Goal: Task Accomplishment & Management: Manage account settings

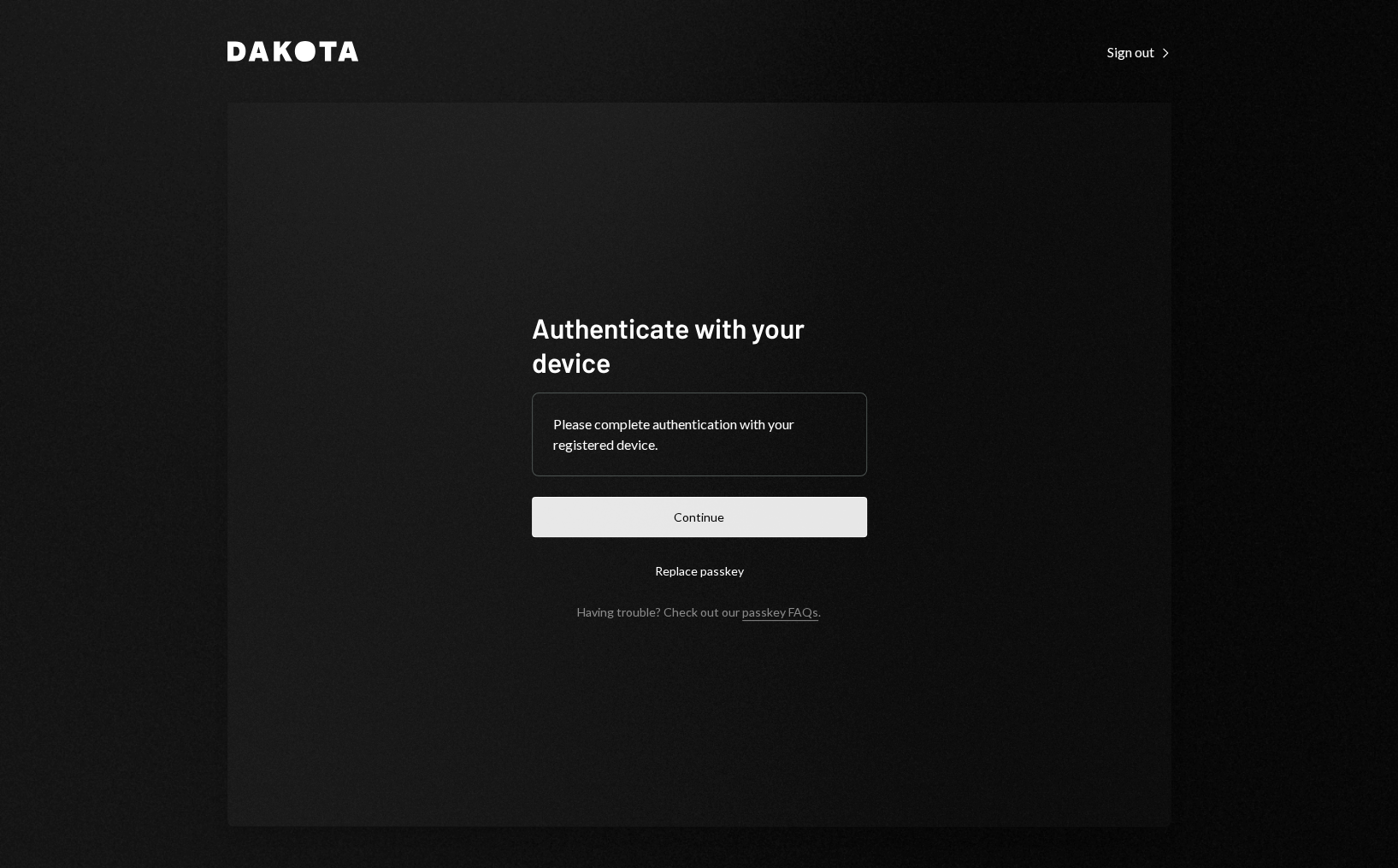
click at [744, 520] on button "Continue" at bounding box center [699, 517] width 336 height 40
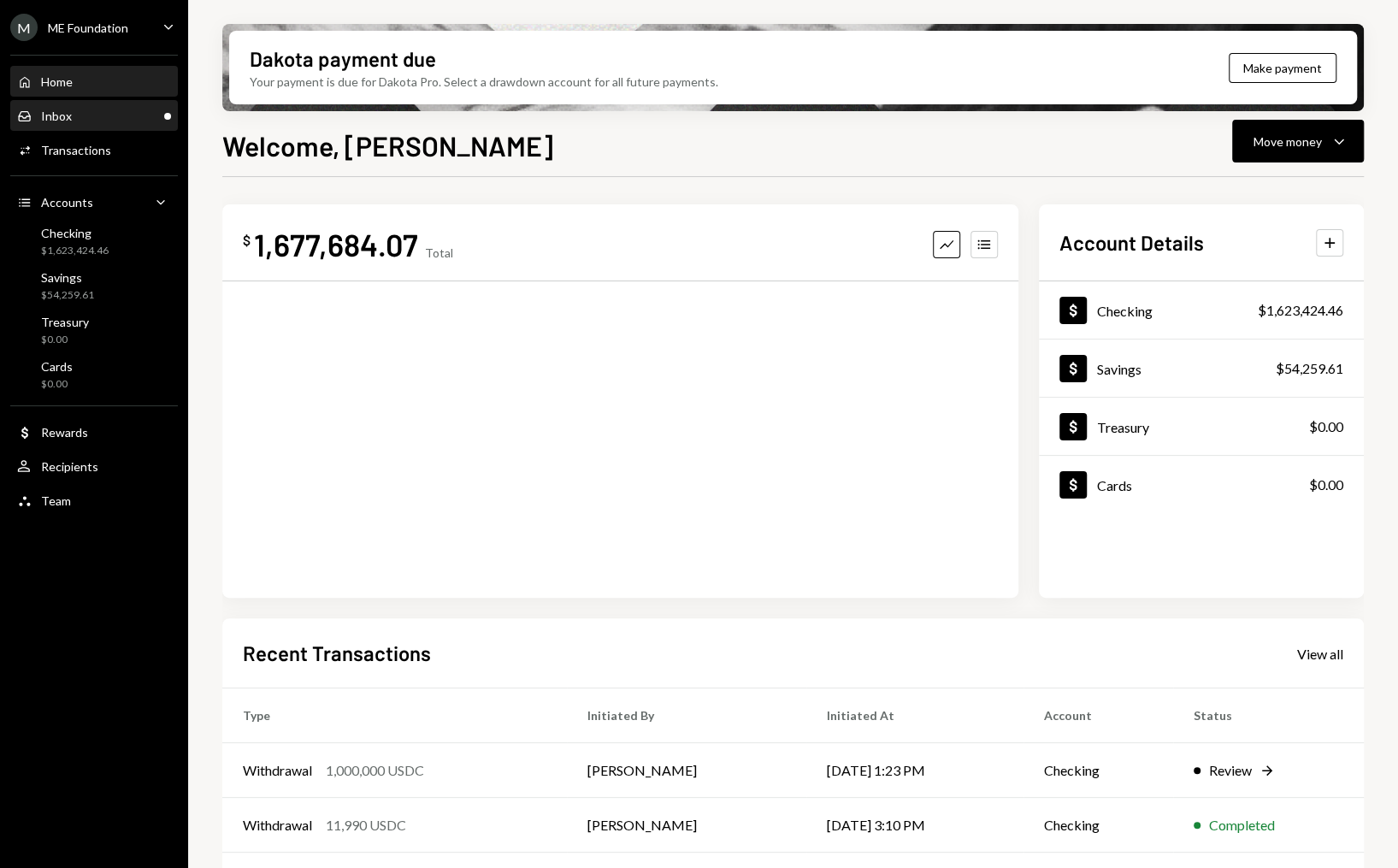
click at [154, 117] on div "Inbox Inbox" at bounding box center [94, 116] width 154 height 16
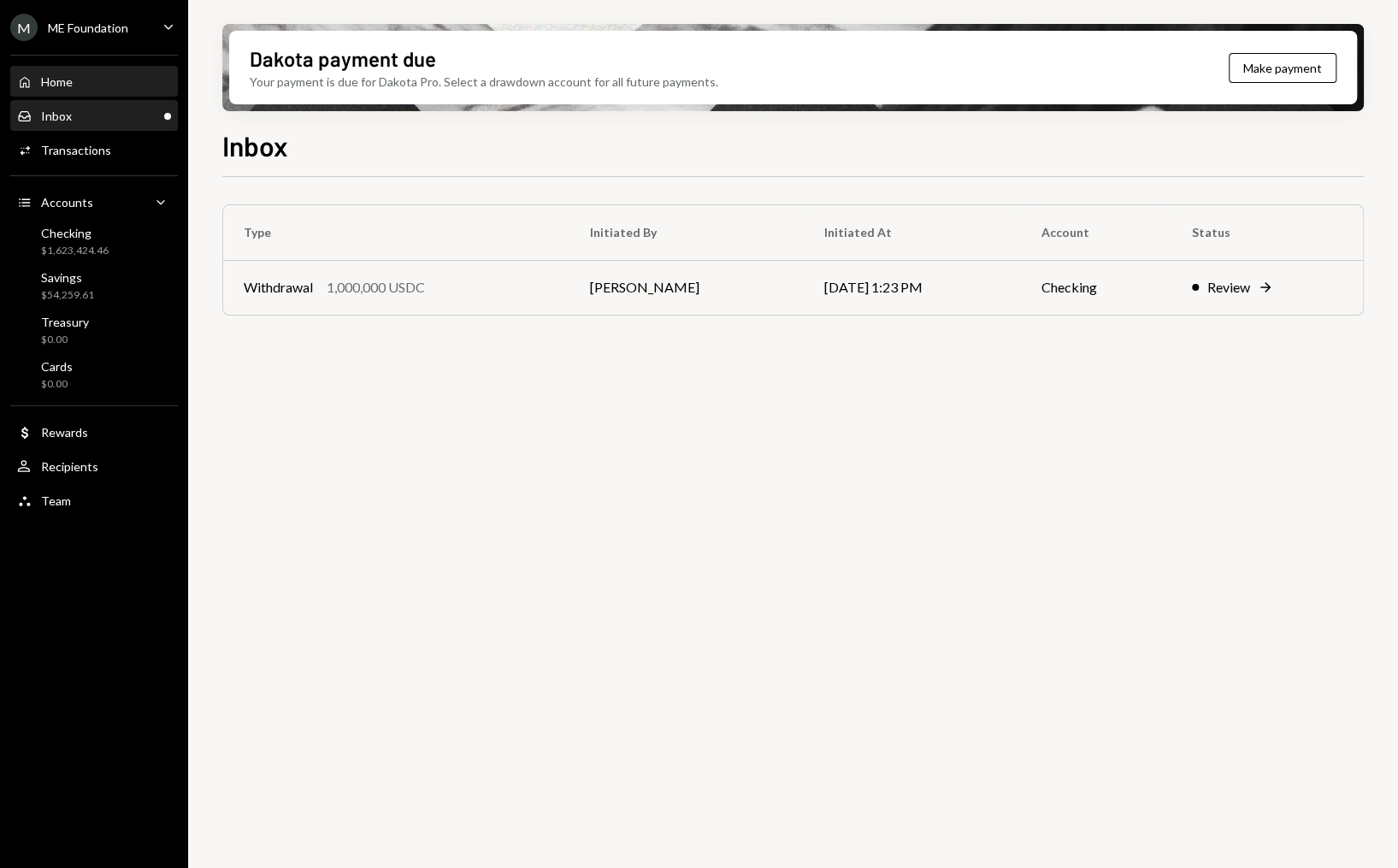
click at [89, 79] on div "Home Home" at bounding box center [94, 82] width 154 height 16
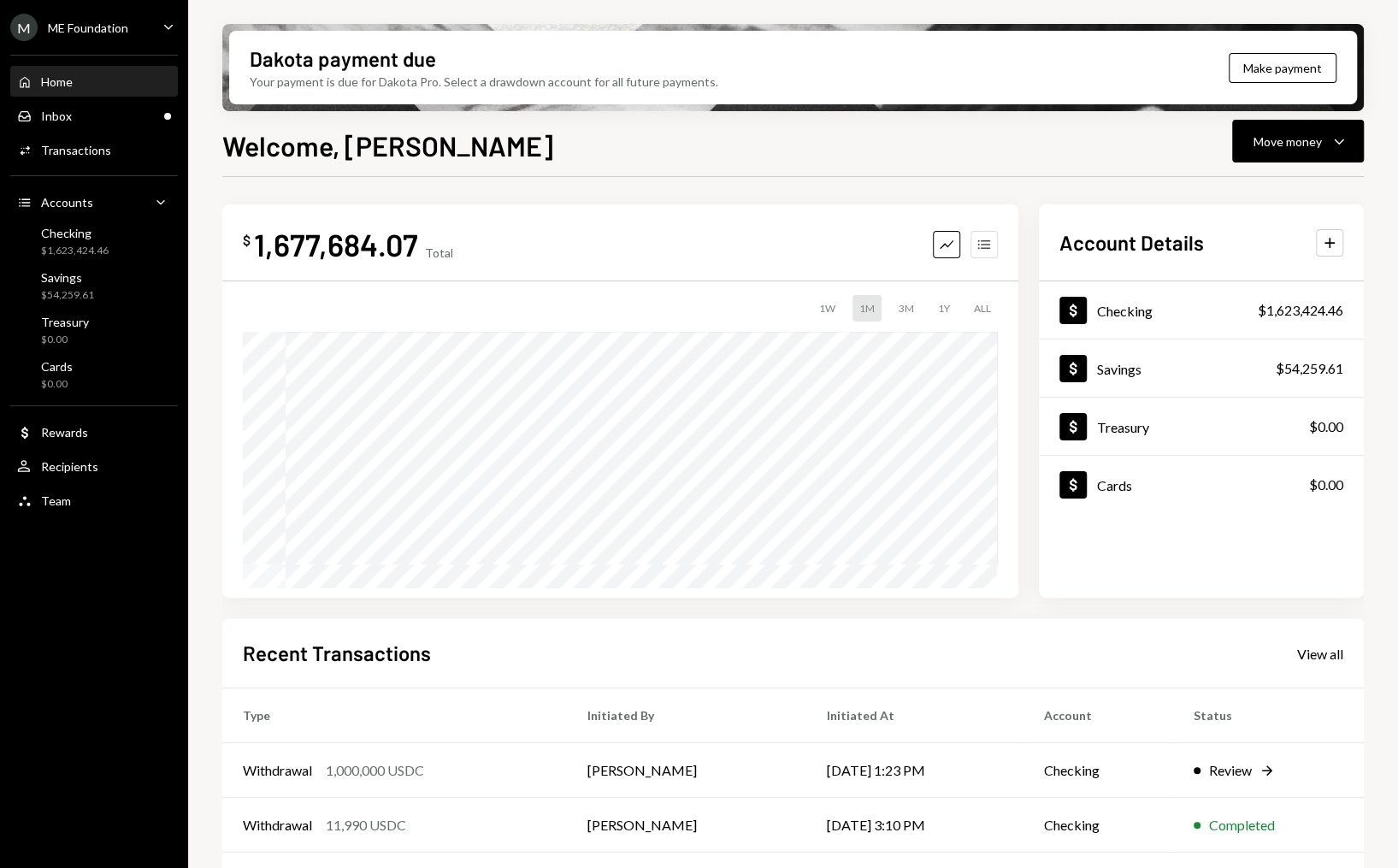
click at [983, 232] on button "Accounts" at bounding box center [983, 243] width 27 height 27
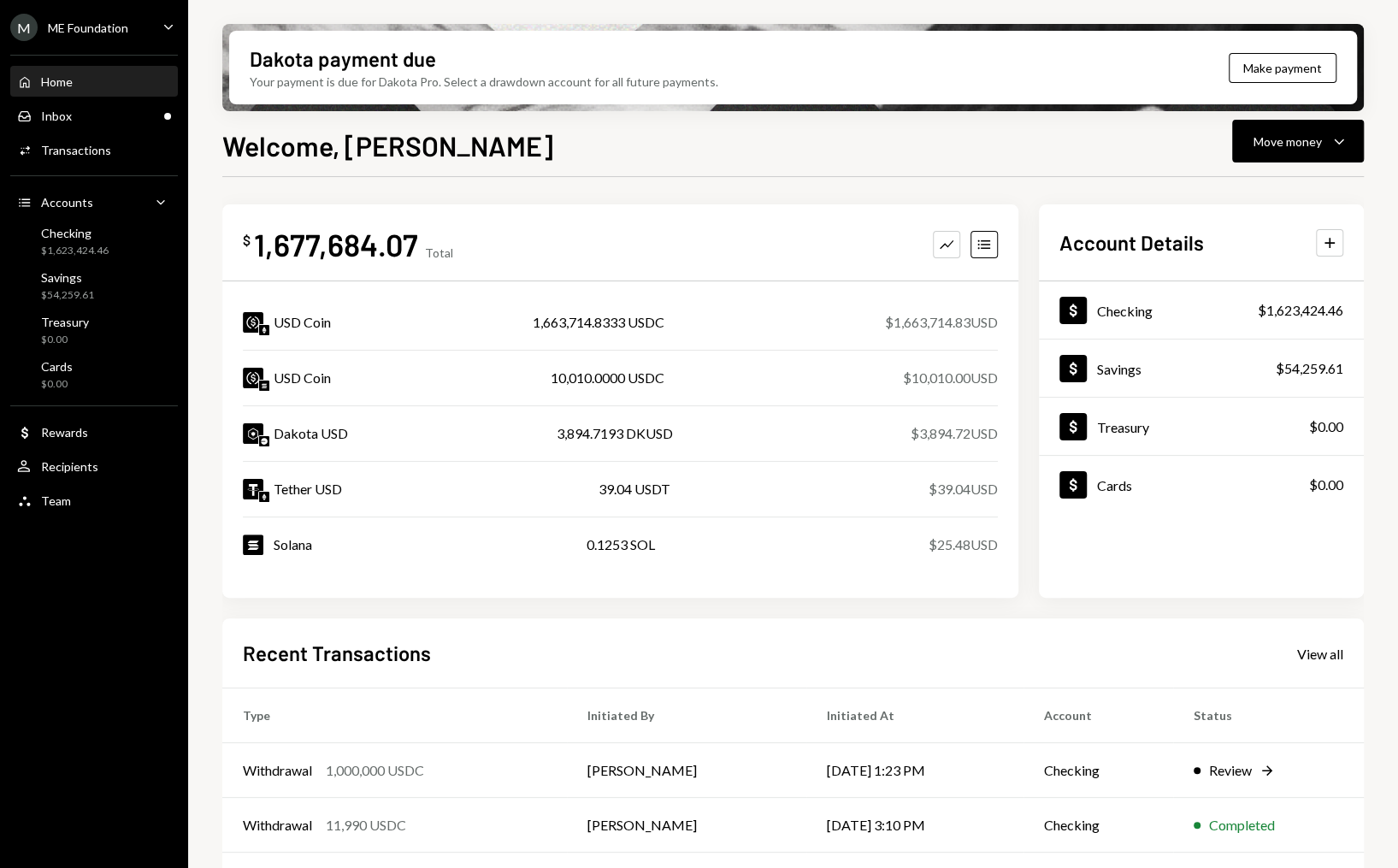
click at [350, 251] on div "1,677,684.07" at bounding box center [336, 243] width 165 height 38
copy div "1,677,684.07"
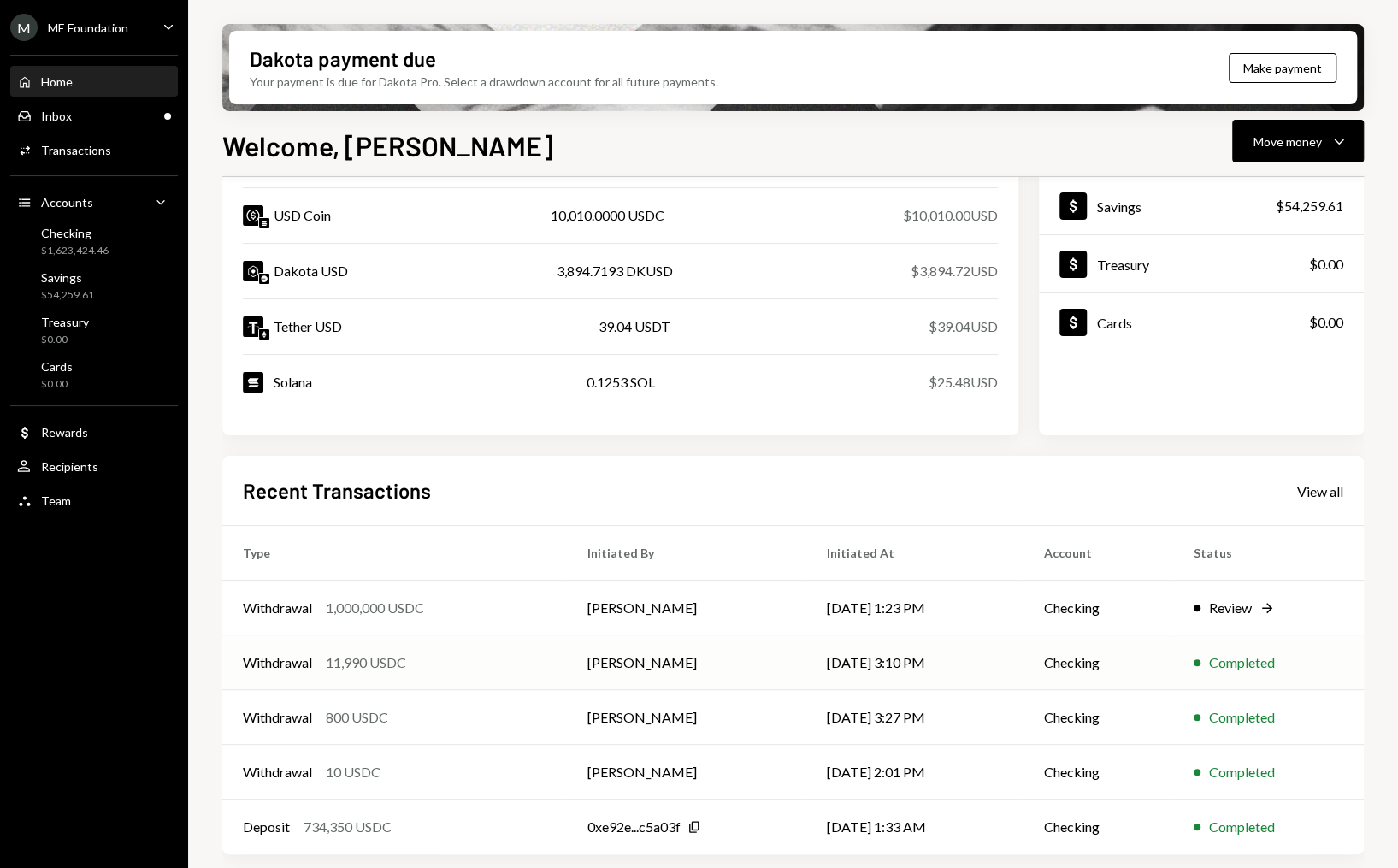
click at [425, 640] on td "Withdrawal 11,990 USDC" at bounding box center [394, 663] width 345 height 55
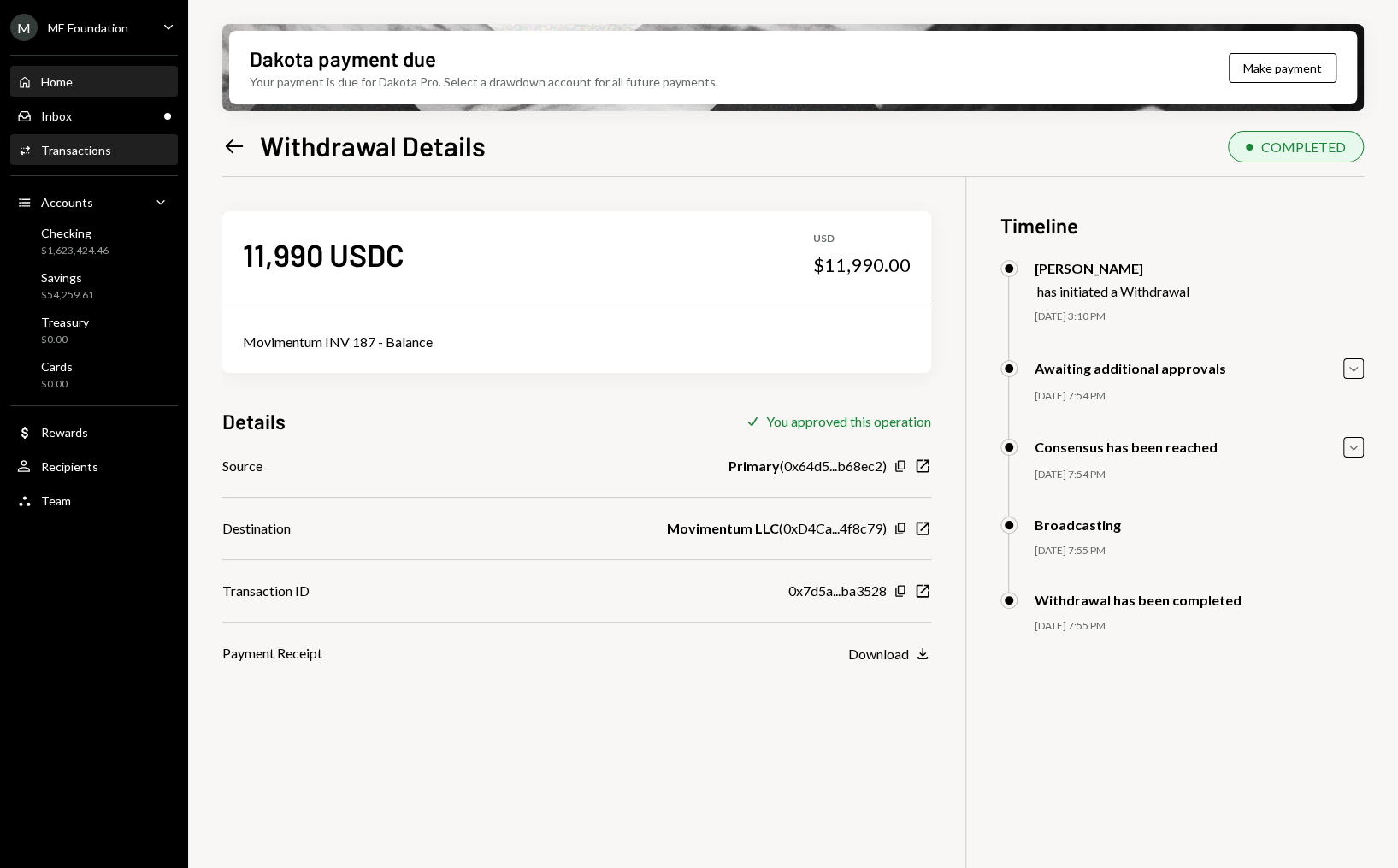
click at [86, 74] on div "Home Home" at bounding box center [94, 82] width 154 height 16
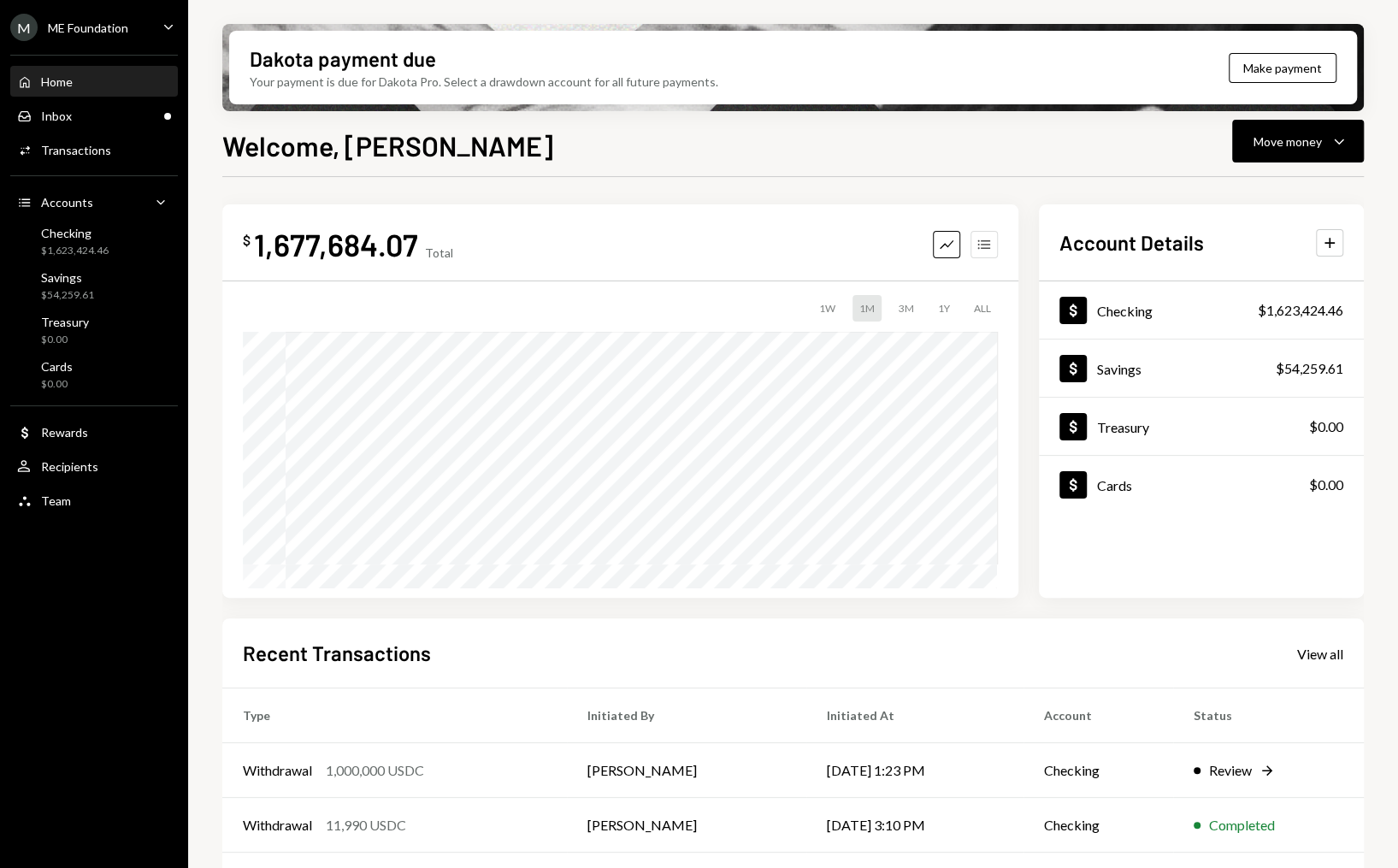
click at [989, 241] on icon "Accounts" at bounding box center [984, 244] width 17 height 17
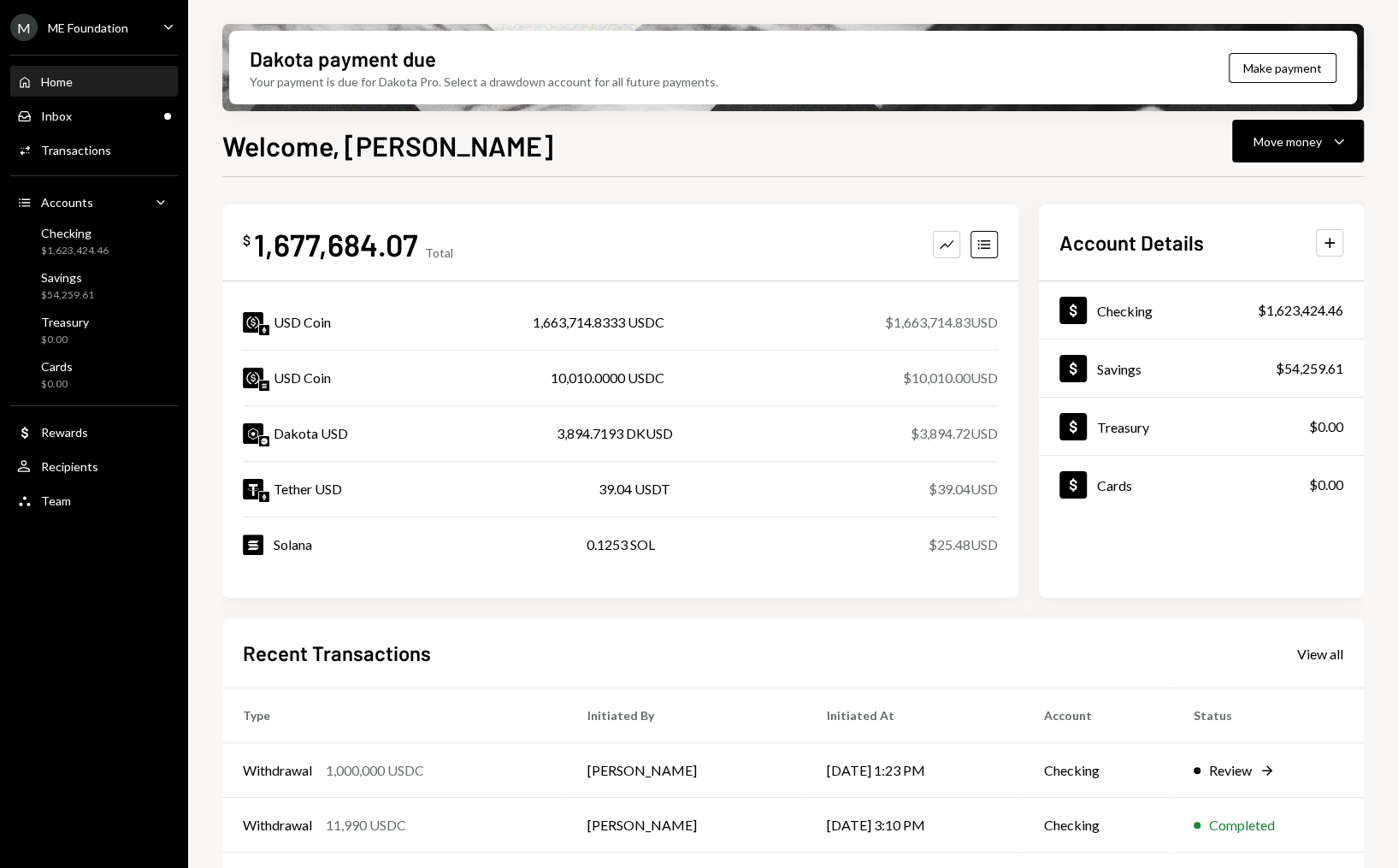
click at [587, 313] on div "1,663,714.8333 USDC" at bounding box center [599, 322] width 132 height 20
copy div "1,663,714.8333"
click at [99, 255] on div "$1,623,424.46" at bounding box center [74, 251] width 68 height 15
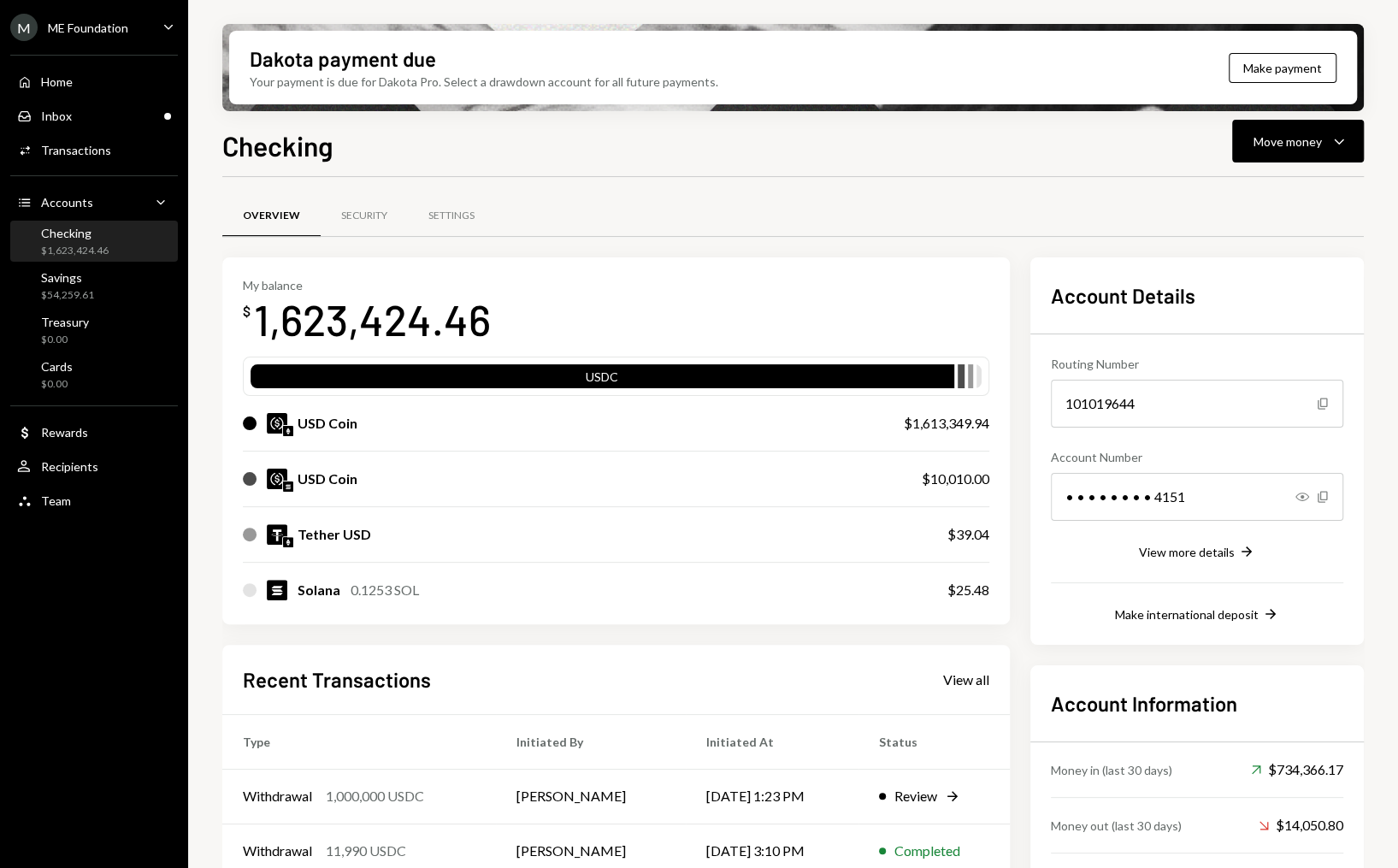
click at [366, 305] on div "1,623,424.46" at bounding box center [372, 320] width 237 height 54
copy div "1,623,424.46"
click at [956, 584] on div "$25.48" at bounding box center [968, 590] width 42 height 20
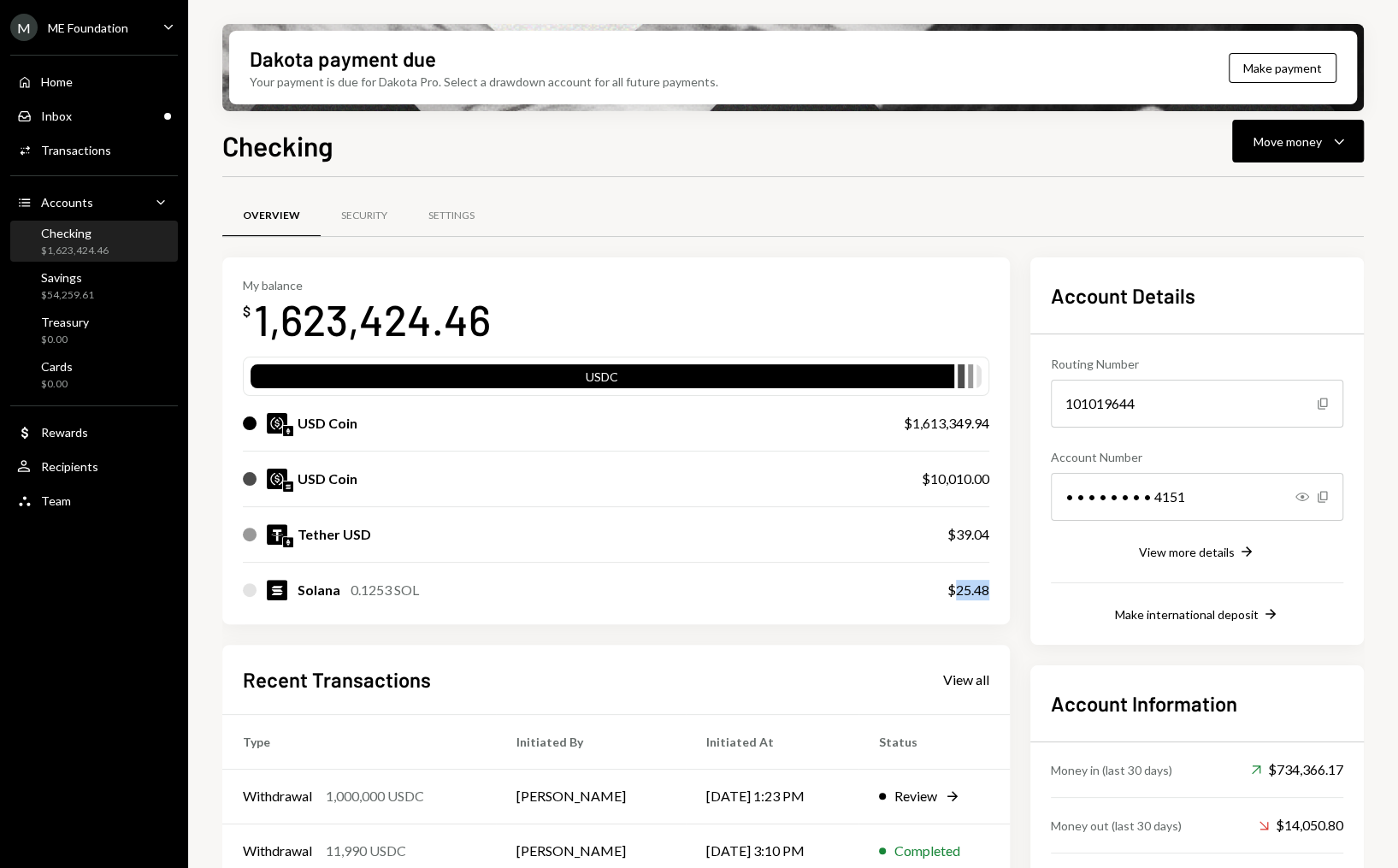
click at [956, 584] on div "$25.48" at bounding box center [968, 590] width 42 height 20
copy div "25.48"
click at [65, 293] on div "$54,259.61" at bounding box center [67, 296] width 53 height 15
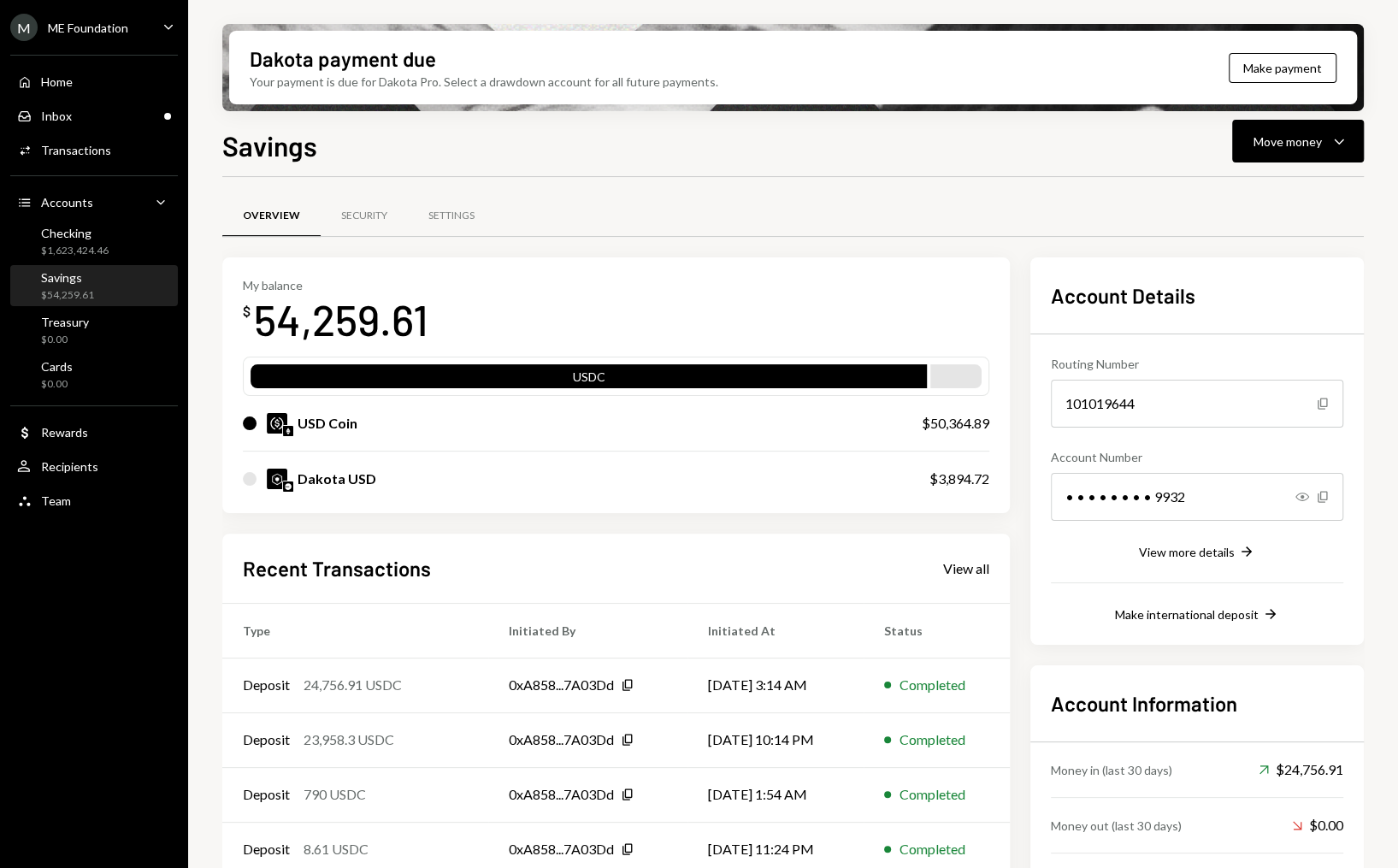
click at [381, 309] on div "54,259.61" at bounding box center [341, 320] width 175 height 54
copy div "54,259.61"
click at [78, 139] on div "Activities Transactions" at bounding box center [94, 150] width 154 height 29
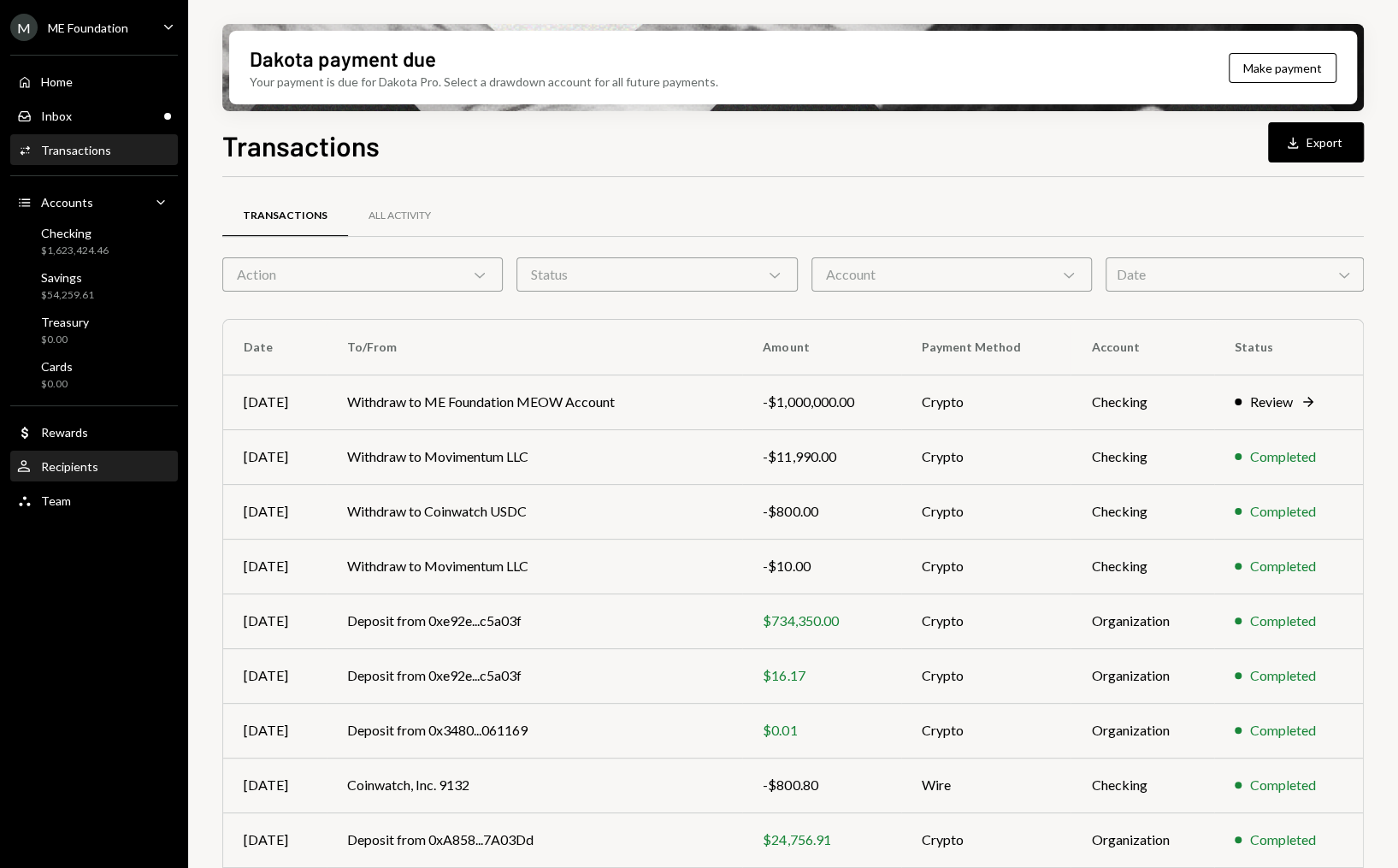
click at [91, 475] on div "User Recipients" at bounding box center [94, 467] width 154 height 29
click at [126, 21] on div "ME Foundation" at bounding box center [88, 28] width 80 height 15
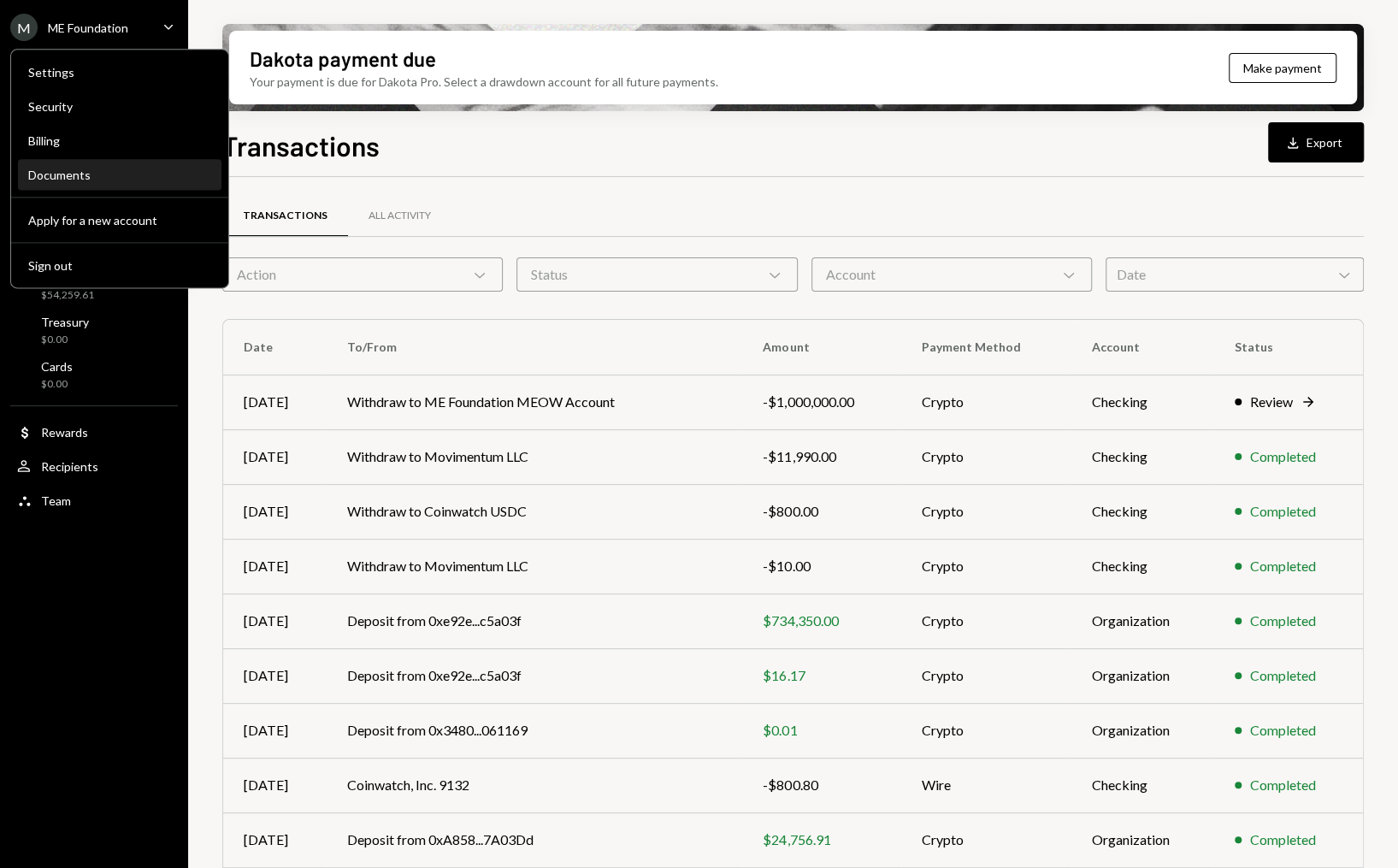
click at [110, 173] on div "Documents" at bounding box center [119, 175] width 183 height 15
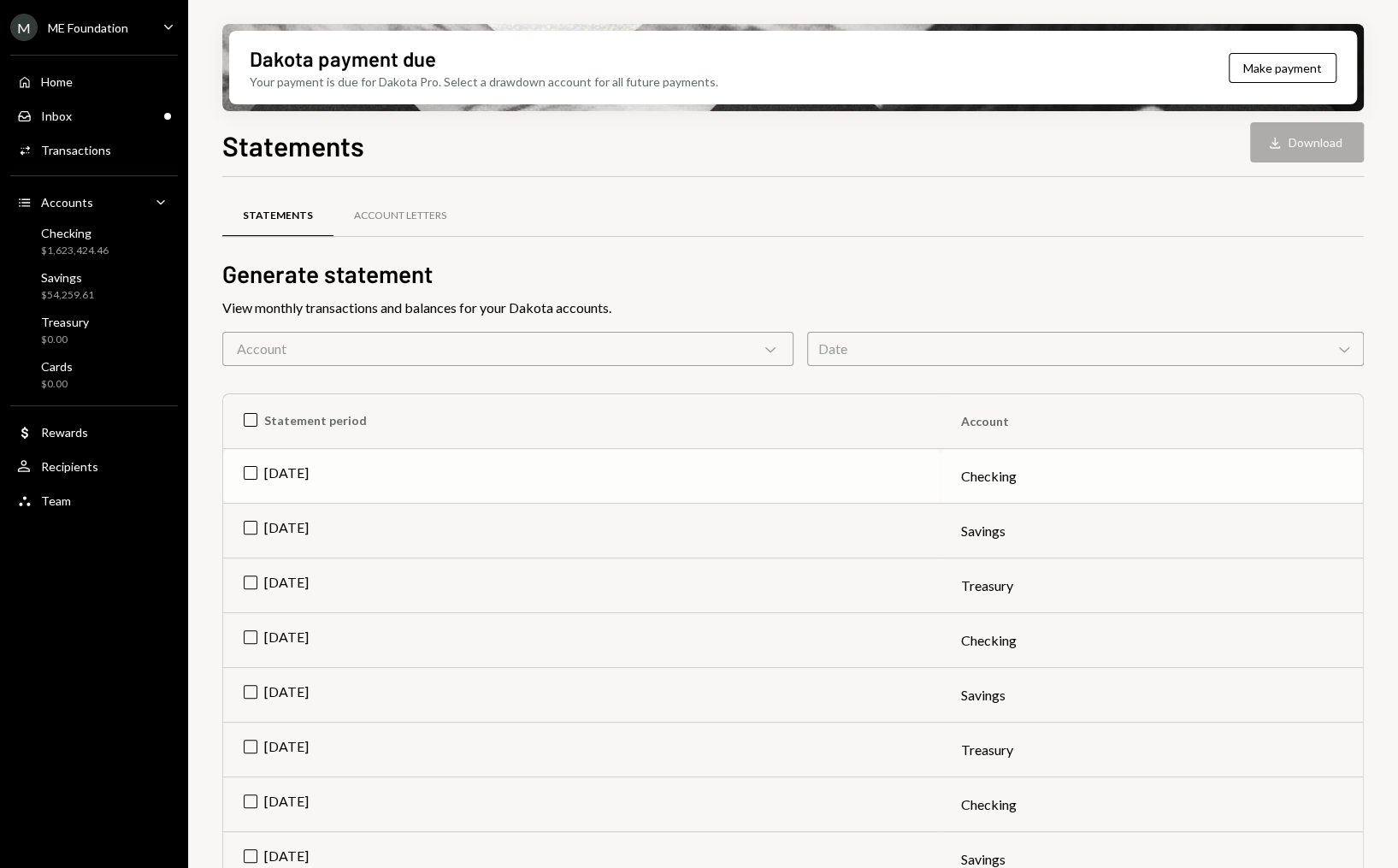
click at [350, 468] on td "[DATE]" at bounding box center [582, 476] width 718 height 55
click at [311, 511] on td "[DATE]" at bounding box center [582, 531] width 718 height 55
click at [311, 590] on td "Aug 2025" at bounding box center [582, 585] width 718 height 55
click at [311, 628] on td "Jul 2025" at bounding box center [582, 640] width 718 height 55
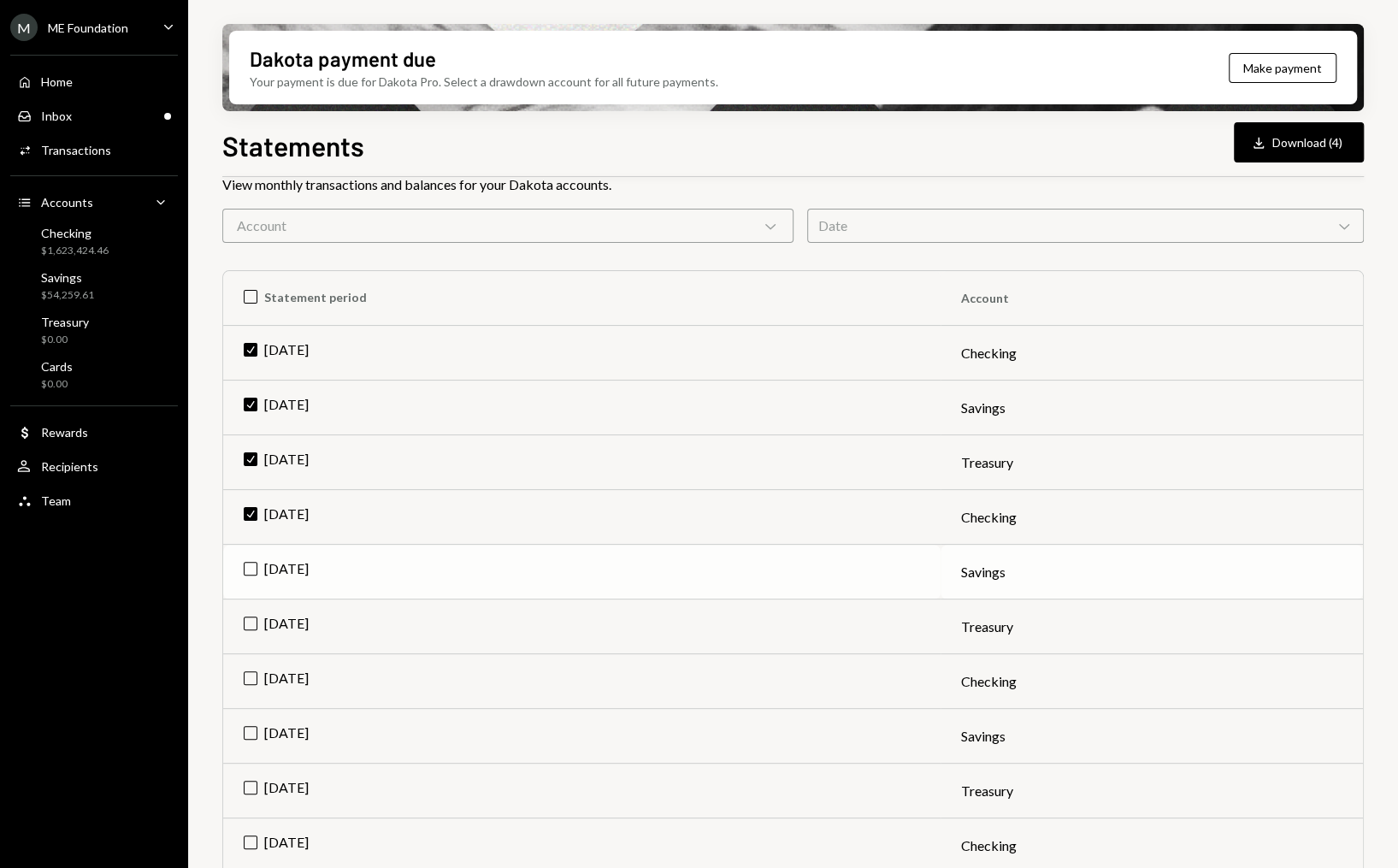
click at [307, 572] on td "Jul 2025" at bounding box center [582, 572] width 718 height 55
click at [308, 623] on td "Jul 2025" at bounding box center [582, 626] width 718 height 55
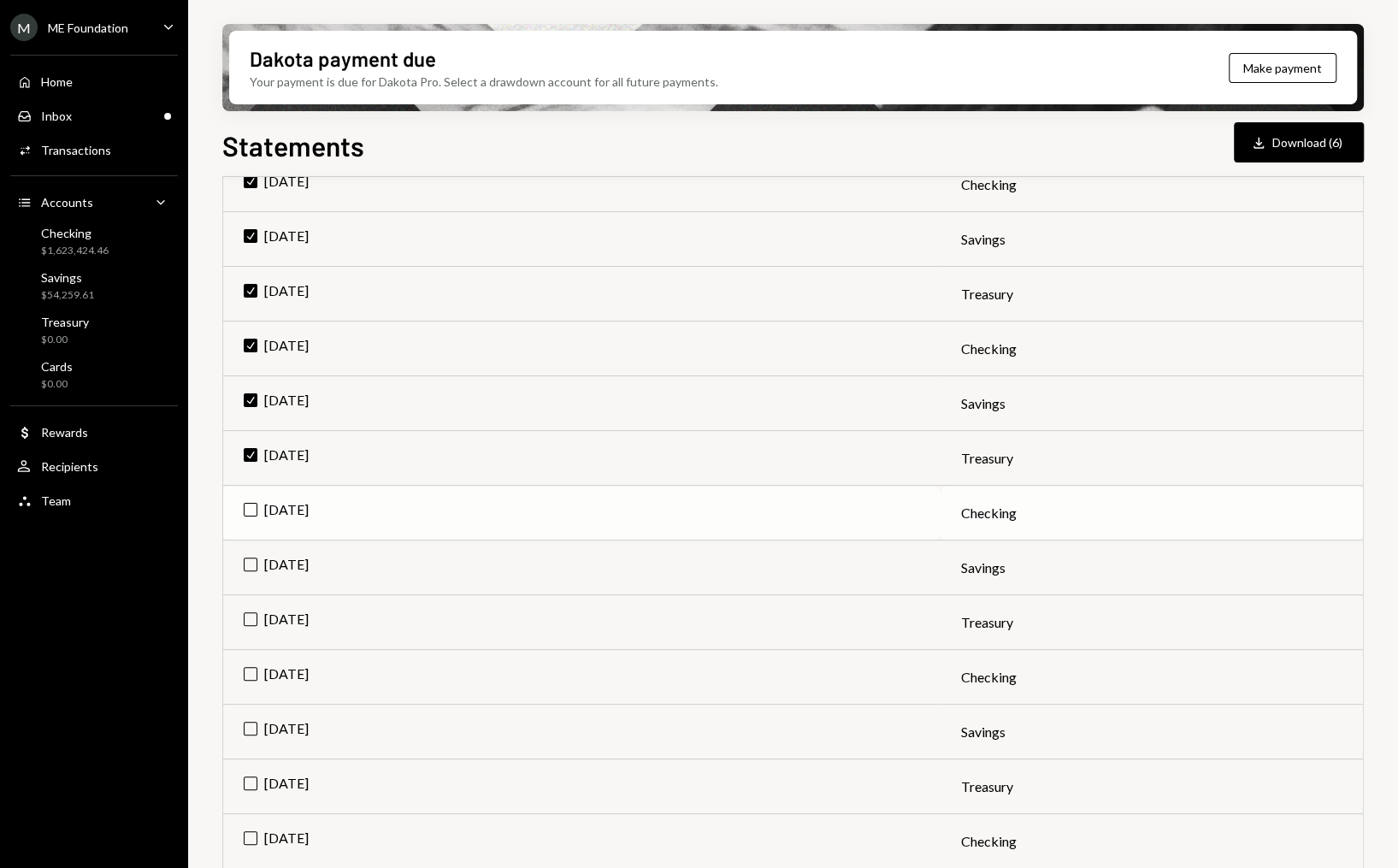
click at [310, 504] on td "Jun 2025" at bounding box center [582, 513] width 718 height 55
click at [246, 508] on td "Check Jun 2025" at bounding box center [582, 513] width 718 height 55
click at [250, 466] on td "Check Jul 2025" at bounding box center [582, 458] width 718 height 55
click at [249, 396] on td "Check Jul 2025" at bounding box center [582, 403] width 718 height 55
click at [250, 356] on td "Check Jul 2025" at bounding box center [582, 349] width 718 height 55
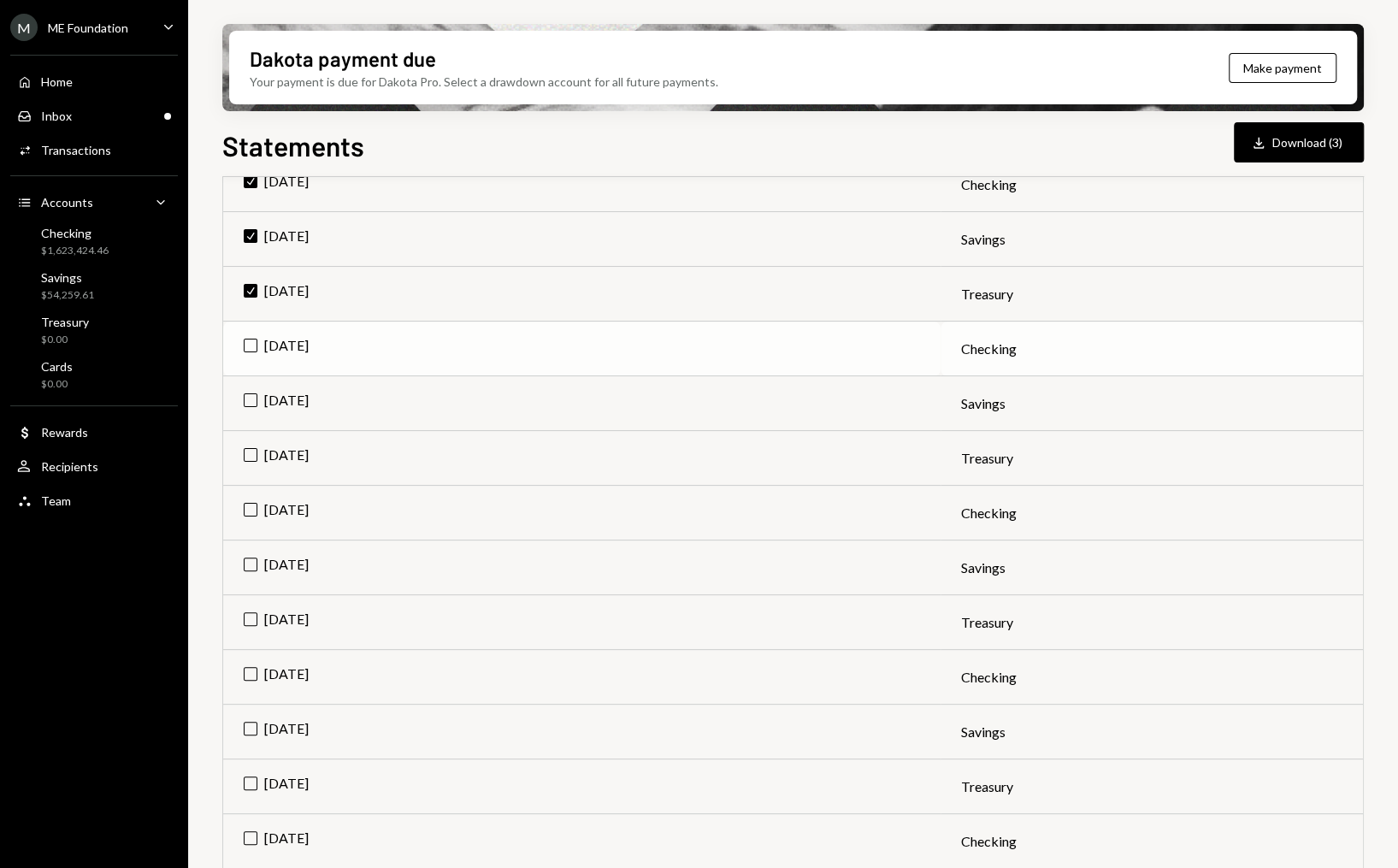
scroll to position [0, 0]
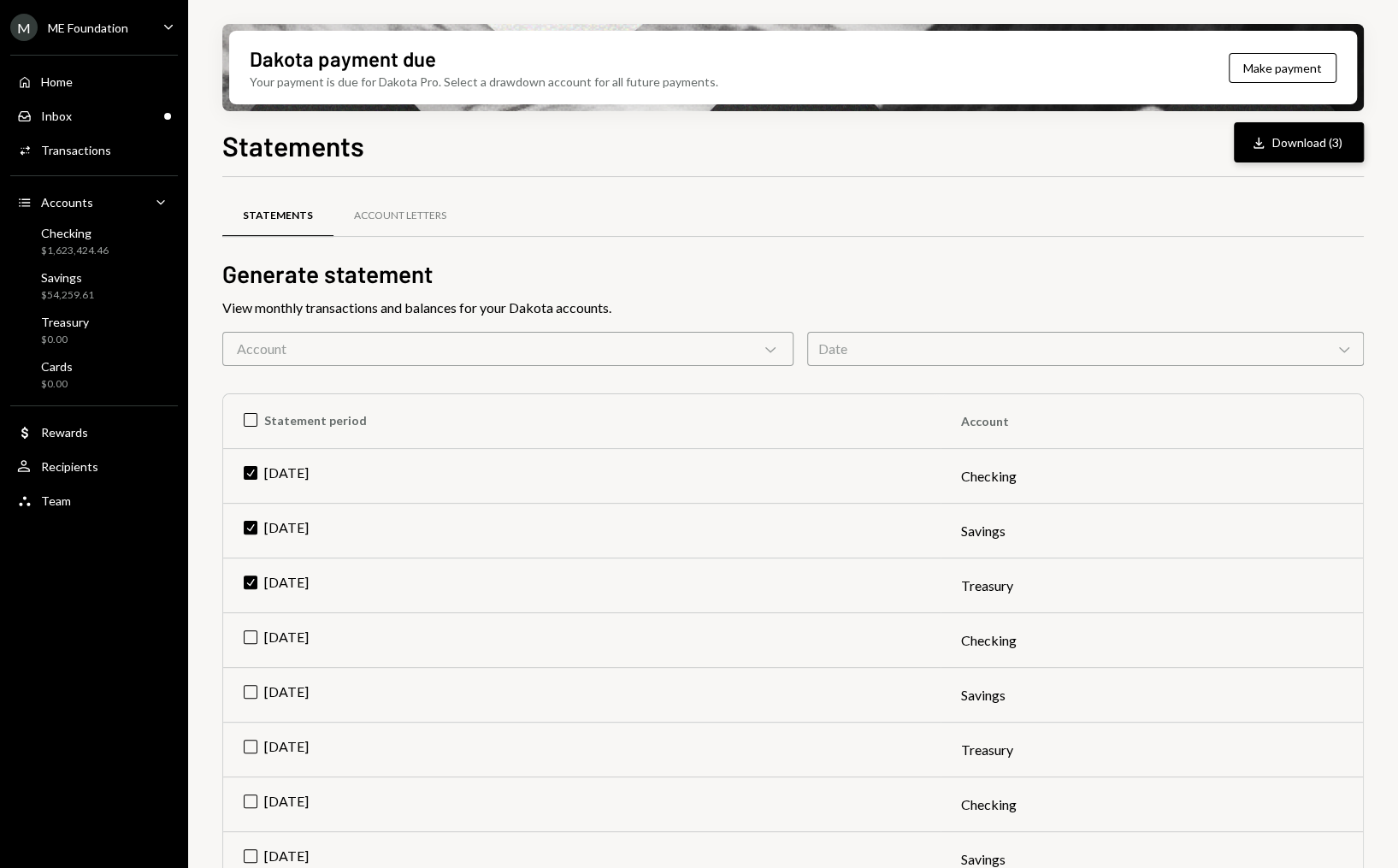
click at [1299, 148] on button "Download Download (3)" at bounding box center [1299, 142] width 130 height 40
click at [98, 83] on div "Home Home" at bounding box center [94, 82] width 154 height 16
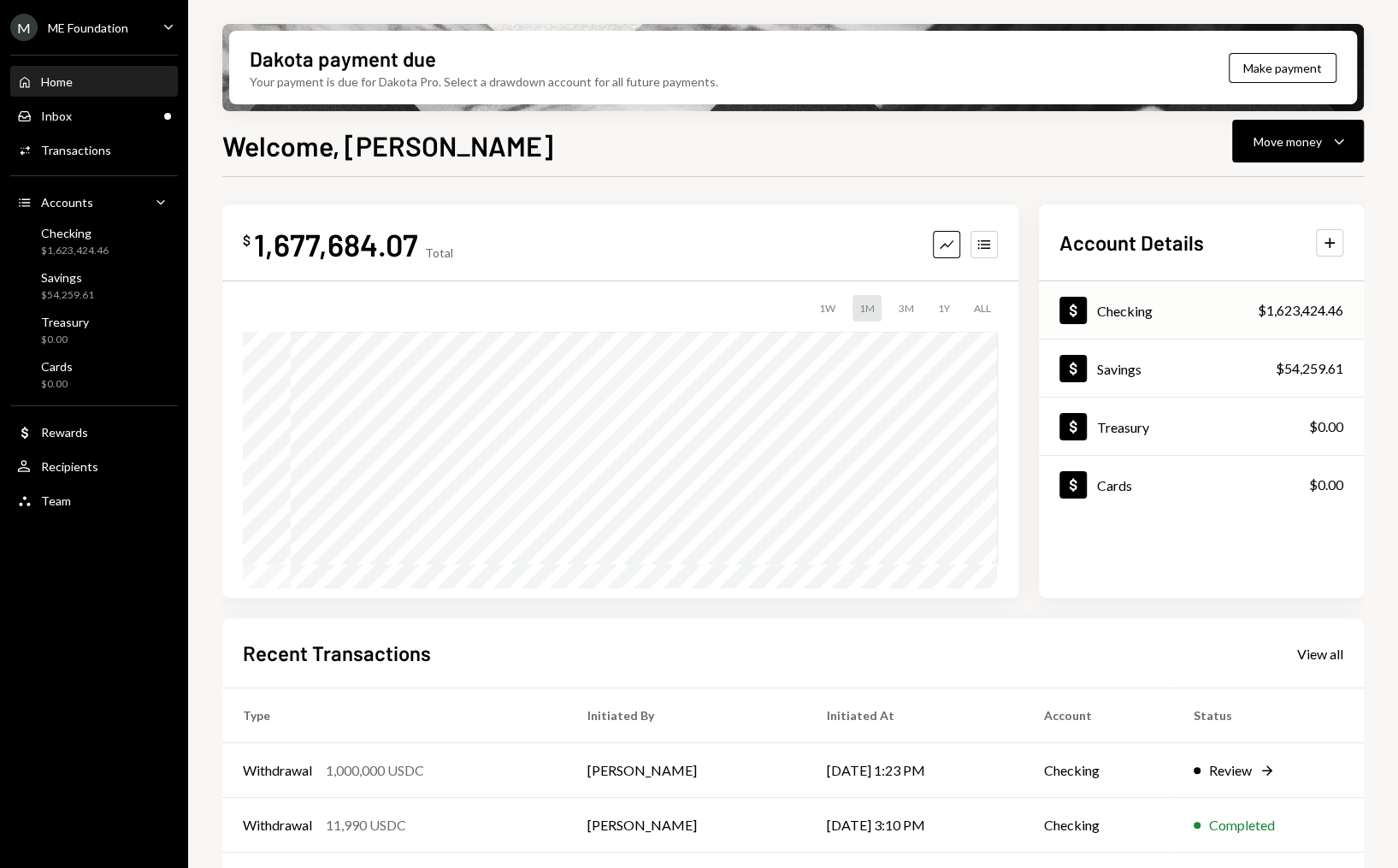
click at [1161, 305] on div "Dollar Checking $1,623,424.46" at bounding box center [1202, 311] width 325 height 56
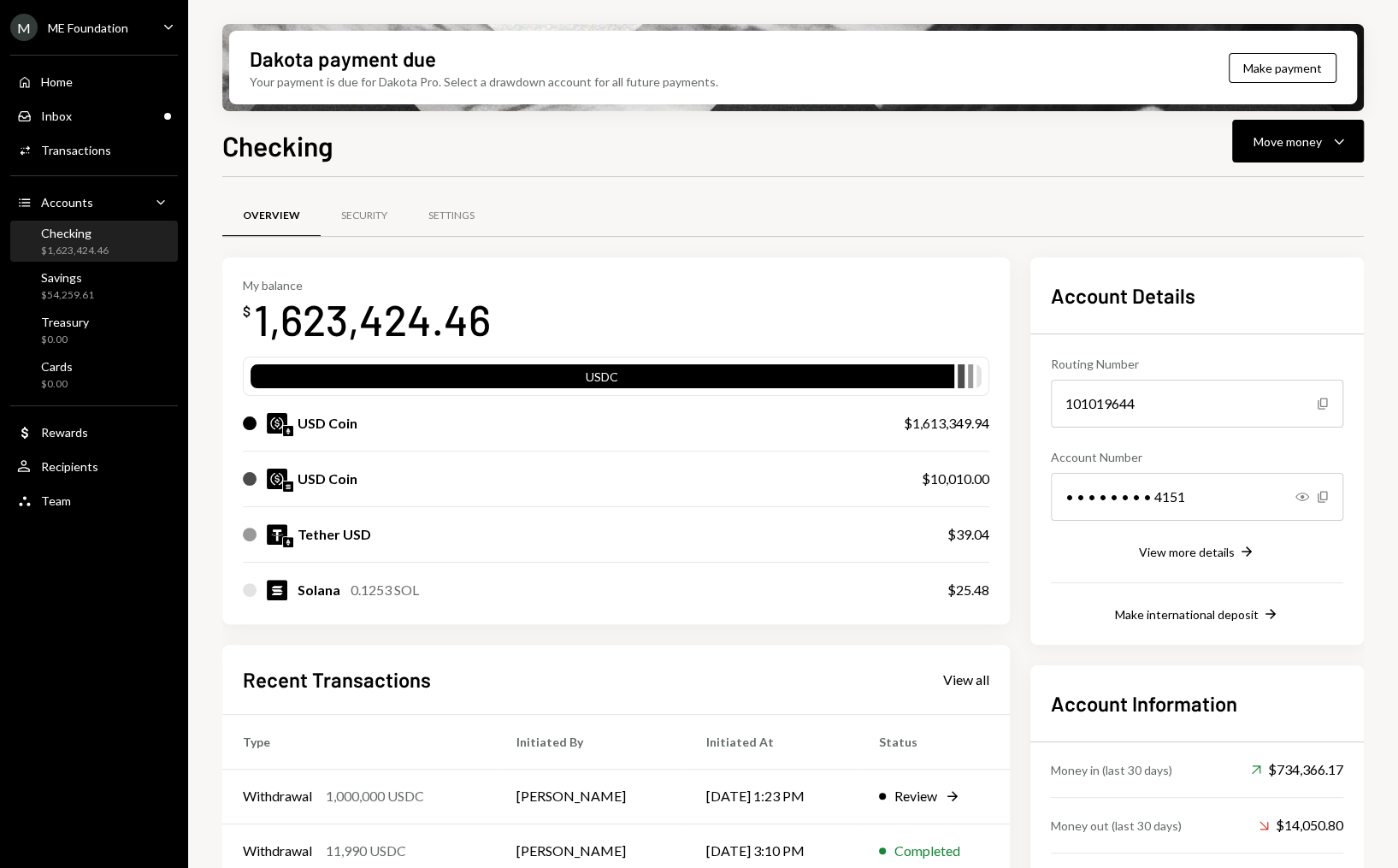
scroll to position [188, 0]
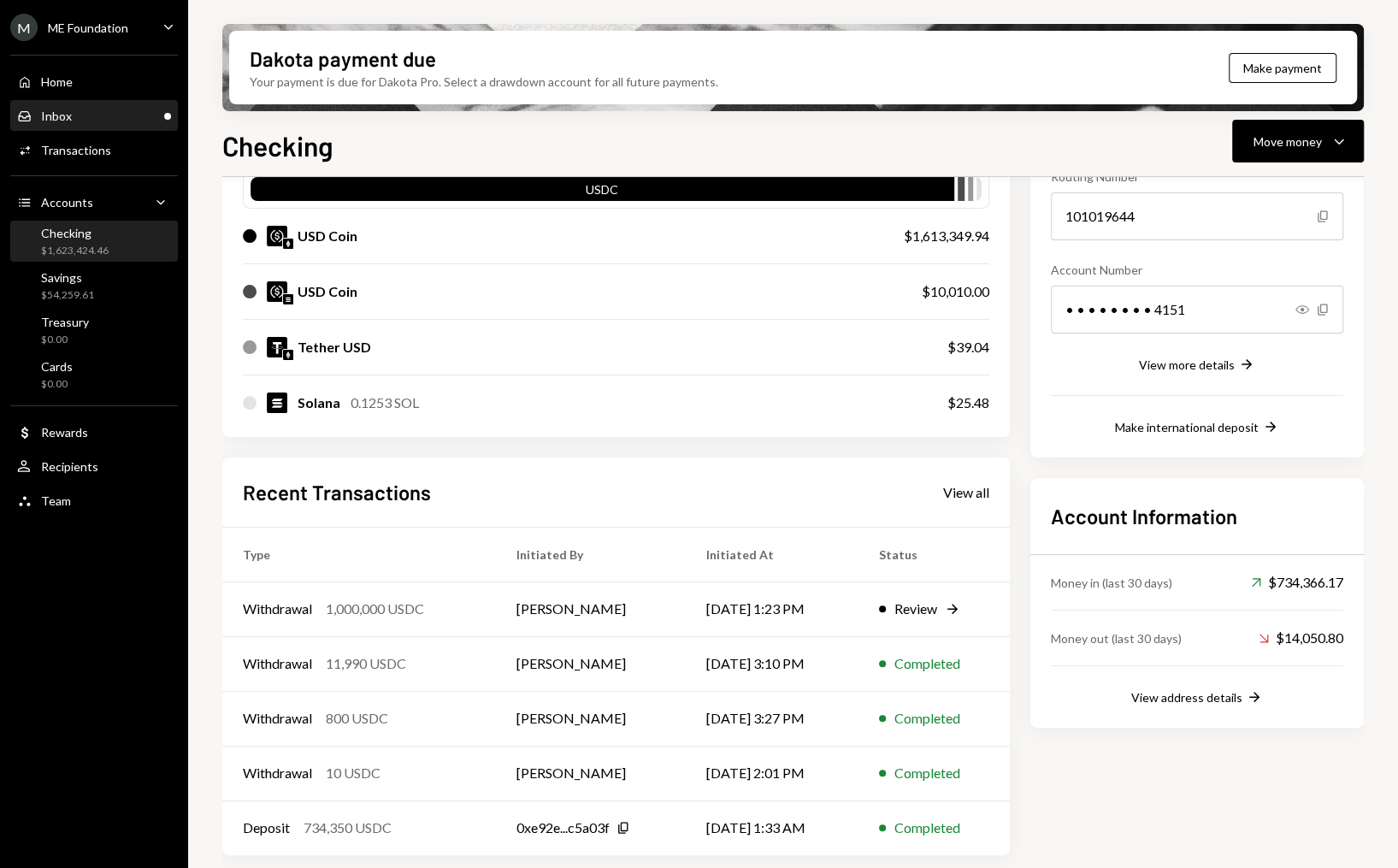
click at [143, 121] on div "Inbox Inbox" at bounding box center [94, 116] width 154 height 16
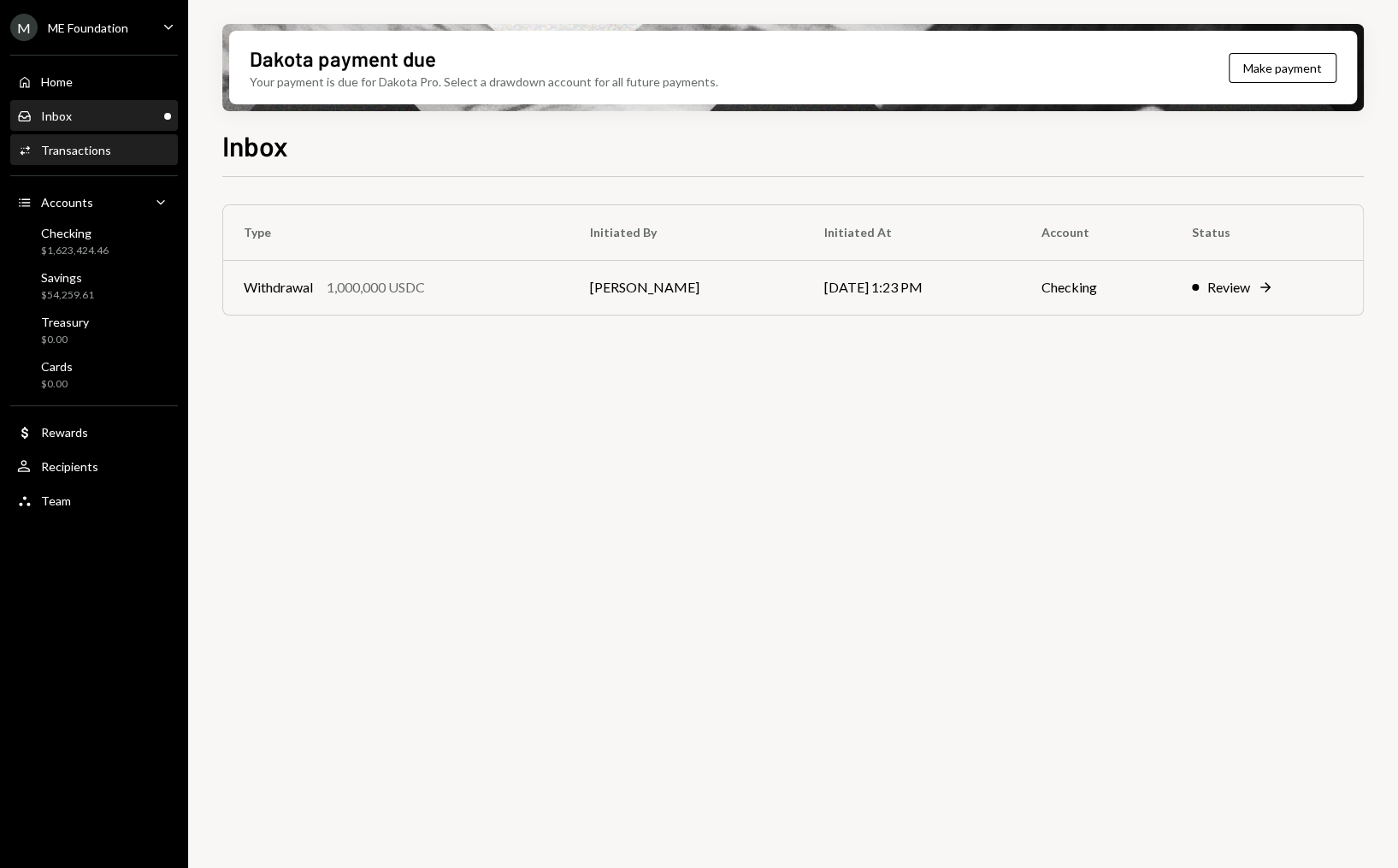
click at [127, 164] on div "Activities Transactions" at bounding box center [94, 150] width 154 height 29
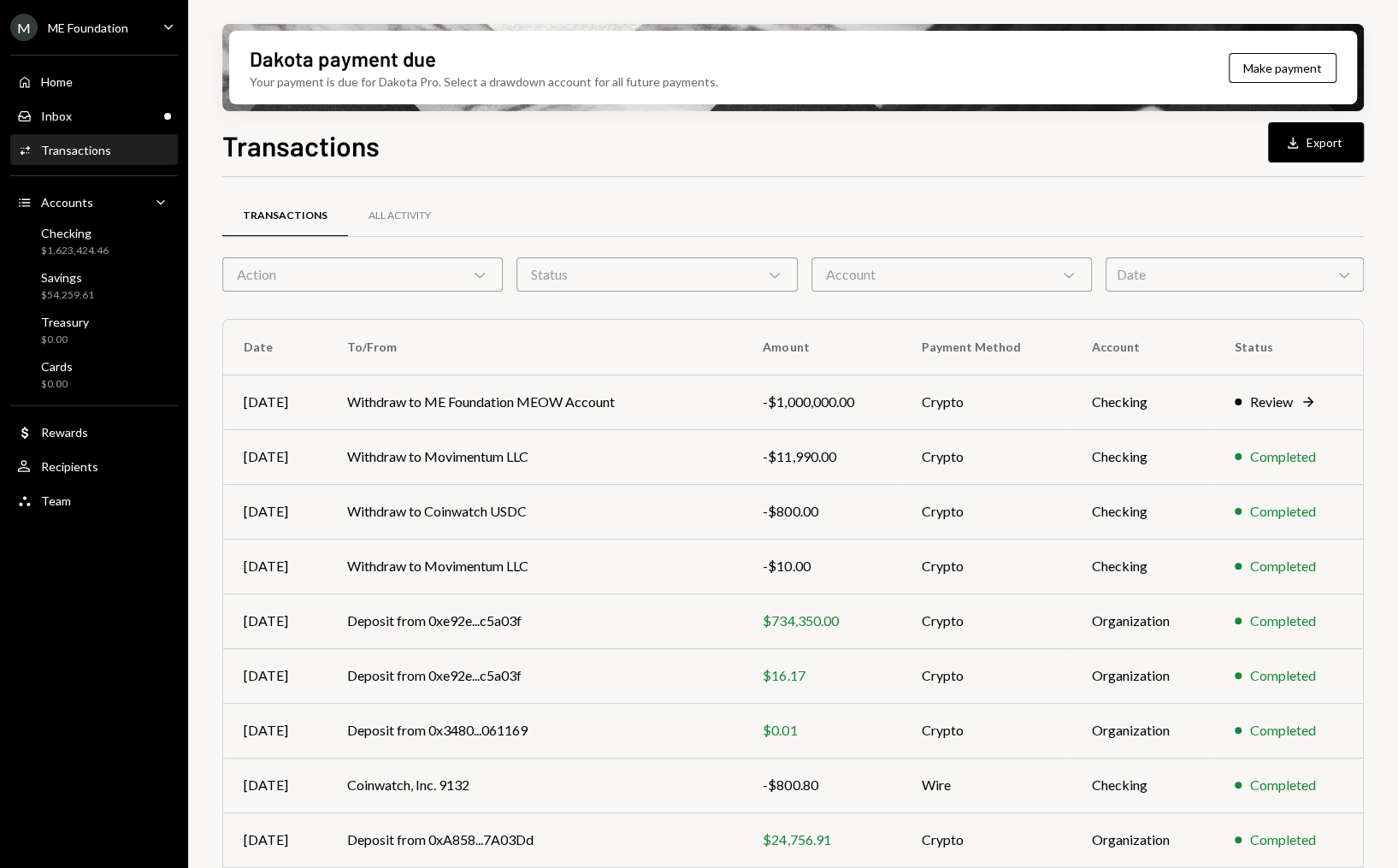
click at [403, 268] on div "Action Chevron Down" at bounding box center [363, 274] width 281 height 34
click at [603, 280] on div "Status Chevron Down" at bounding box center [657, 274] width 281 height 34
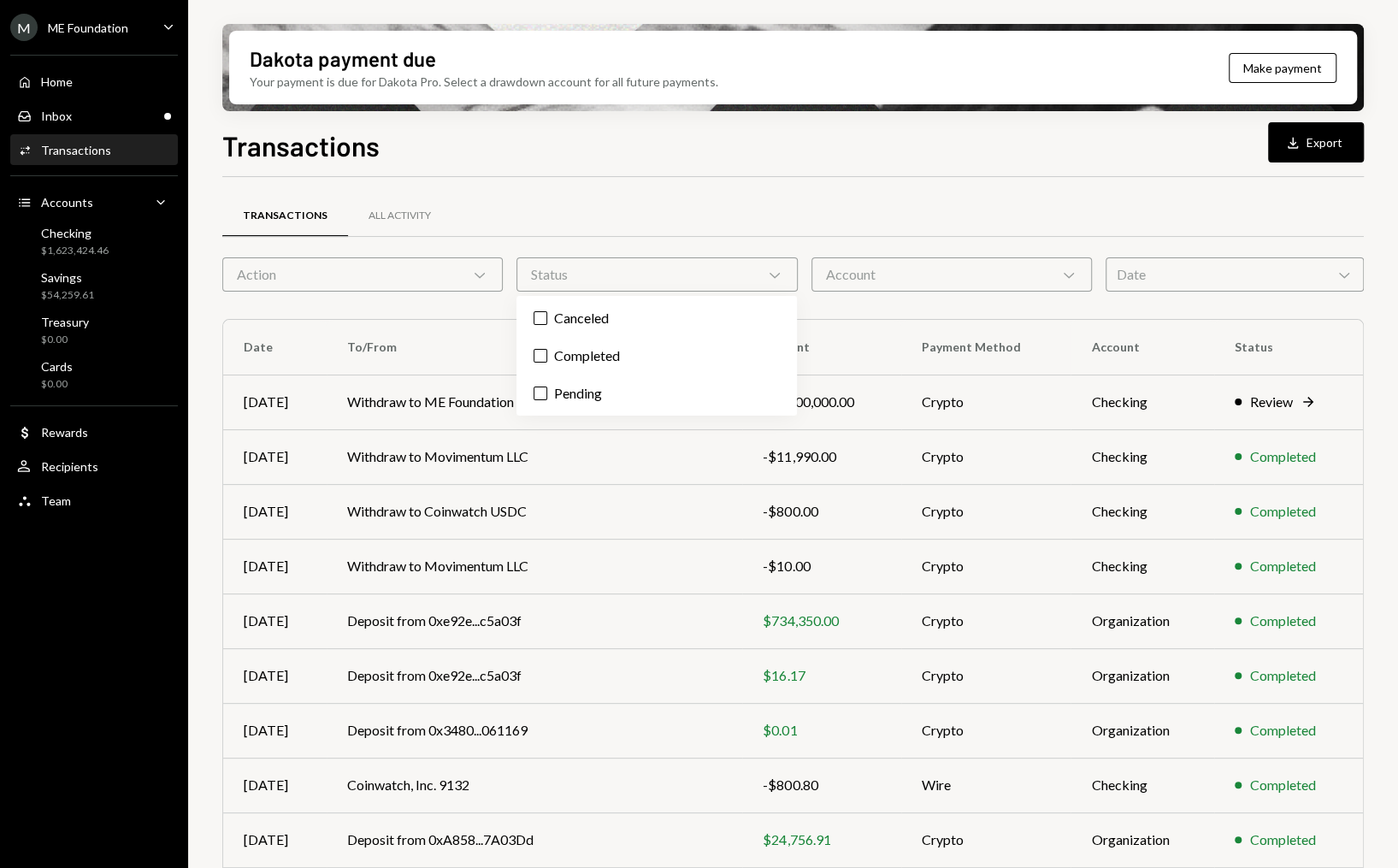
click at [930, 257] on div "Account Chevron Down" at bounding box center [952, 274] width 281 height 34
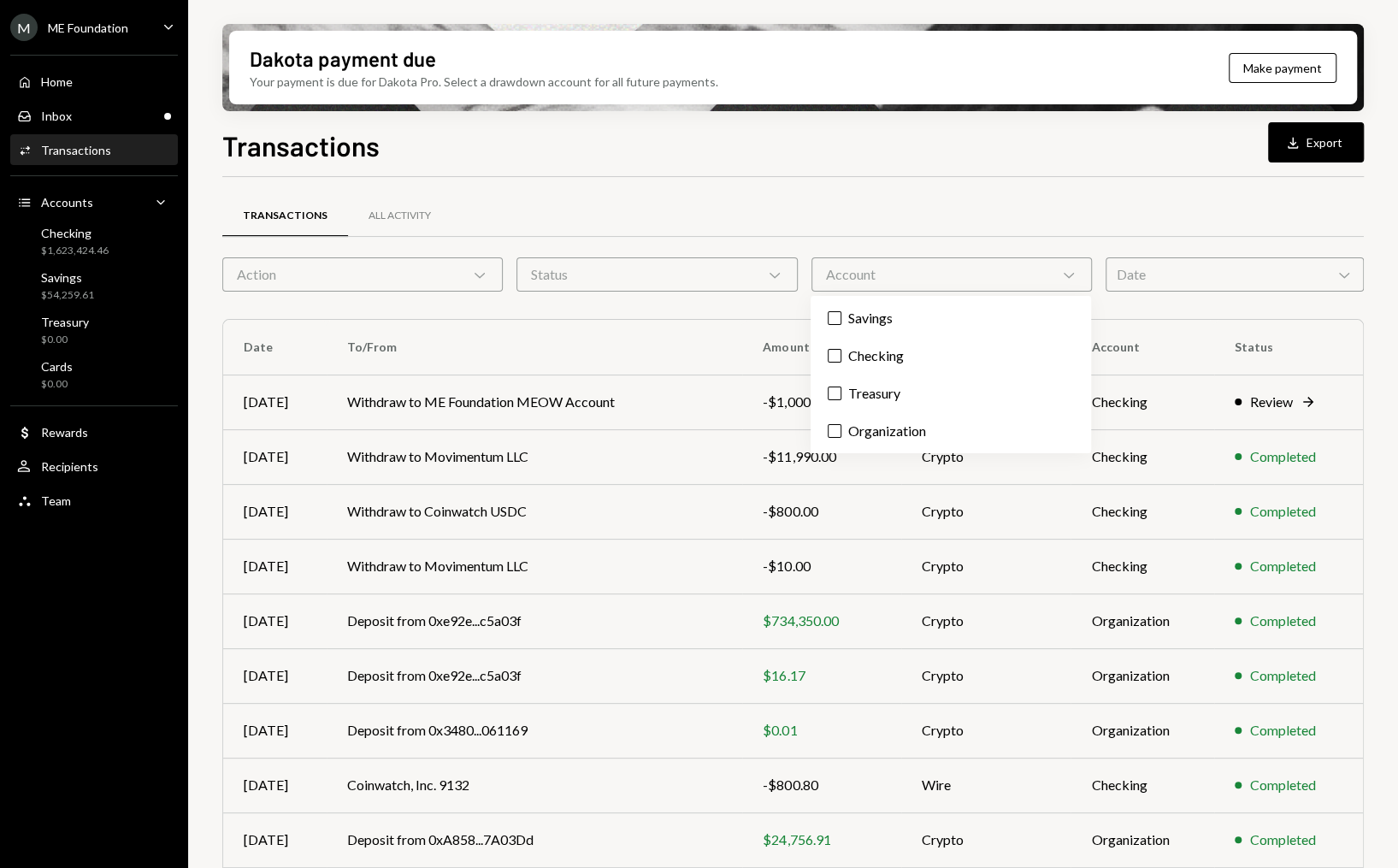
click at [1207, 285] on div "Date Chevron Down" at bounding box center [1235, 274] width 258 height 34
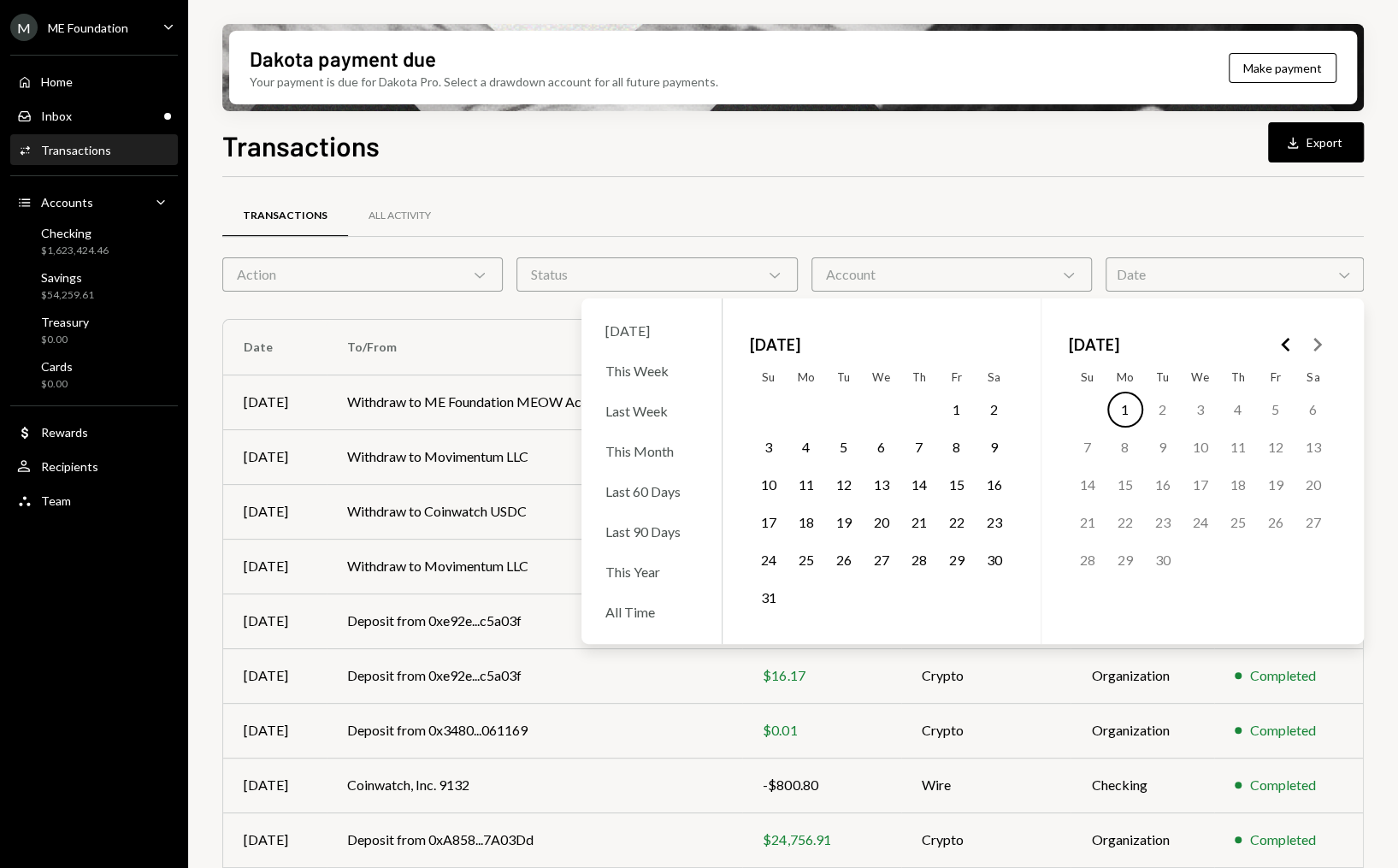
click at [963, 410] on button "1" at bounding box center [956, 409] width 36 height 36
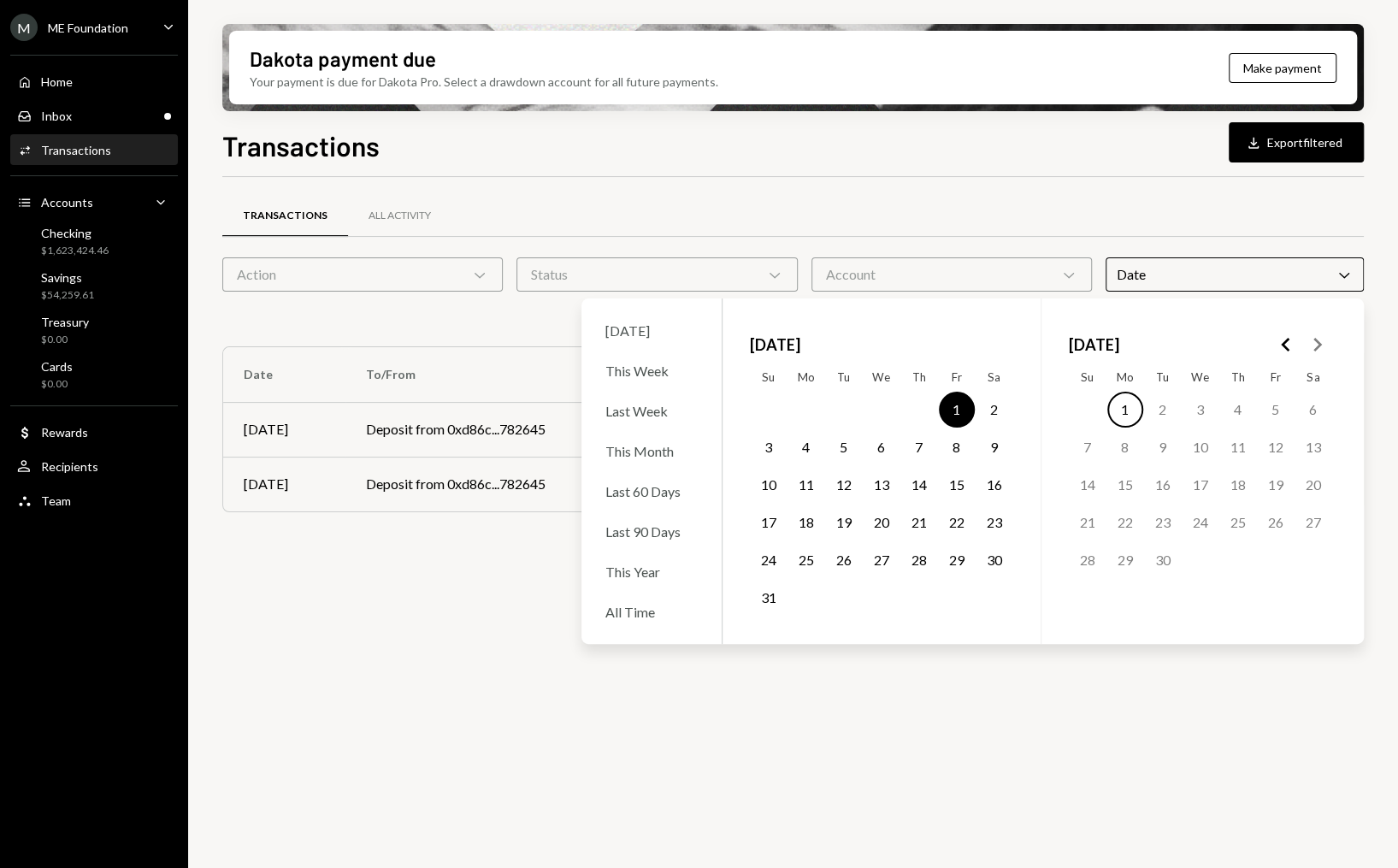
click at [775, 597] on button "31" at bounding box center [769, 598] width 36 height 36
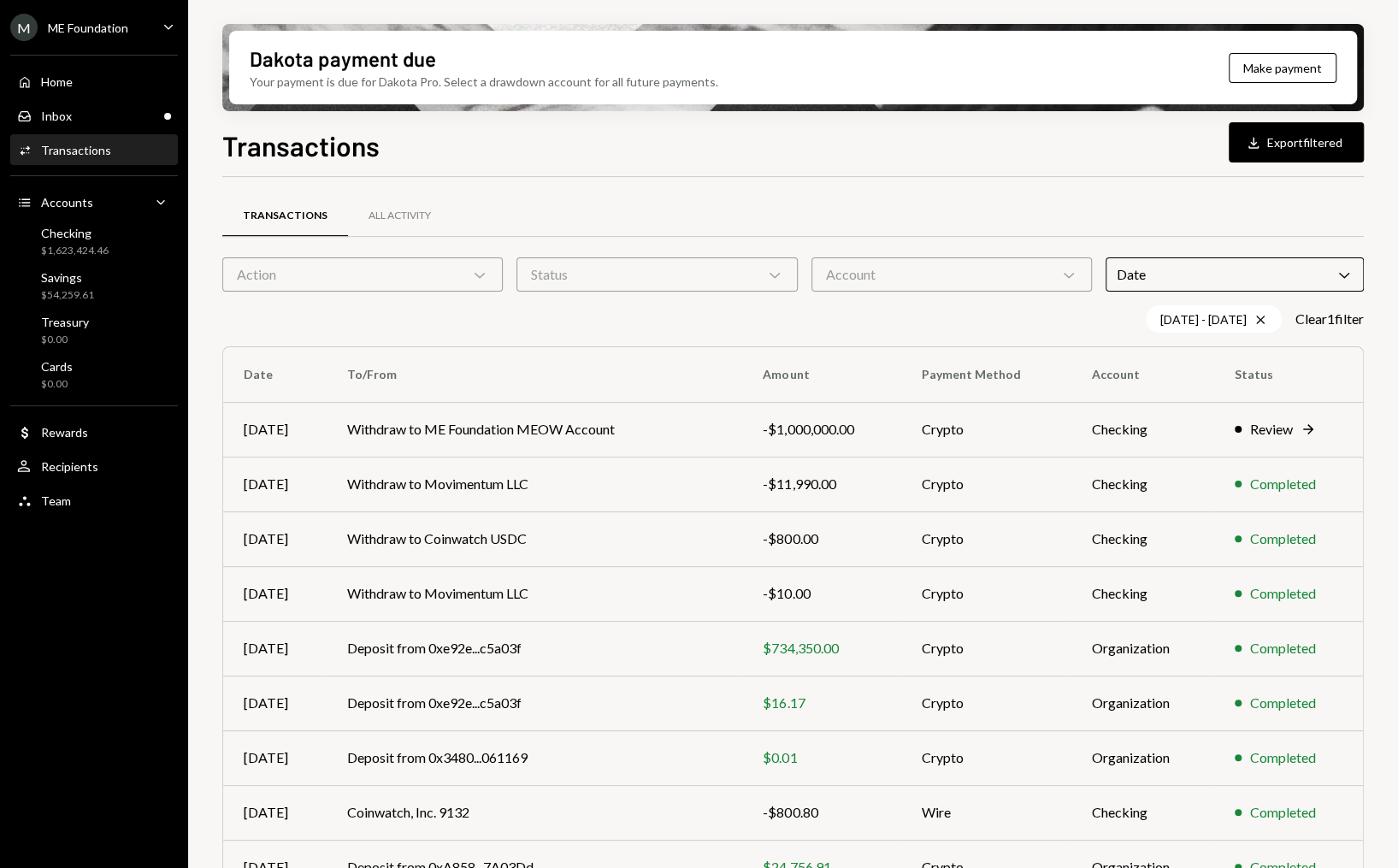
click at [1117, 220] on div "Transactions All Activity" at bounding box center [793, 216] width 1141 height 44
click at [390, 270] on div "Action Chevron Down" at bounding box center [363, 274] width 281 height 34
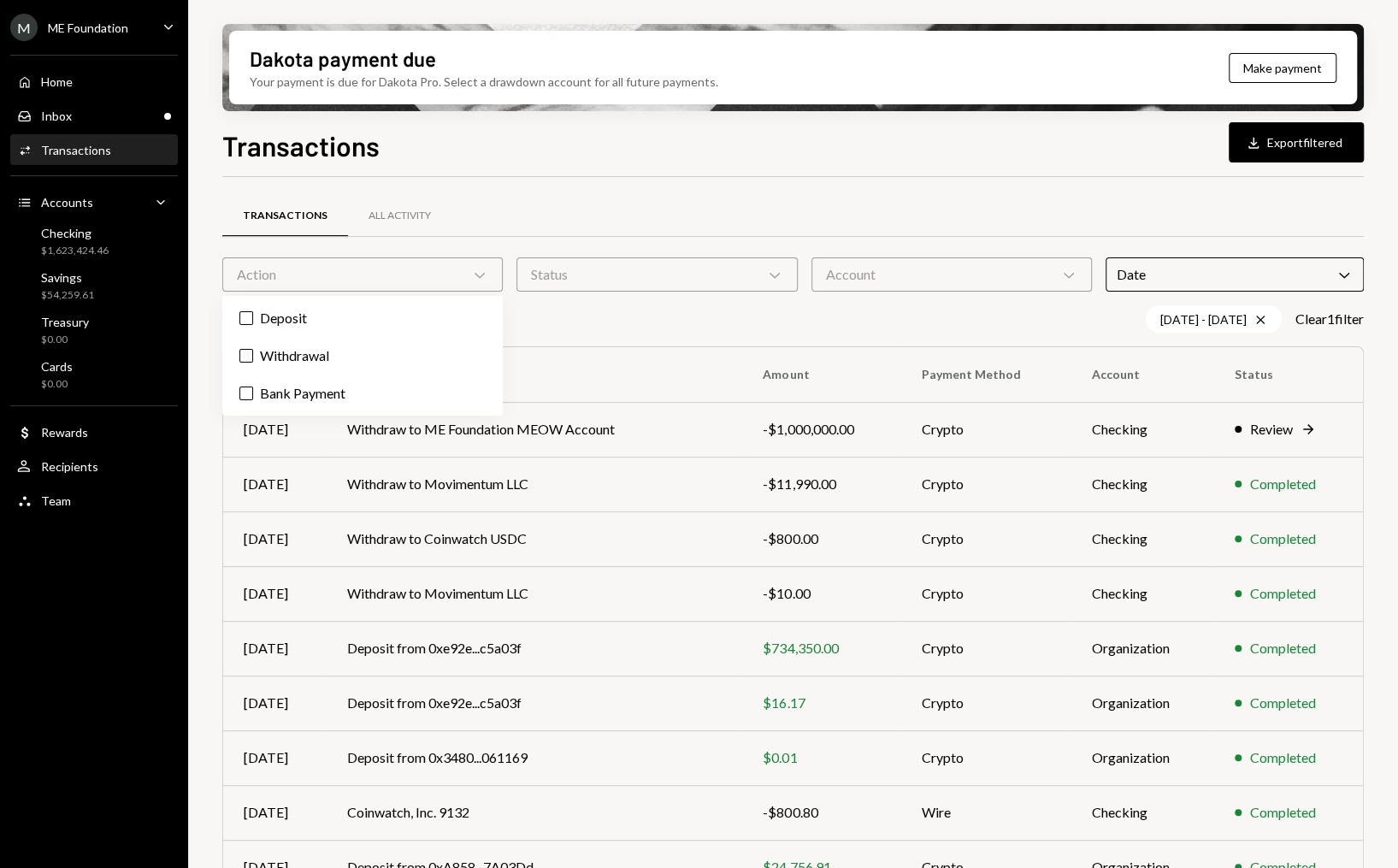
click at [390, 270] on div "Action Chevron Down" at bounding box center [363, 274] width 281 height 34
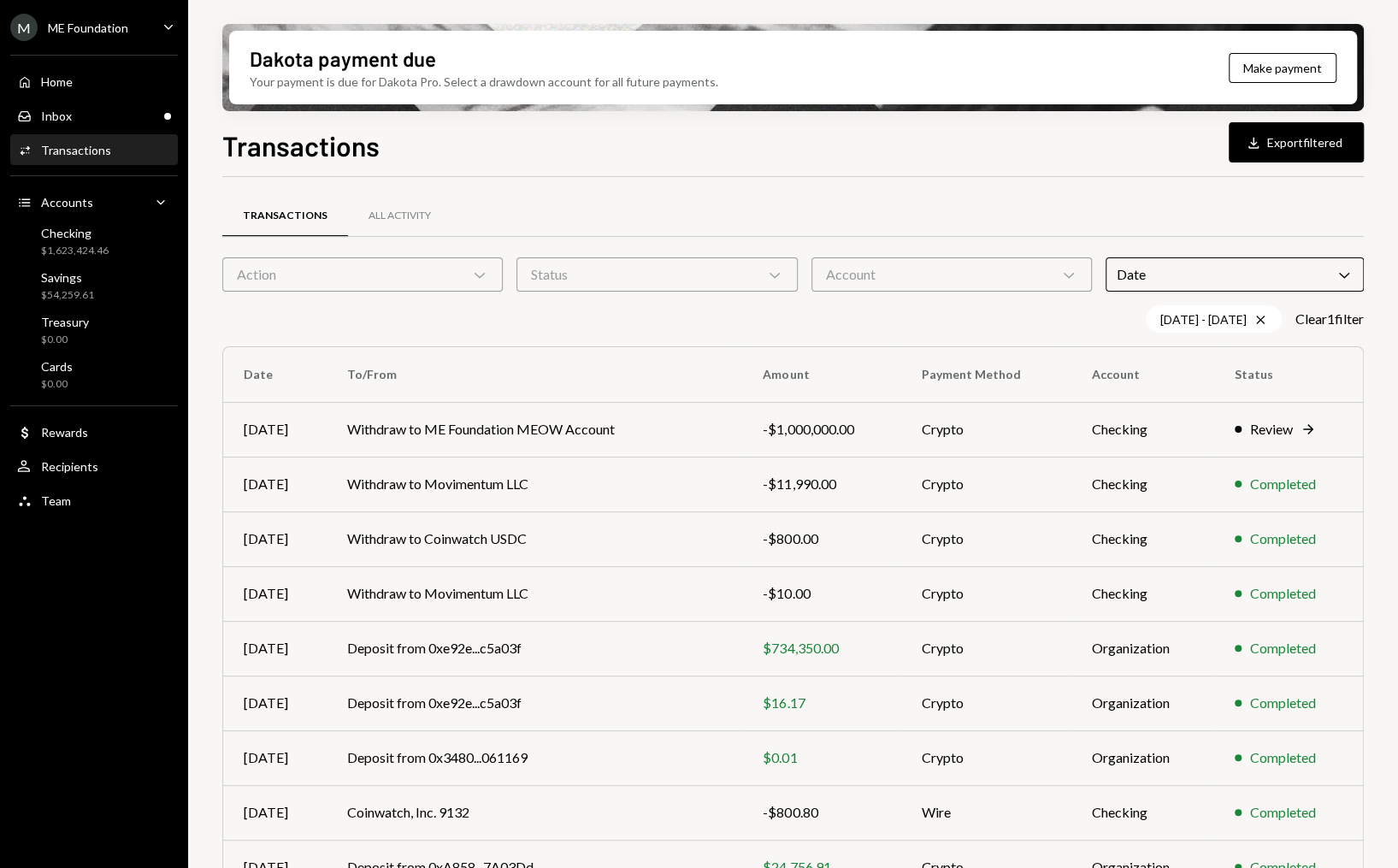
click at [864, 266] on div "Account Chevron Down" at bounding box center [952, 274] width 281 height 34
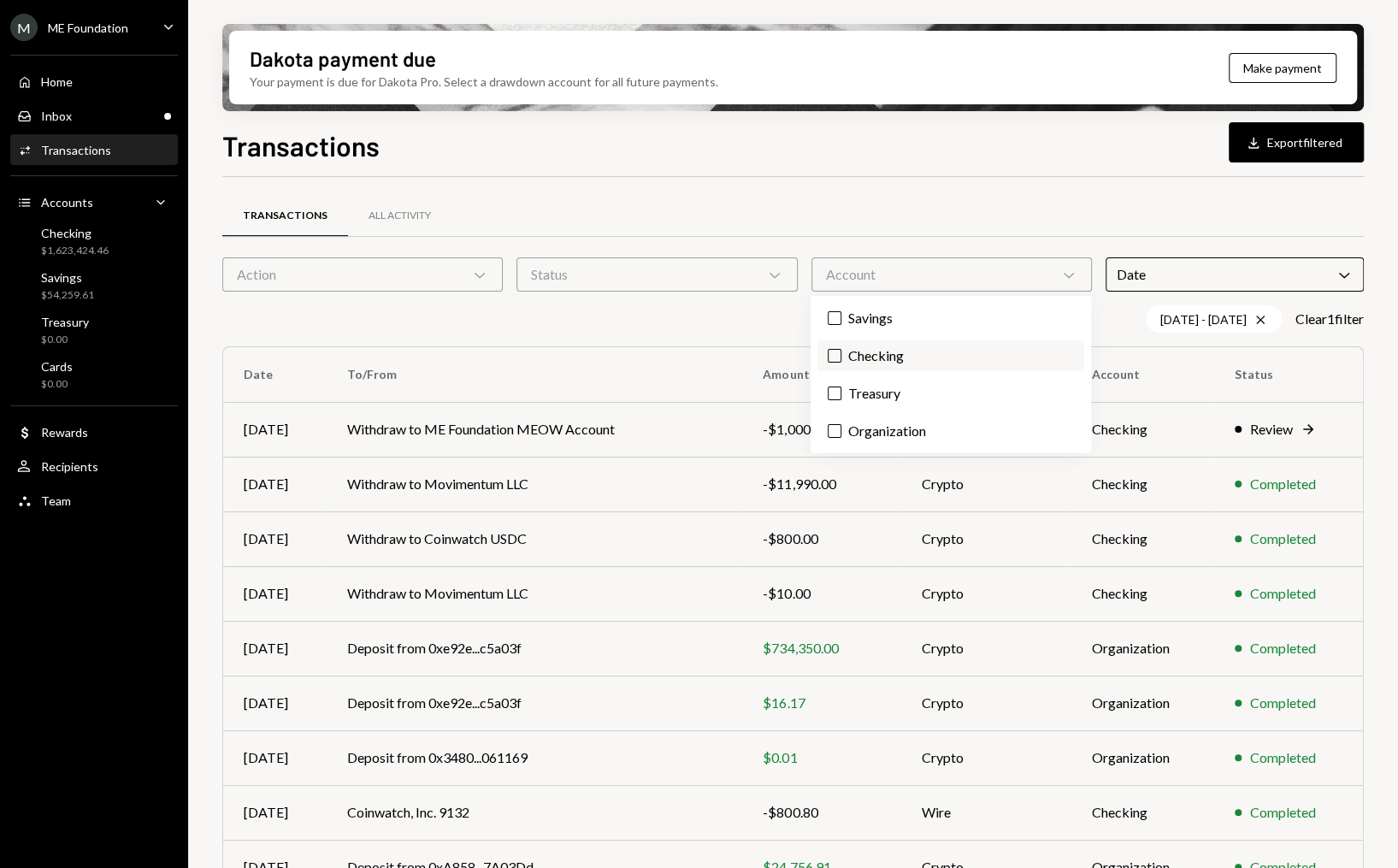
click at [881, 358] on label "Checking" at bounding box center [951, 355] width 267 height 31
click at [841, 358] on button "Checking" at bounding box center [835, 355] width 14 height 14
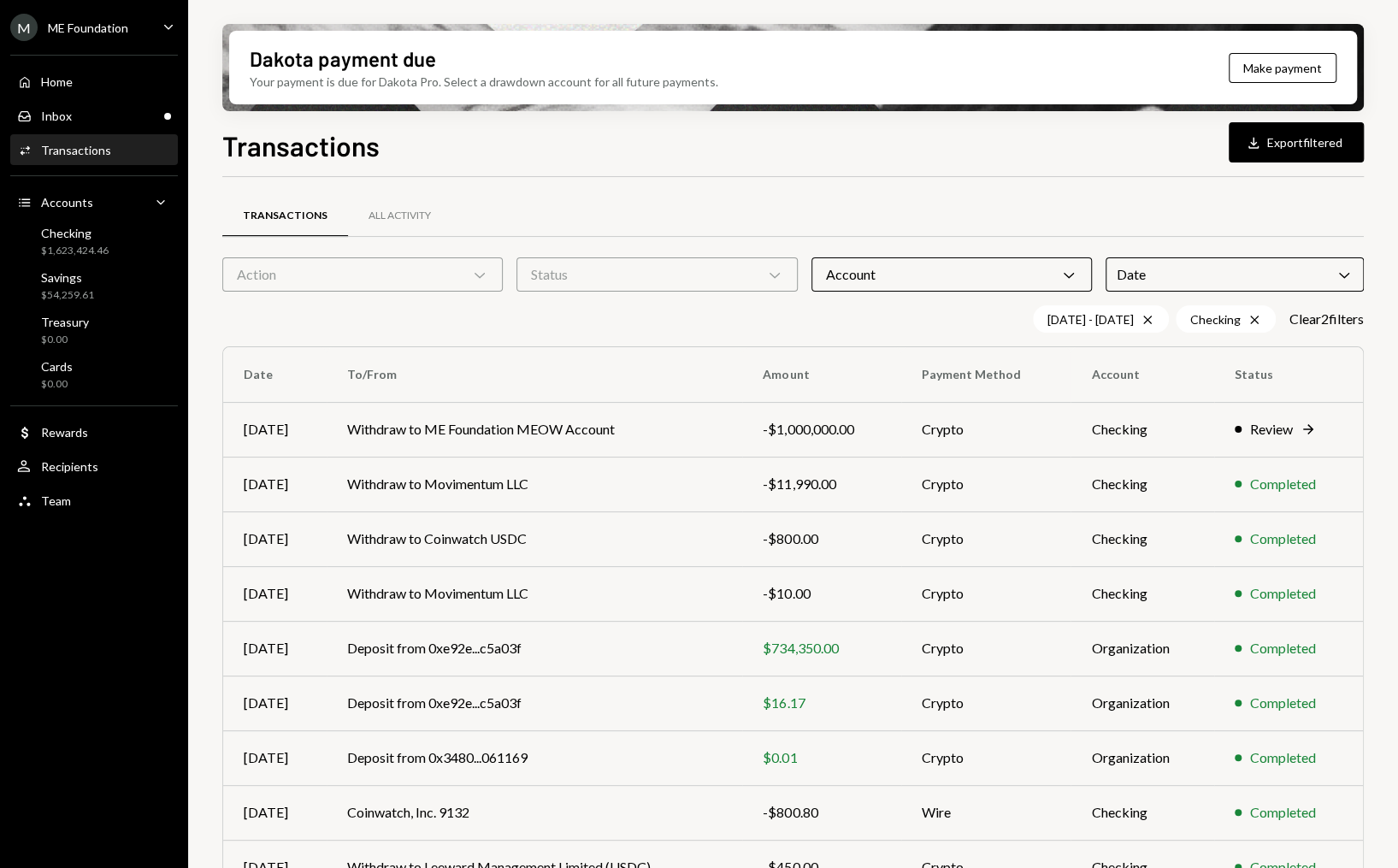
click at [640, 332] on div "Transactions All Activity Action Chevron Down Status Chevron Down Account Chevr…" at bounding box center [793, 612] width 1141 height 817
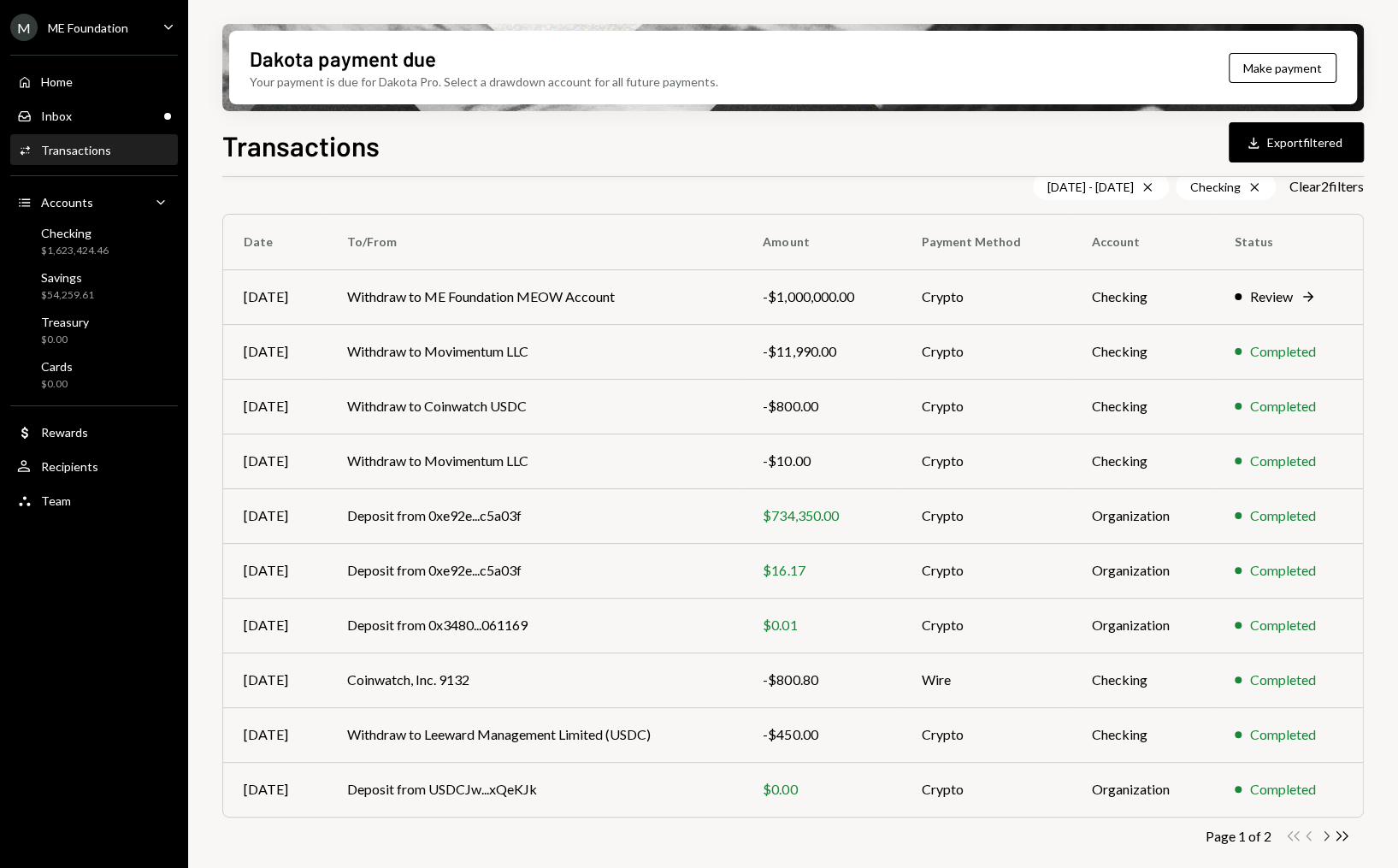
click at [1324, 837] on icon "Chevron Right" at bounding box center [1325, 835] width 16 height 16
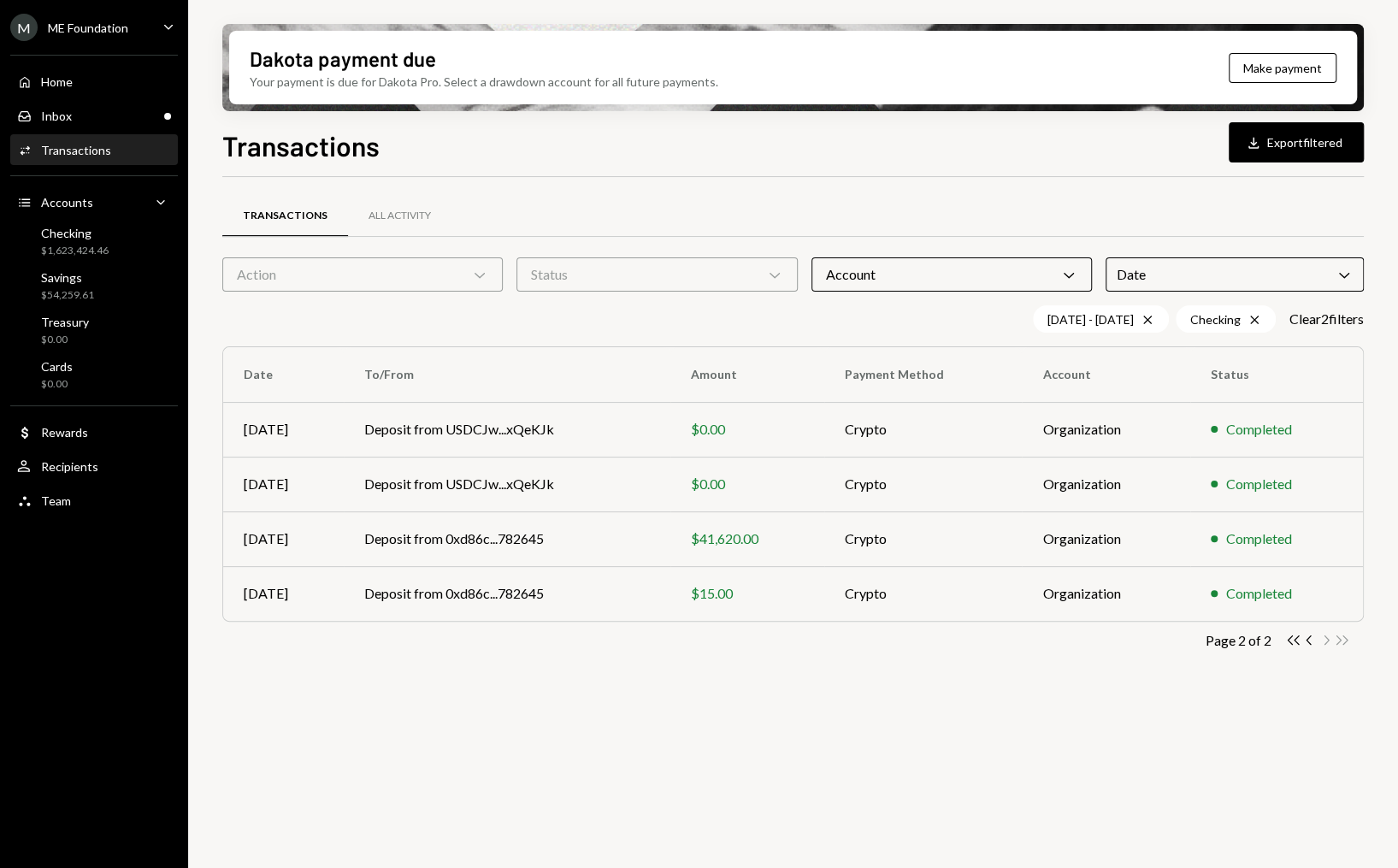
click at [945, 291] on div "Account Chevron Down" at bounding box center [952, 274] width 281 height 34
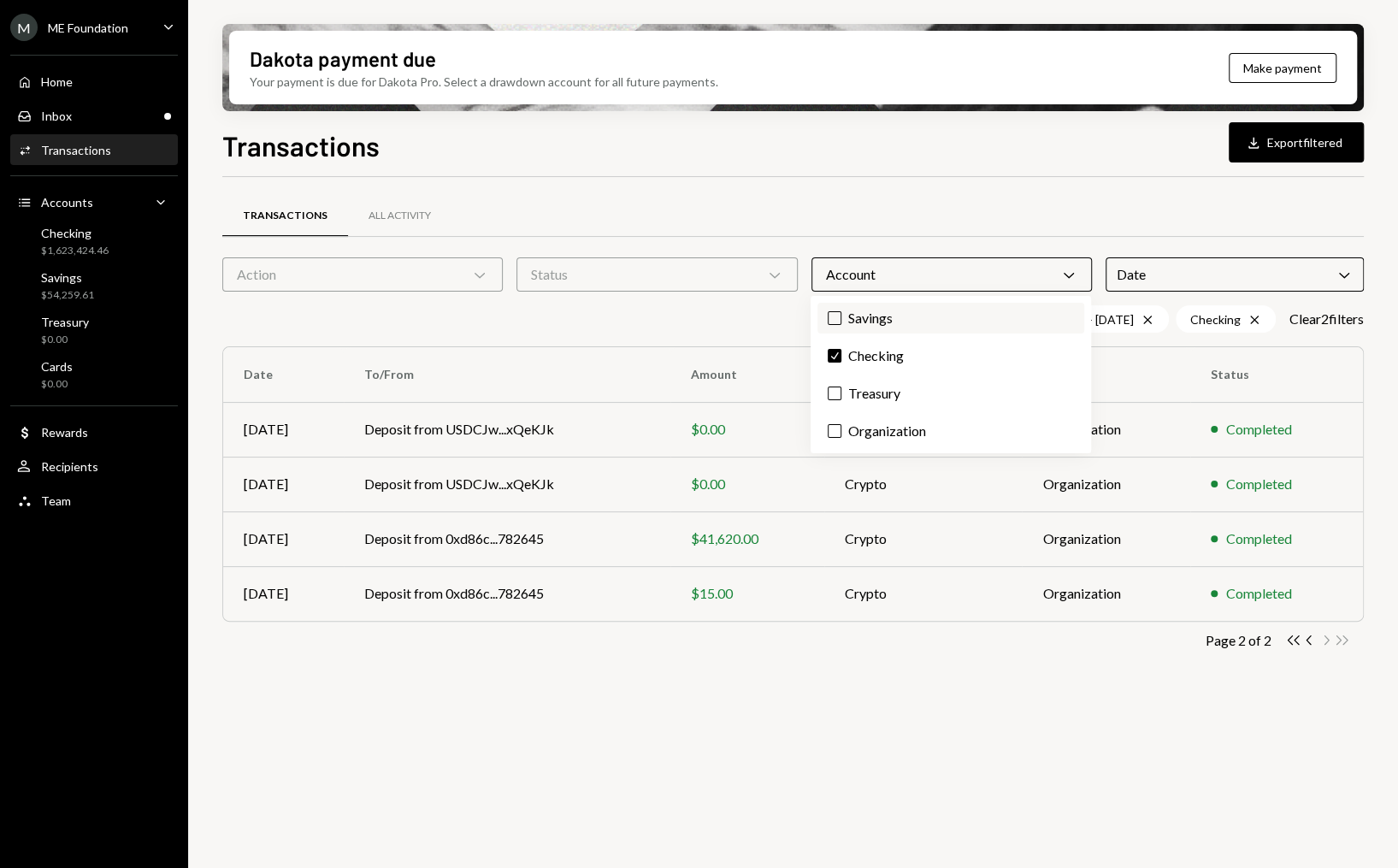
click at [855, 315] on label "Savings" at bounding box center [951, 318] width 267 height 31
click at [841, 315] on button "Savings" at bounding box center [835, 318] width 14 height 14
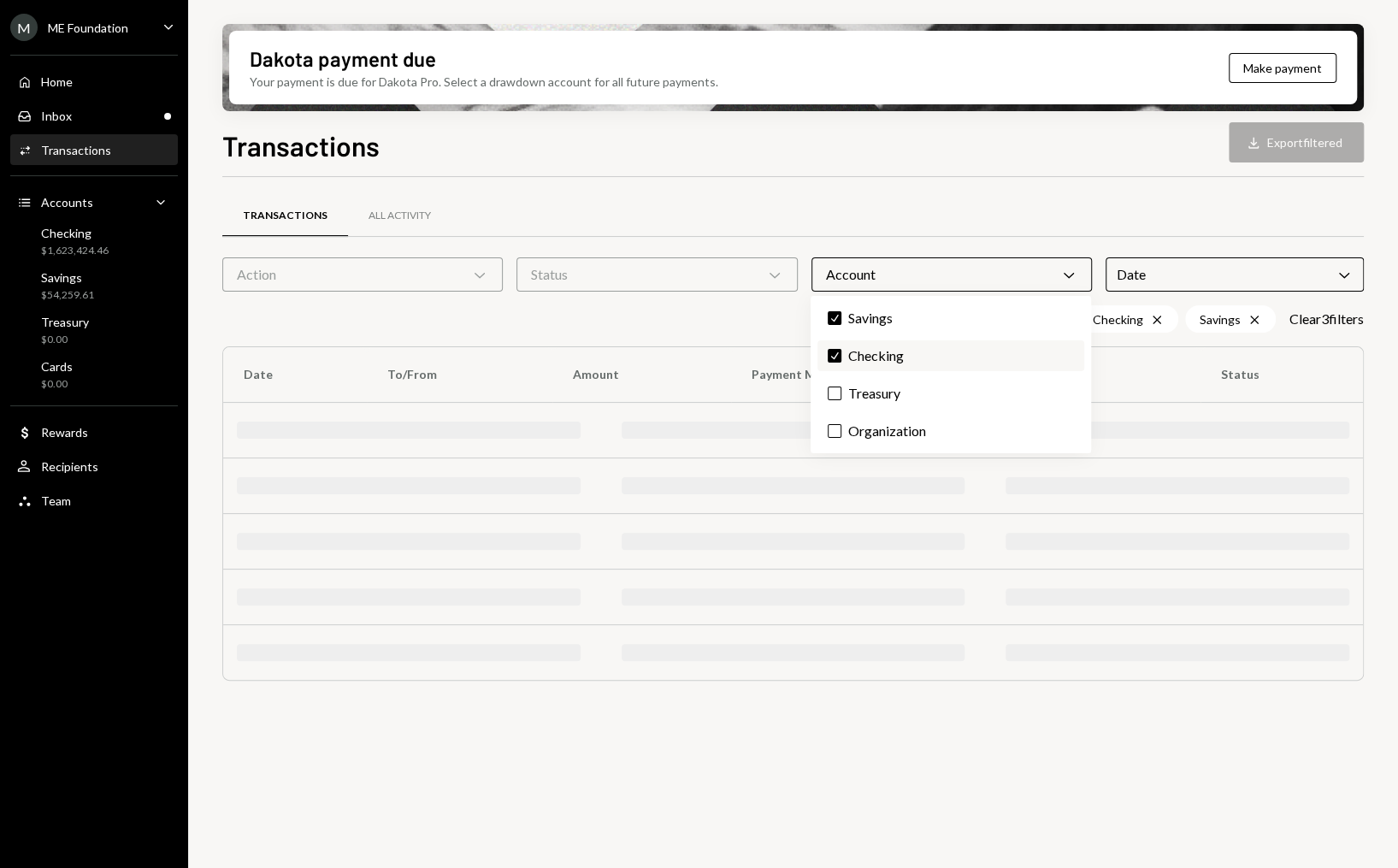
click at [839, 359] on button "Check" at bounding box center [835, 355] width 14 height 14
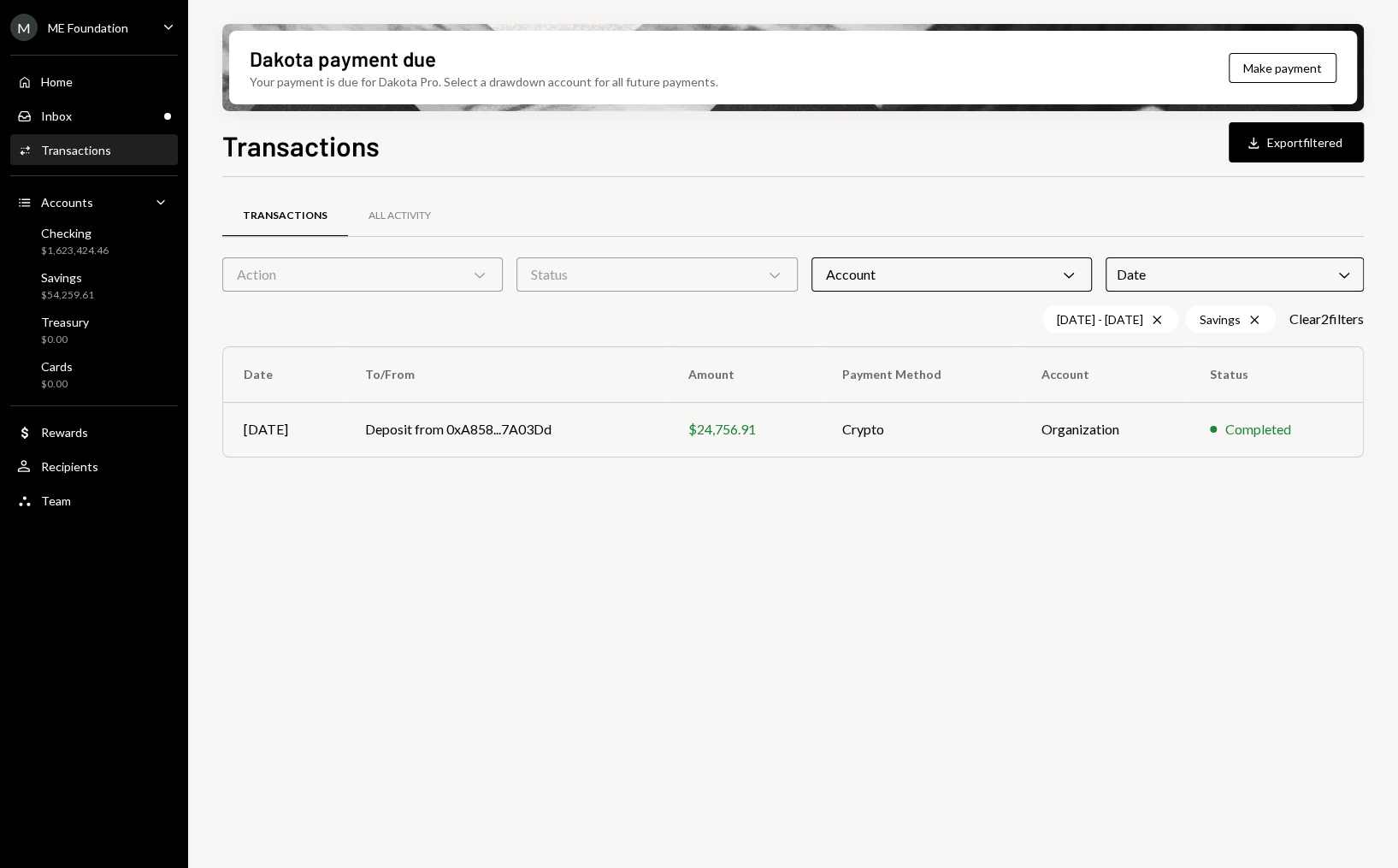
click at [714, 332] on div "08/01/25 - 08/31/25 Cross Savings Cross Clear 2 filter s" at bounding box center [793, 318] width 1141 height 27
click at [113, 90] on div "Home Home" at bounding box center [94, 82] width 154 height 29
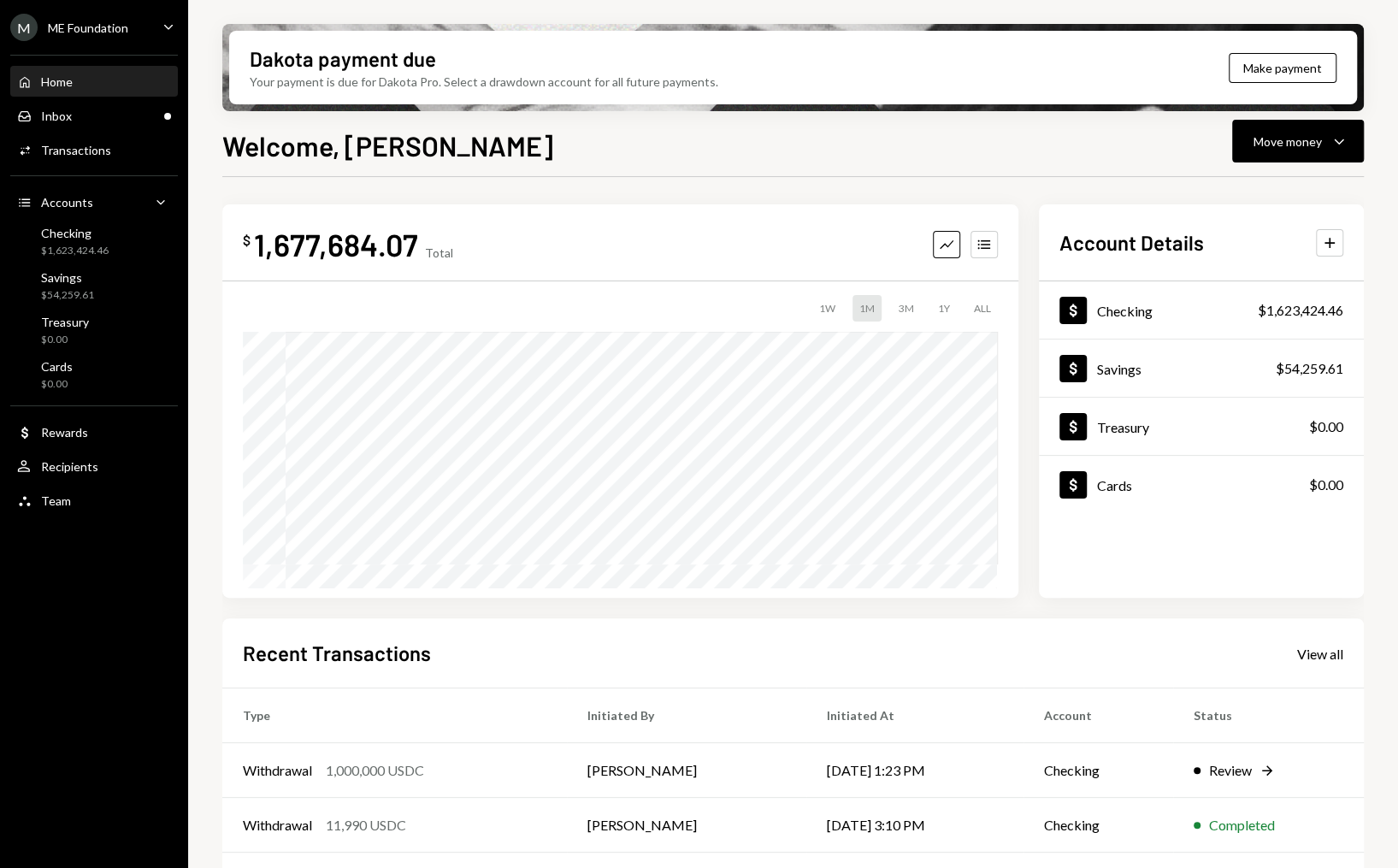
click at [1002, 238] on div "$ 1,677,684.07 Total Graph Accounts 1W 1M 3M 1Y ALL" at bounding box center [620, 401] width 797 height 393
click at [993, 243] on button "Accounts" at bounding box center [983, 243] width 27 height 27
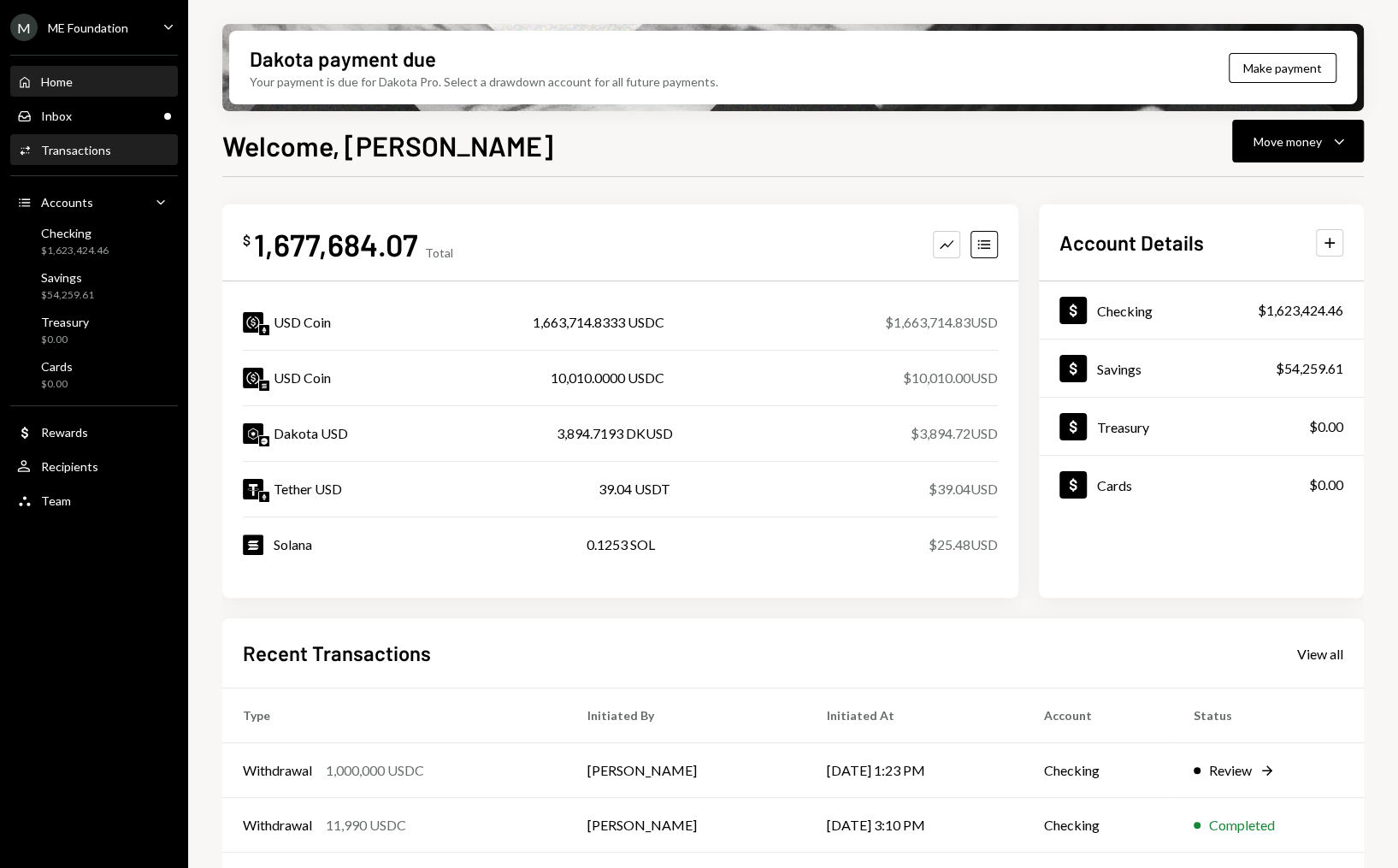
click at [91, 146] on div "Transactions" at bounding box center [75, 151] width 70 height 15
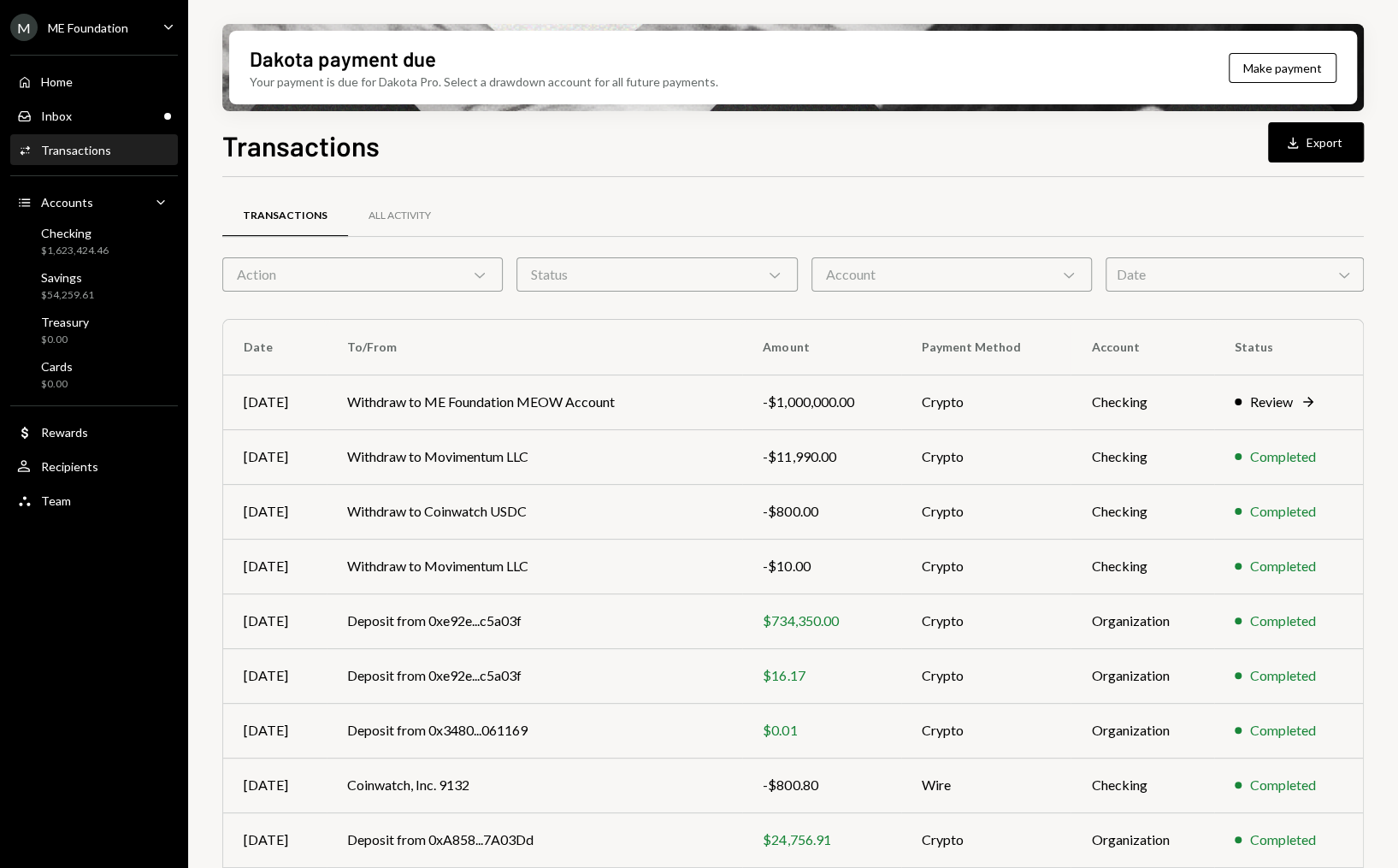
click at [1193, 284] on div "Date Chevron Down" at bounding box center [1235, 274] width 258 height 34
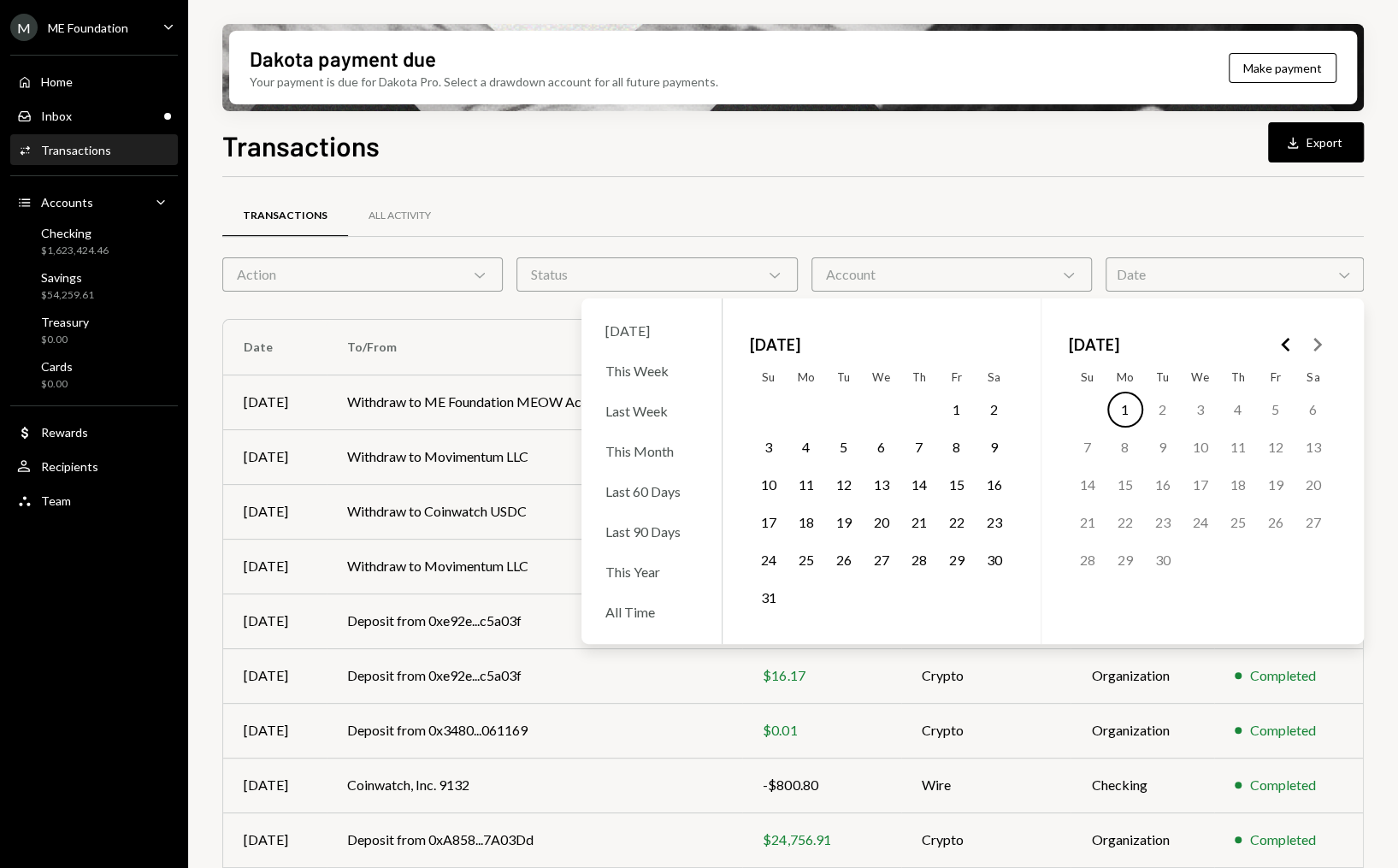
click at [1273, 346] on button "Go to the Previous Month" at bounding box center [1286, 344] width 31 height 31
click at [1199, 411] on button "1" at bounding box center [1200, 409] width 36 height 36
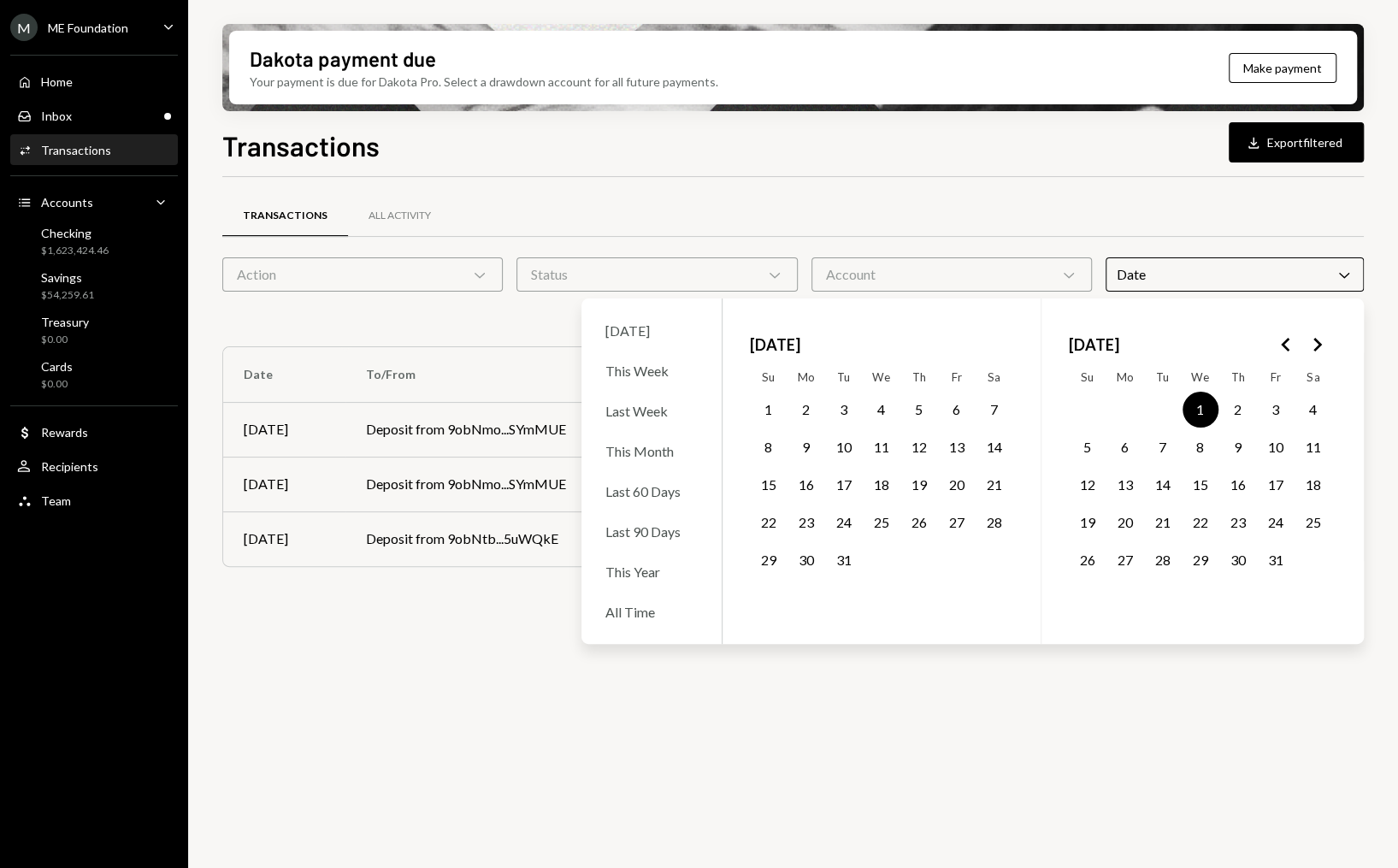
click at [1277, 556] on button "31" at bounding box center [1275, 559] width 36 height 36
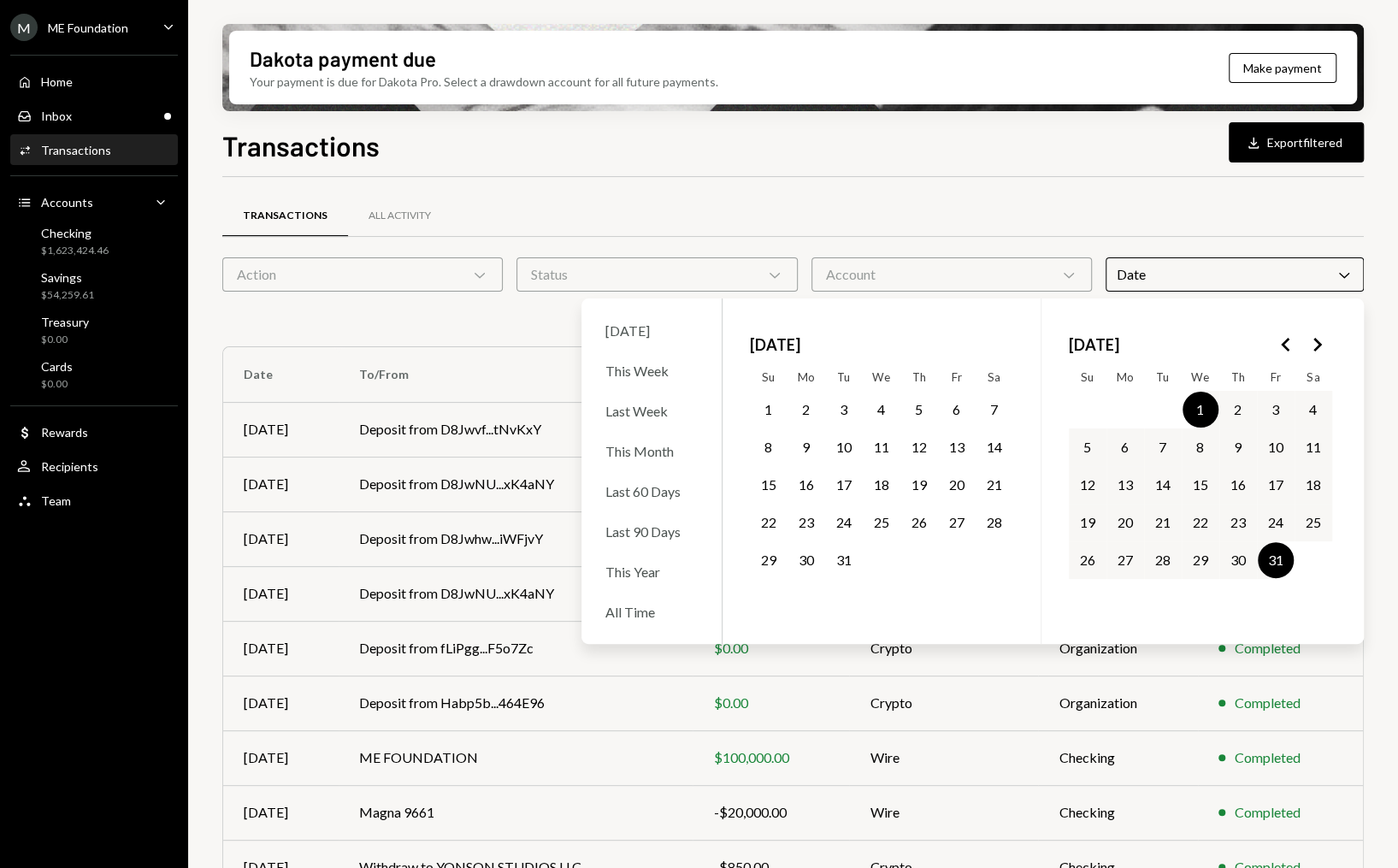
click at [603, 165] on div "Transactions Download Export filtered Transactions All Activity Action Chevron …" at bounding box center [793, 546] width 1141 height 844
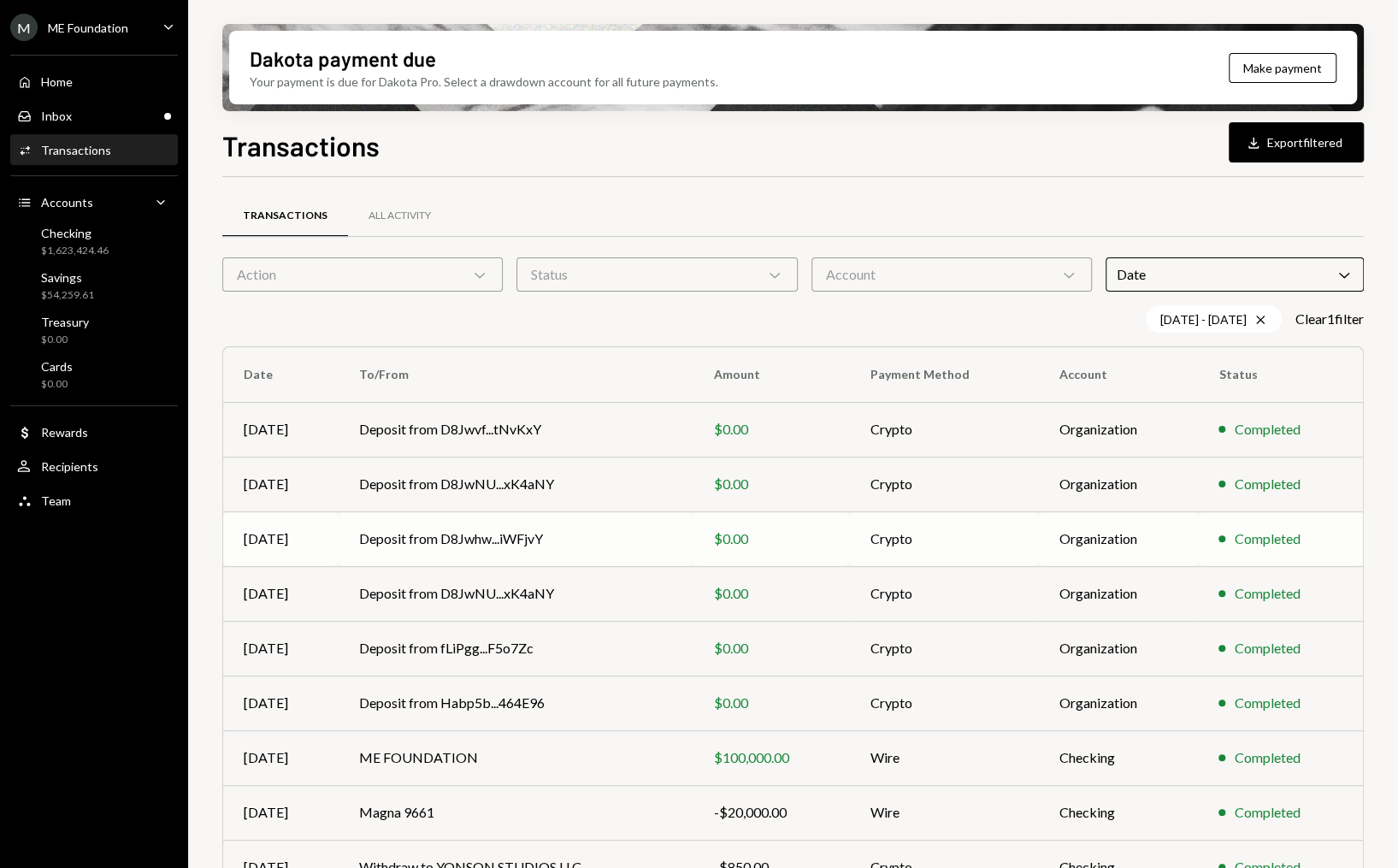
scroll to position [133, 0]
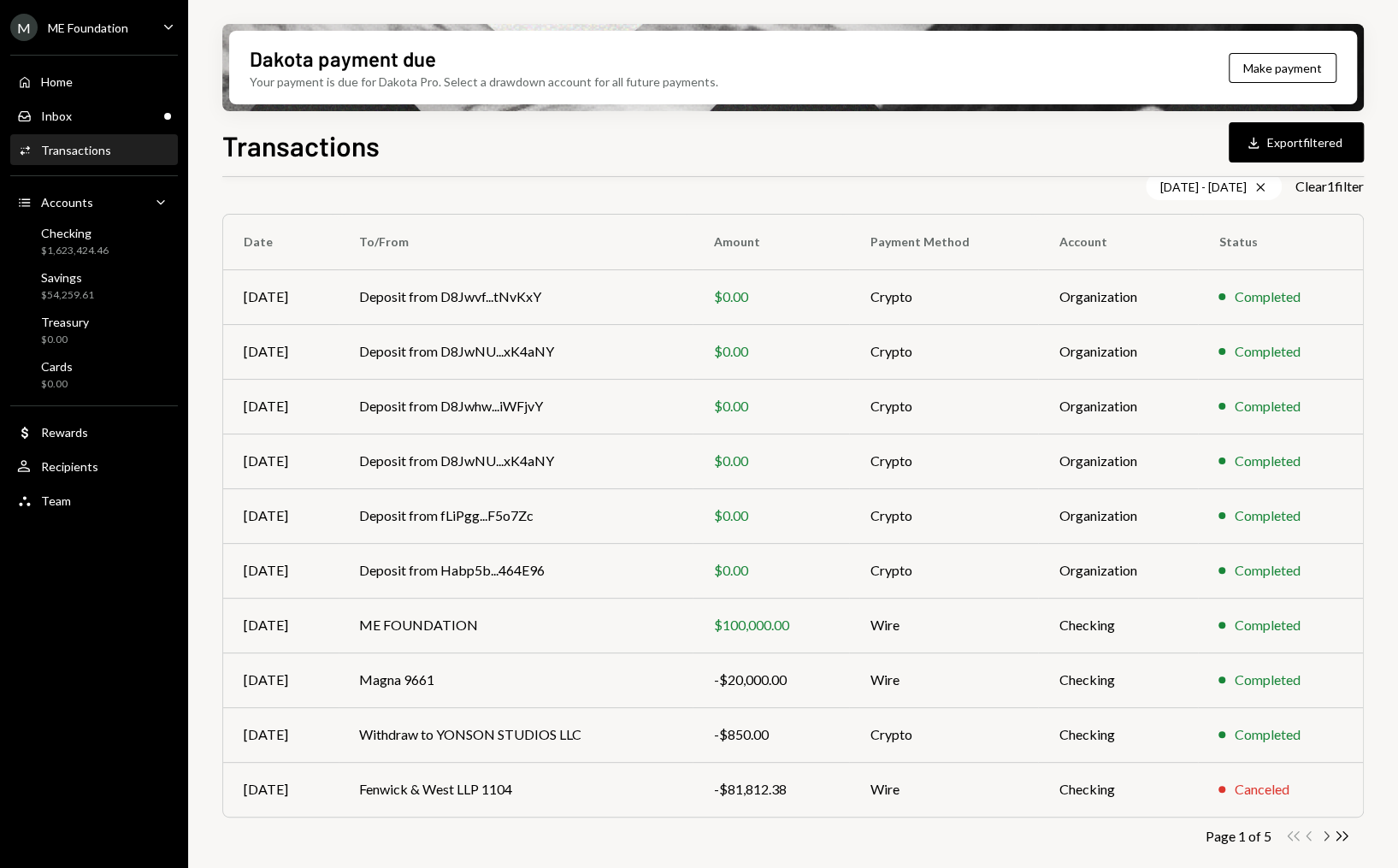
click at [1324, 839] on icon "Chevron Right" at bounding box center [1325, 835] width 16 height 16
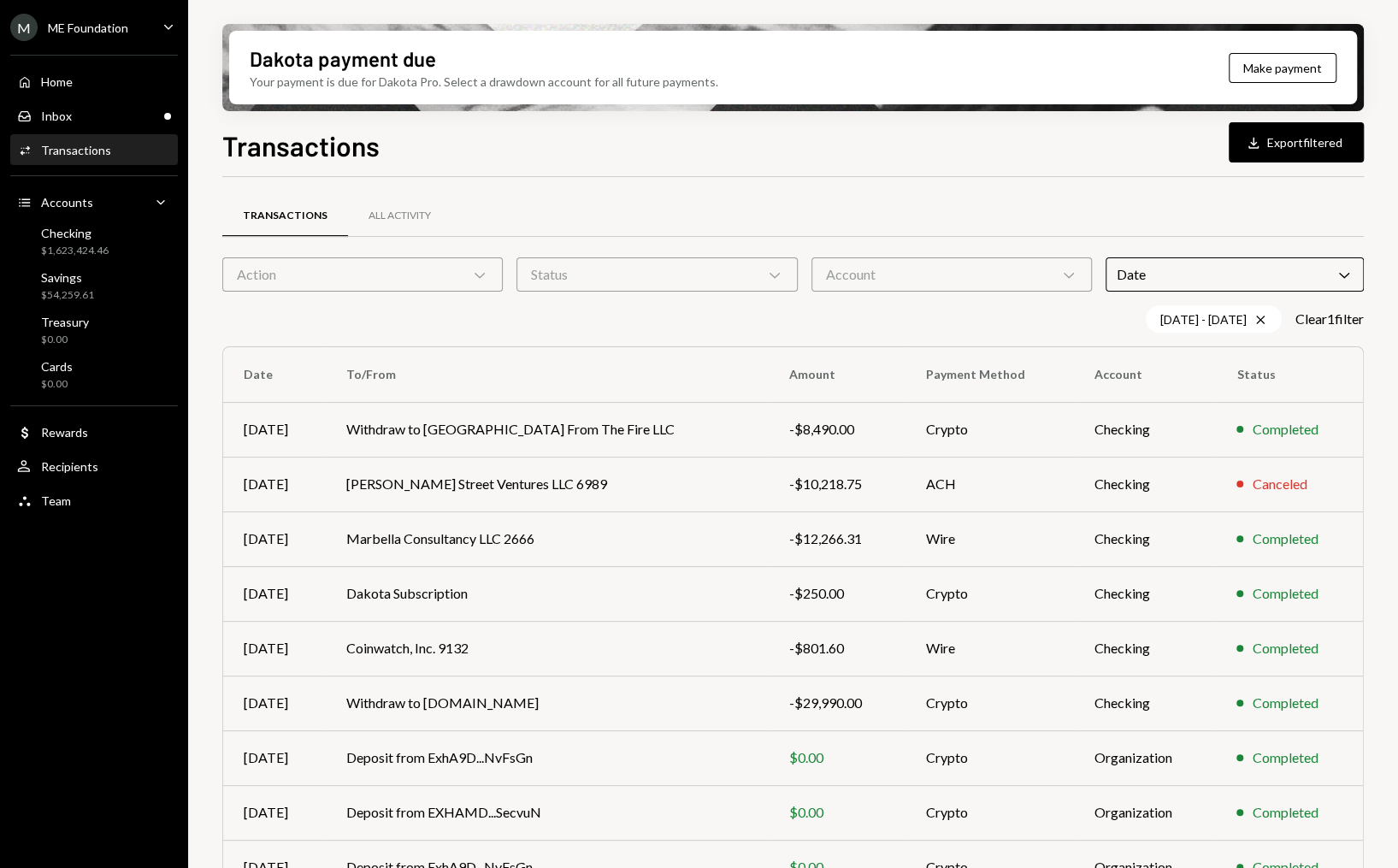
click at [911, 296] on div "Transactions All Activity Action Chevron Down Status Chevron Down Account Chevr…" at bounding box center [793, 612] width 1141 height 817
click at [908, 264] on div "Account Chevron Down" at bounding box center [952, 274] width 281 height 34
click at [722, 252] on div "Transactions All Activity" at bounding box center [793, 226] width 1141 height 63
click at [705, 265] on div "Status Chevron Down" at bounding box center [657, 274] width 281 height 34
click at [637, 344] on label "Completed" at bounding box center [656, 355] width 267 height 31
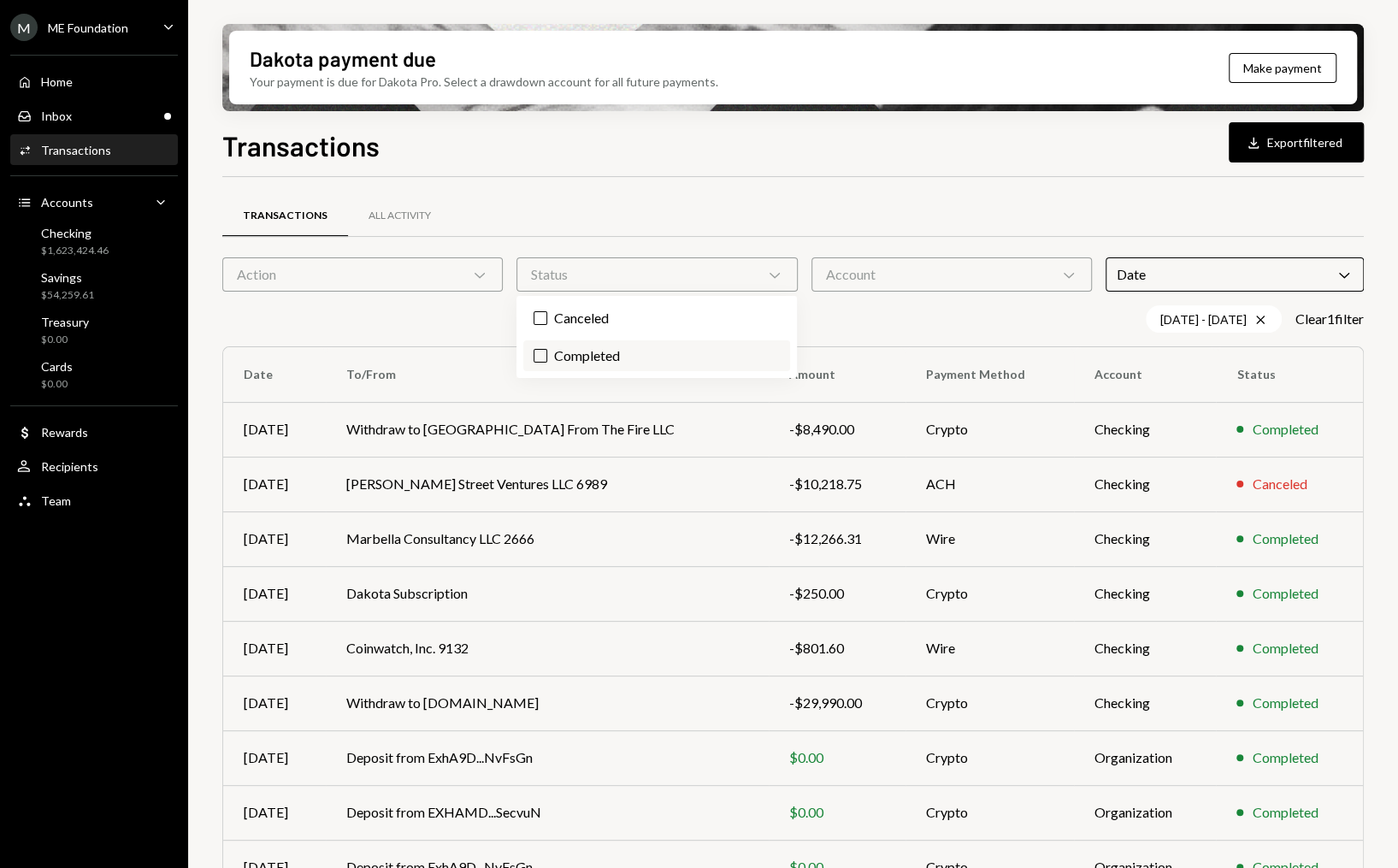
click at [547, 349] on button "Completed" at bounding box center [540, 355] width 14 height 14
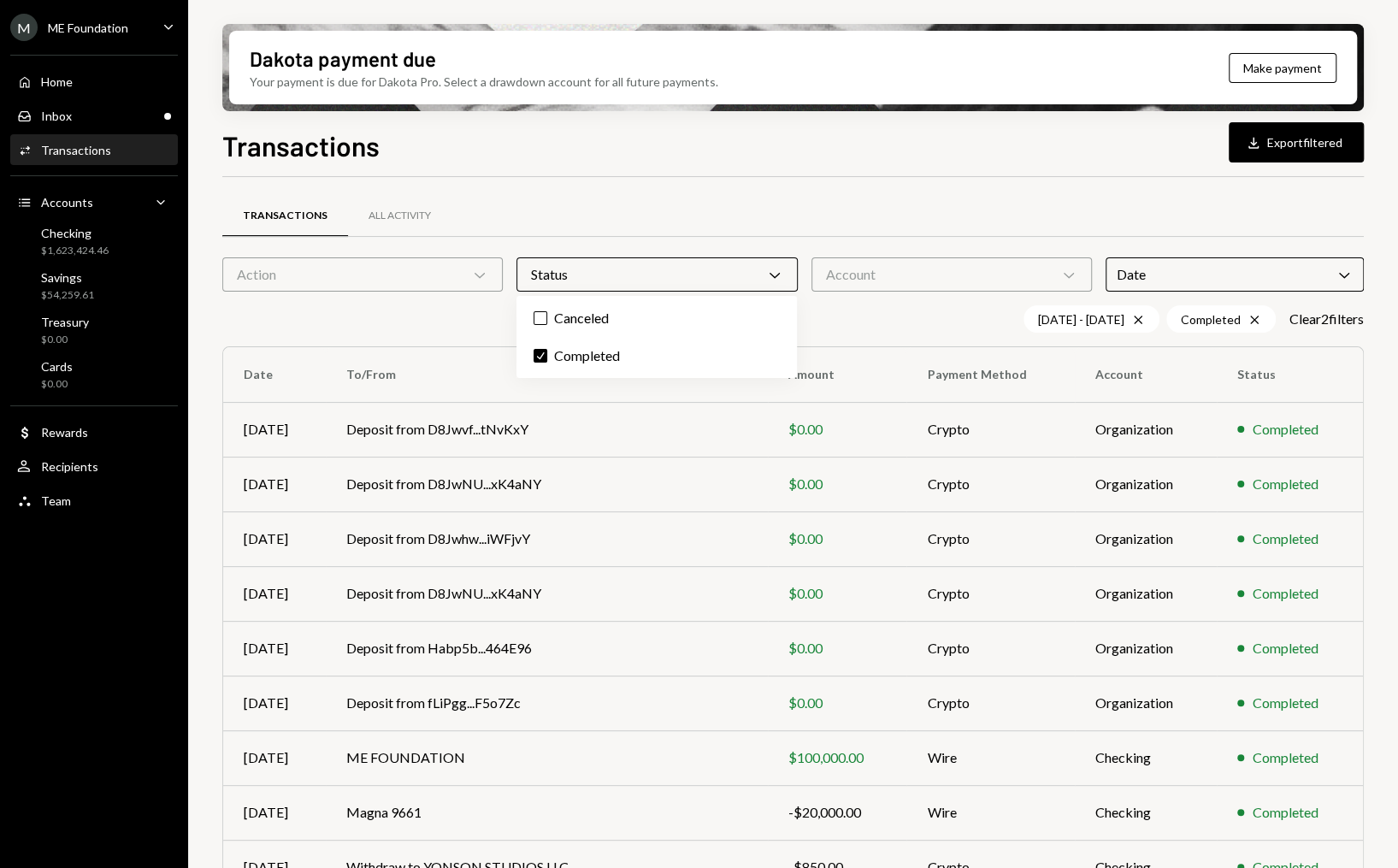
click at [468, 359] on th "To/From" at bounding box center [547, 375] width 442 height 55
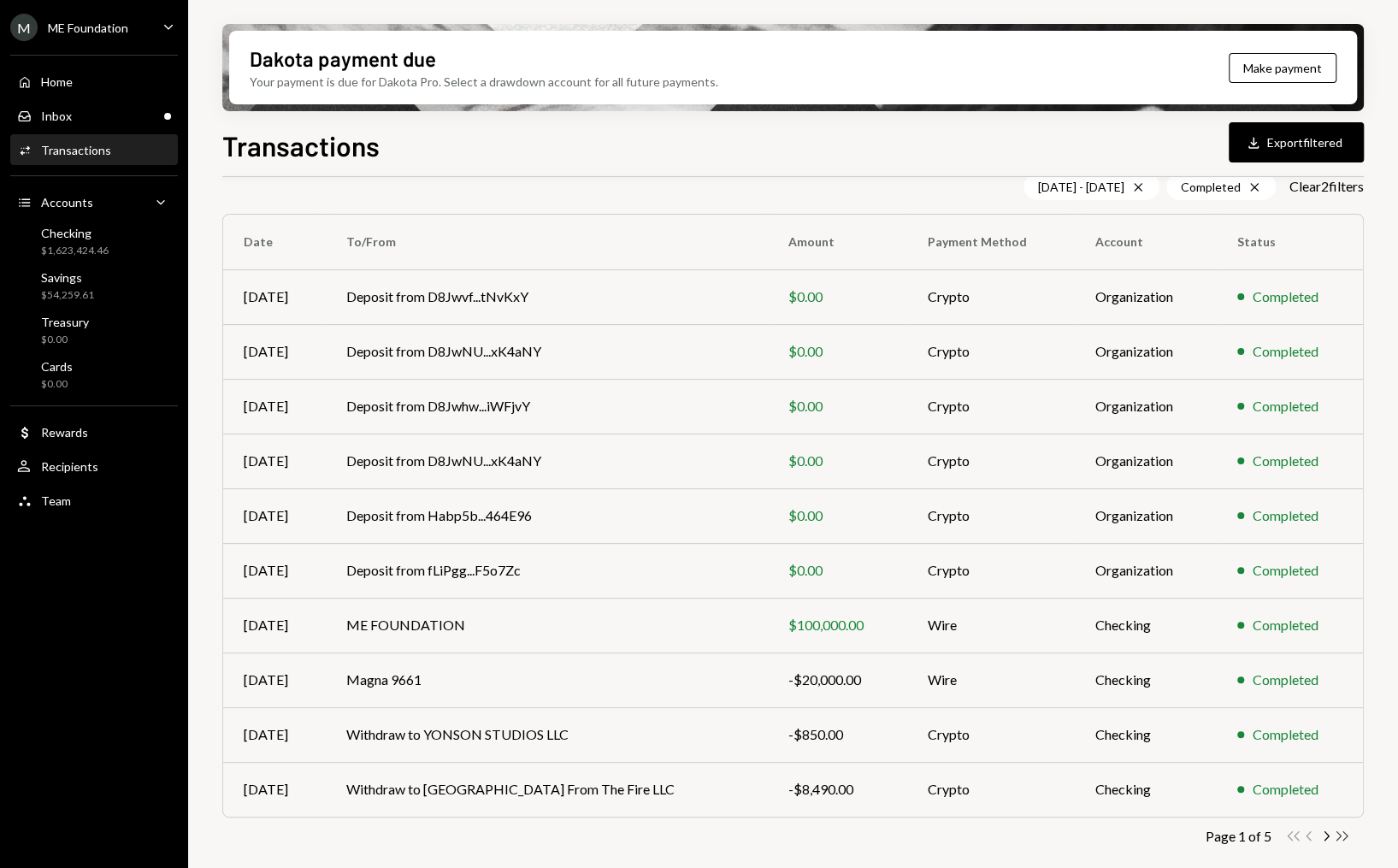
click at [1349, 841] on icon "Double Arrow Right" at bounding box center [1341, 835] width 16 height 16
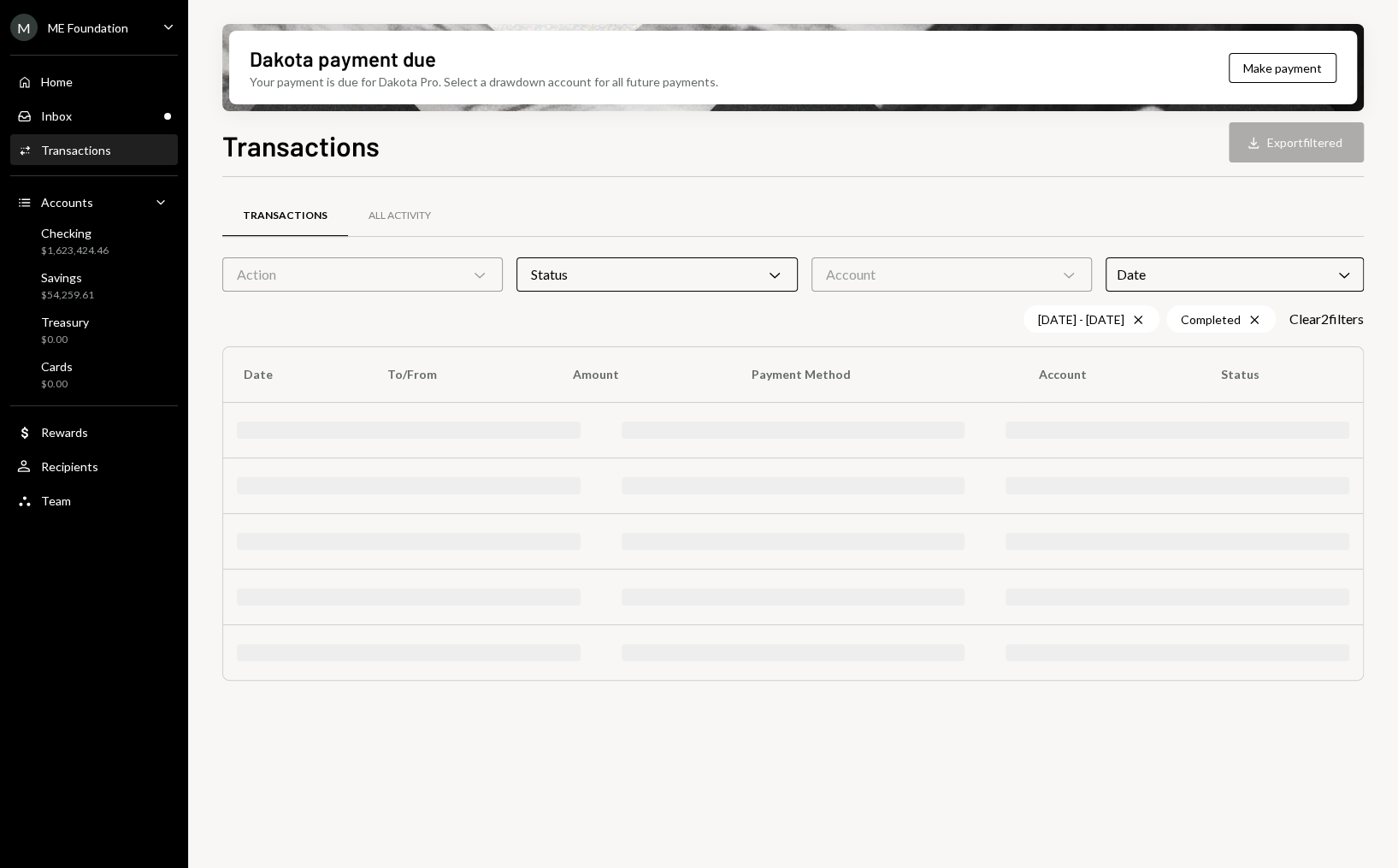
scroll to position [0, 0]
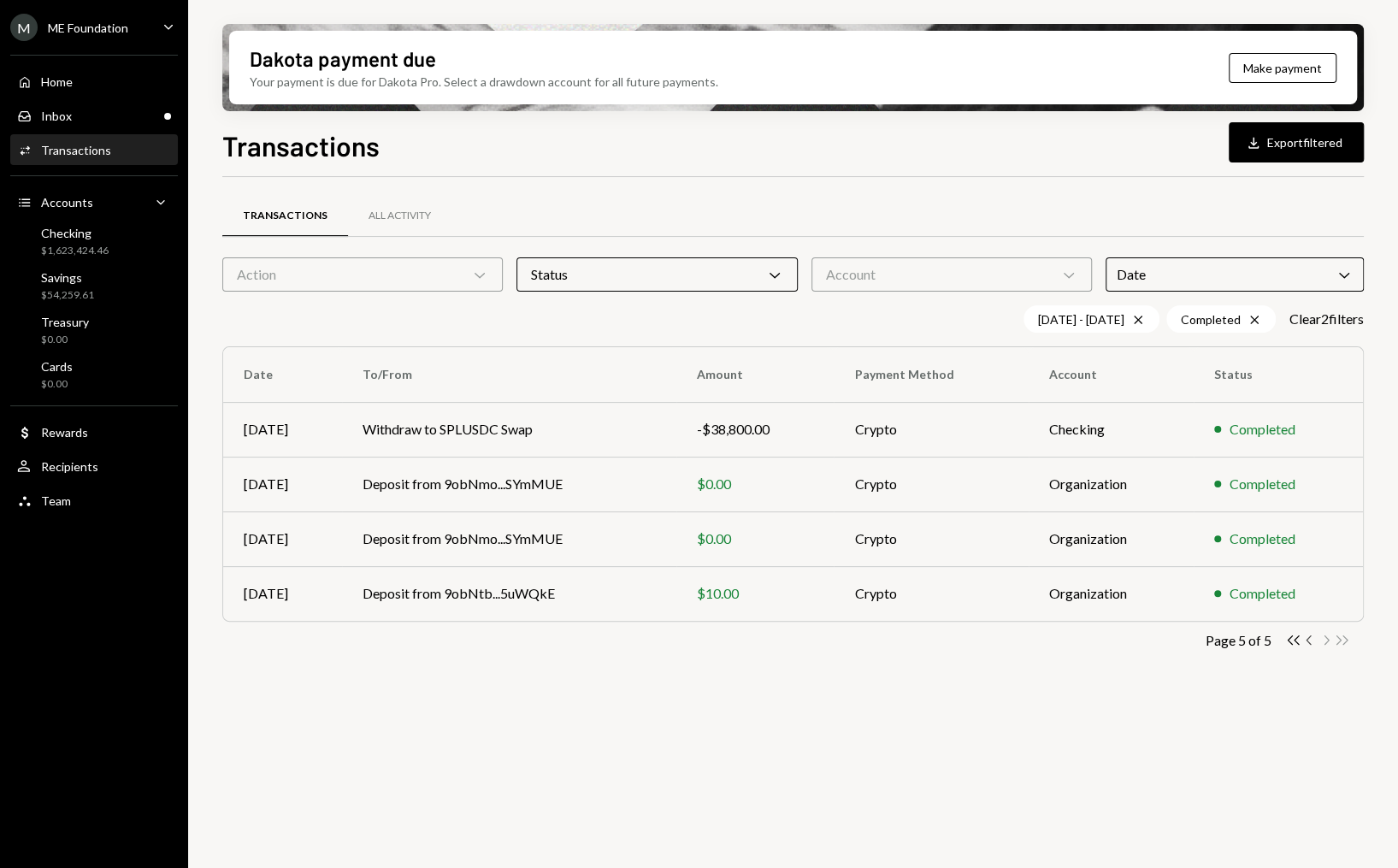
click at [1312, 641] on icon "Chevron Left" at bounding box center [1309, 639] width 16 height 16
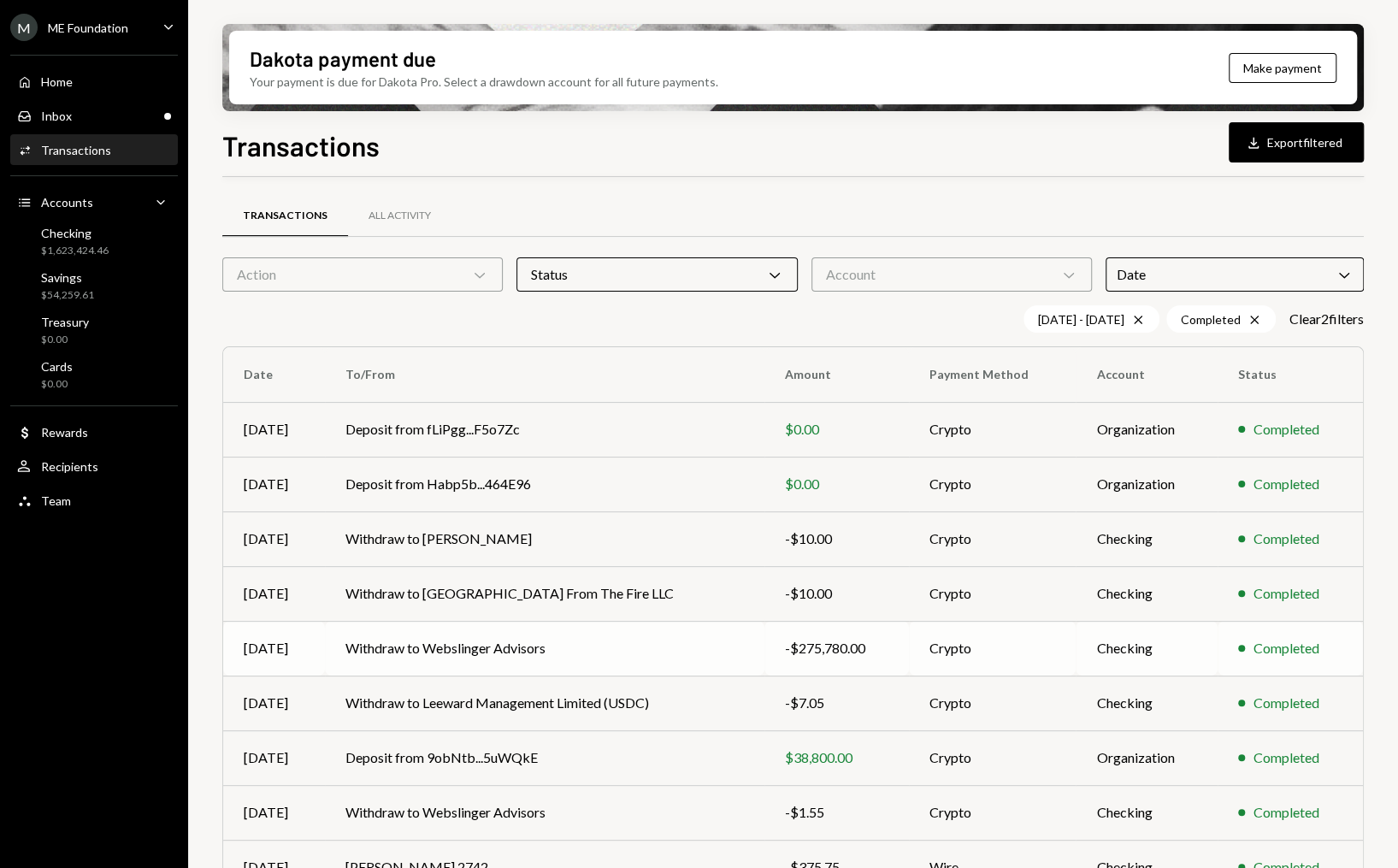
scroll to position [133, 0]
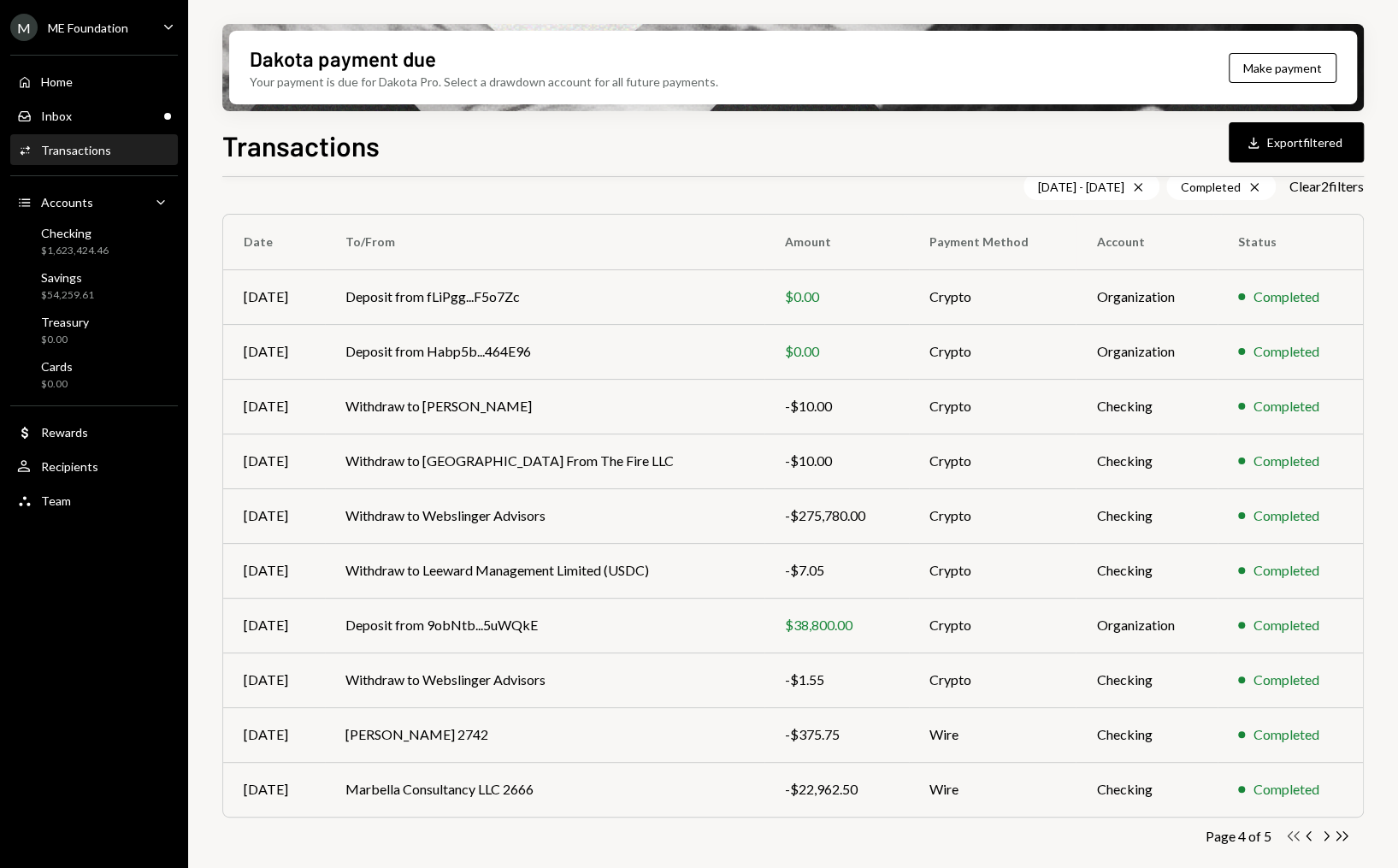
click at [1295, 836] on icon "button" at bounding box center [1294, 835] width 12 height 9
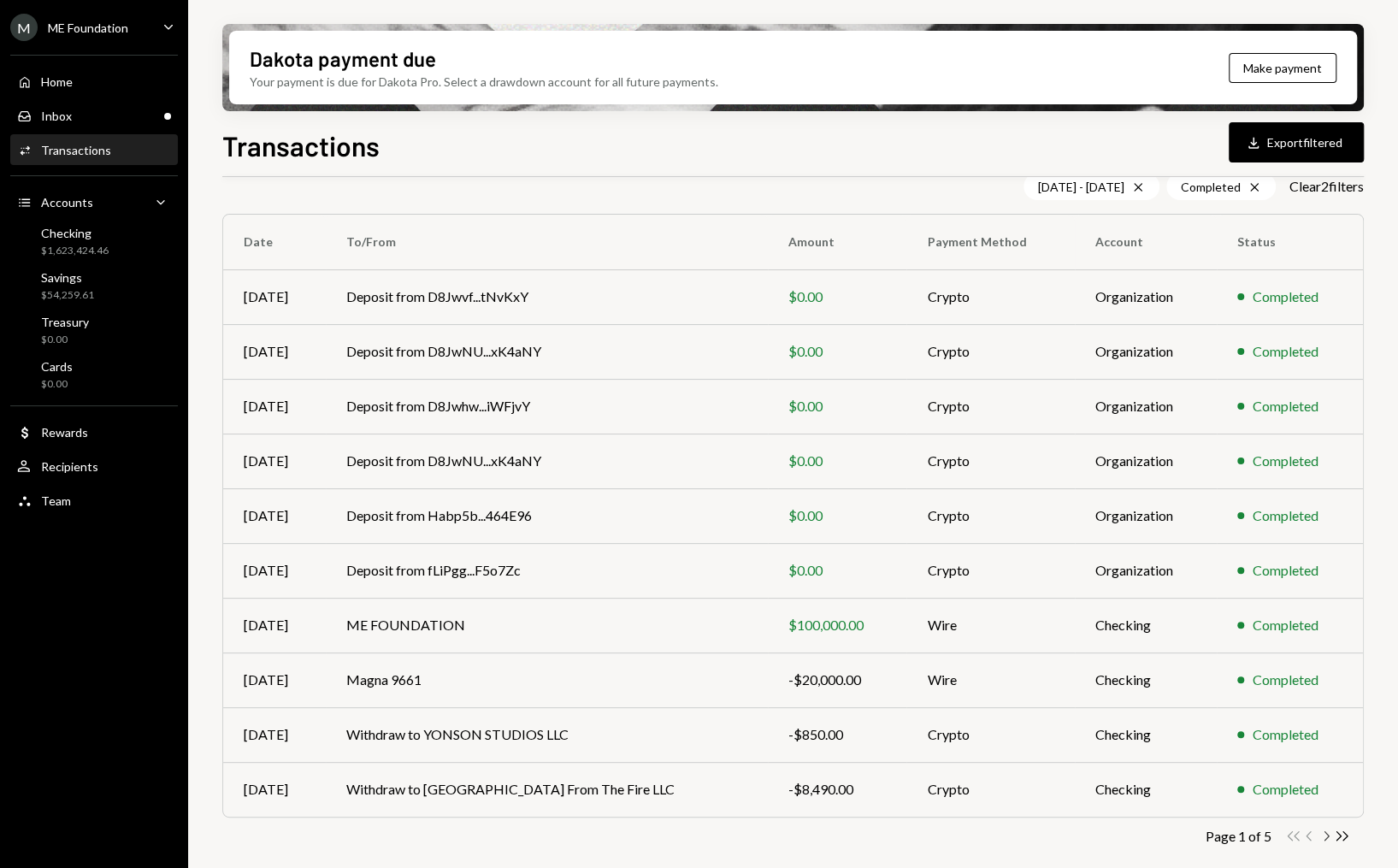
click at [1329, 840] on icon "Chevron Right" at bounding box center [1325, 835] width 16 height 16
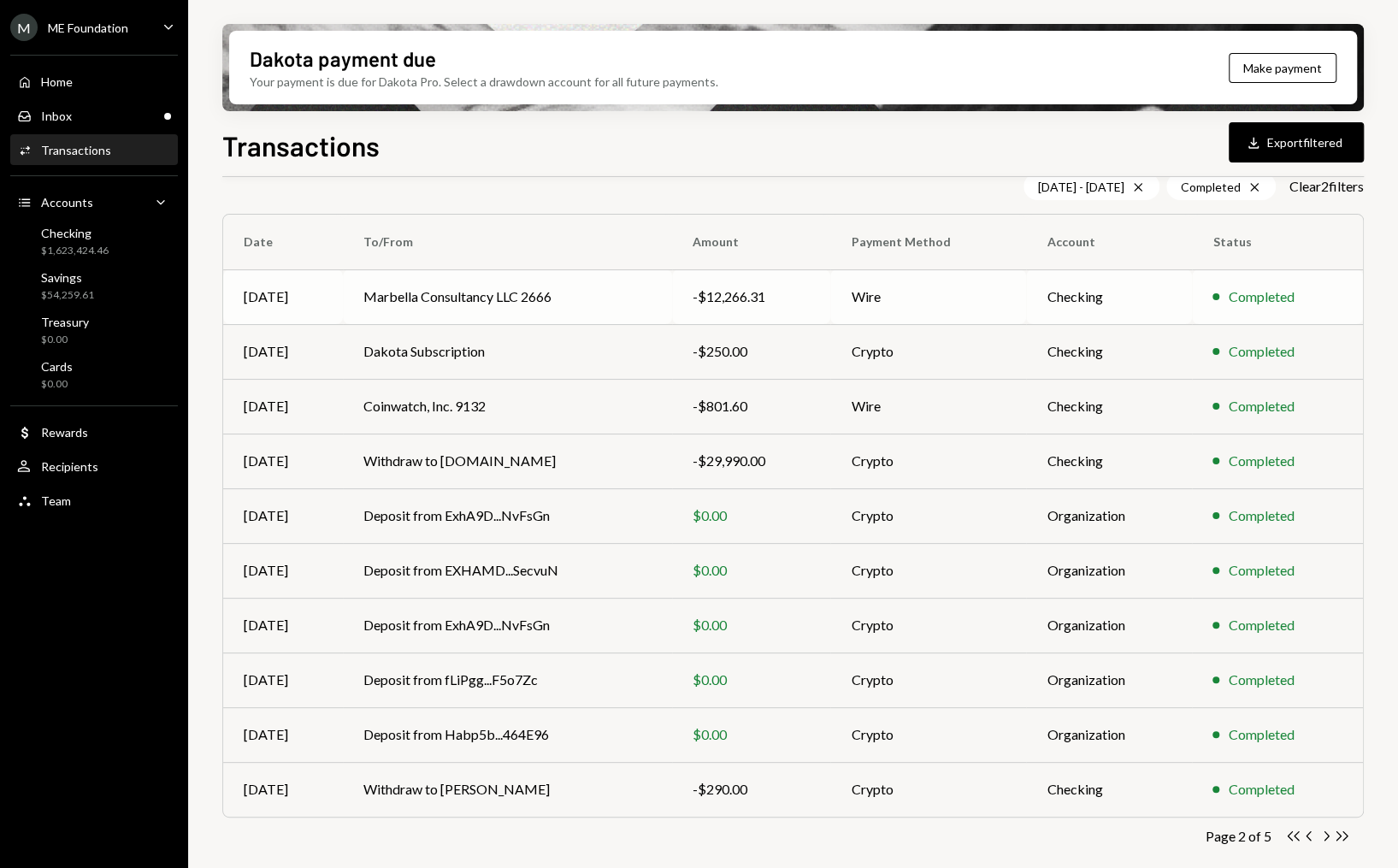
scroll to position [129, 0]
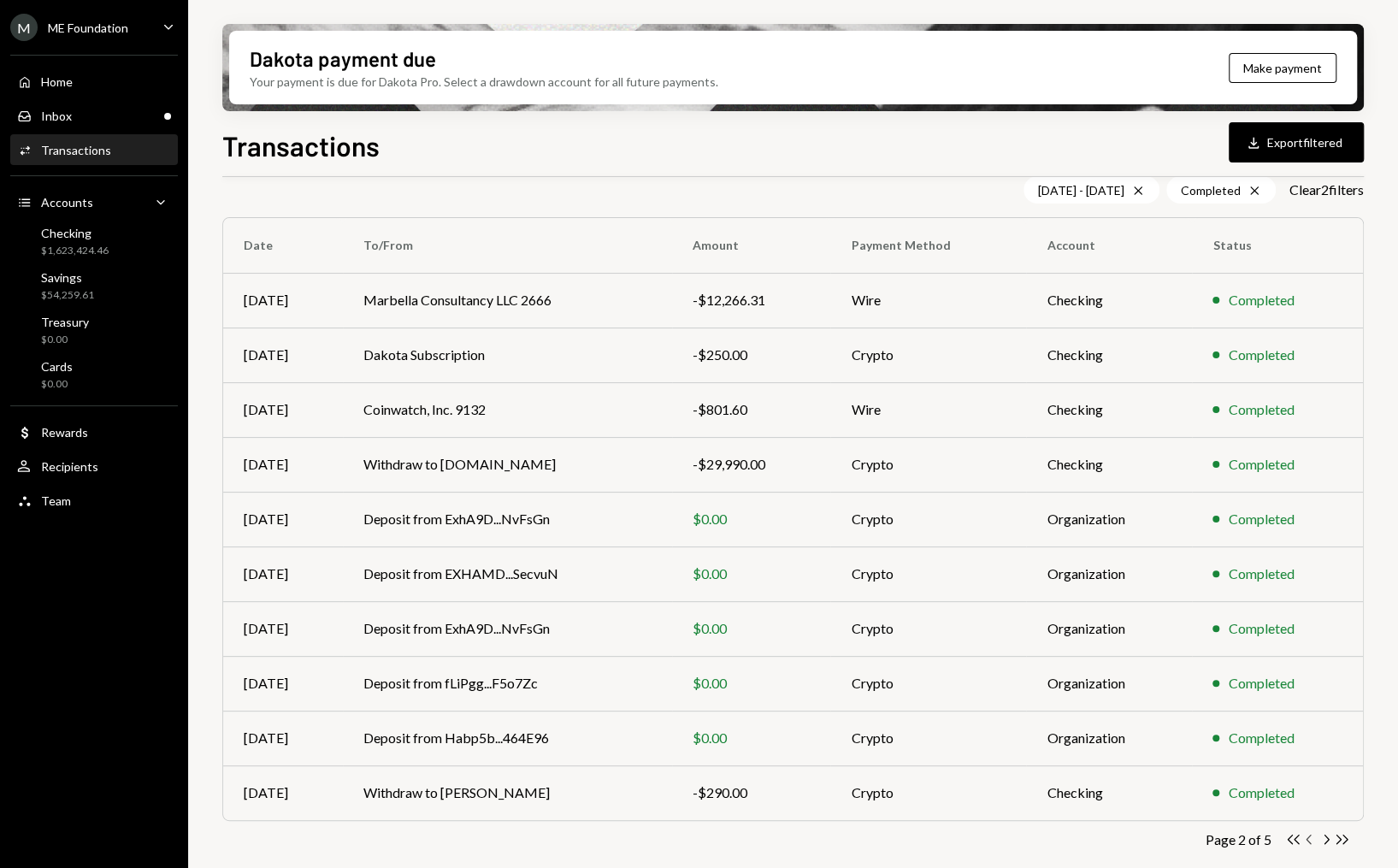
click at [1311, 843] on icon "Chevron Left" at bounding box center [1309, 838] width 16 height 16
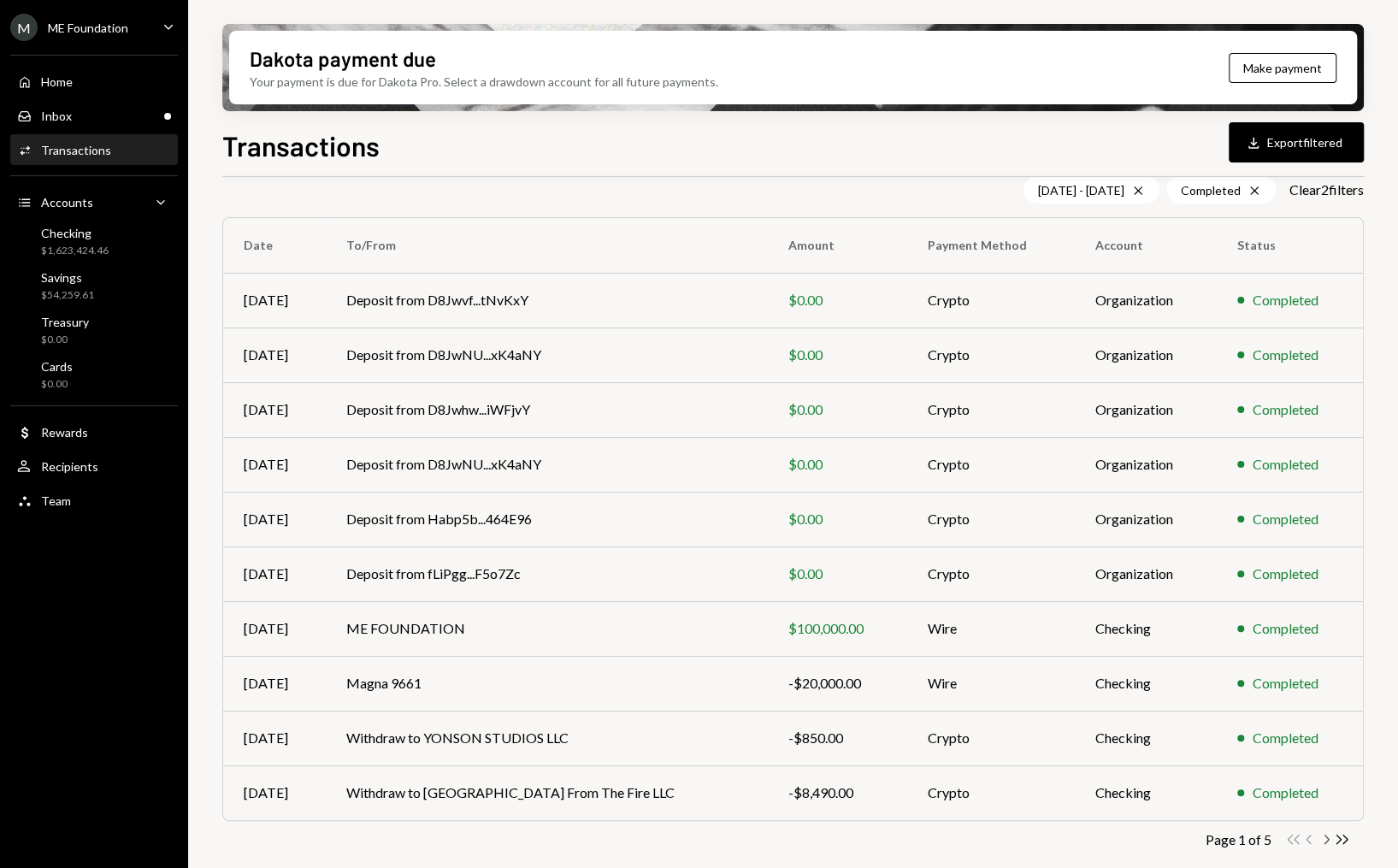
click at [1325, 840] on icon "Chevron Right" at bounding box center [1325, 838] width 16 height 16
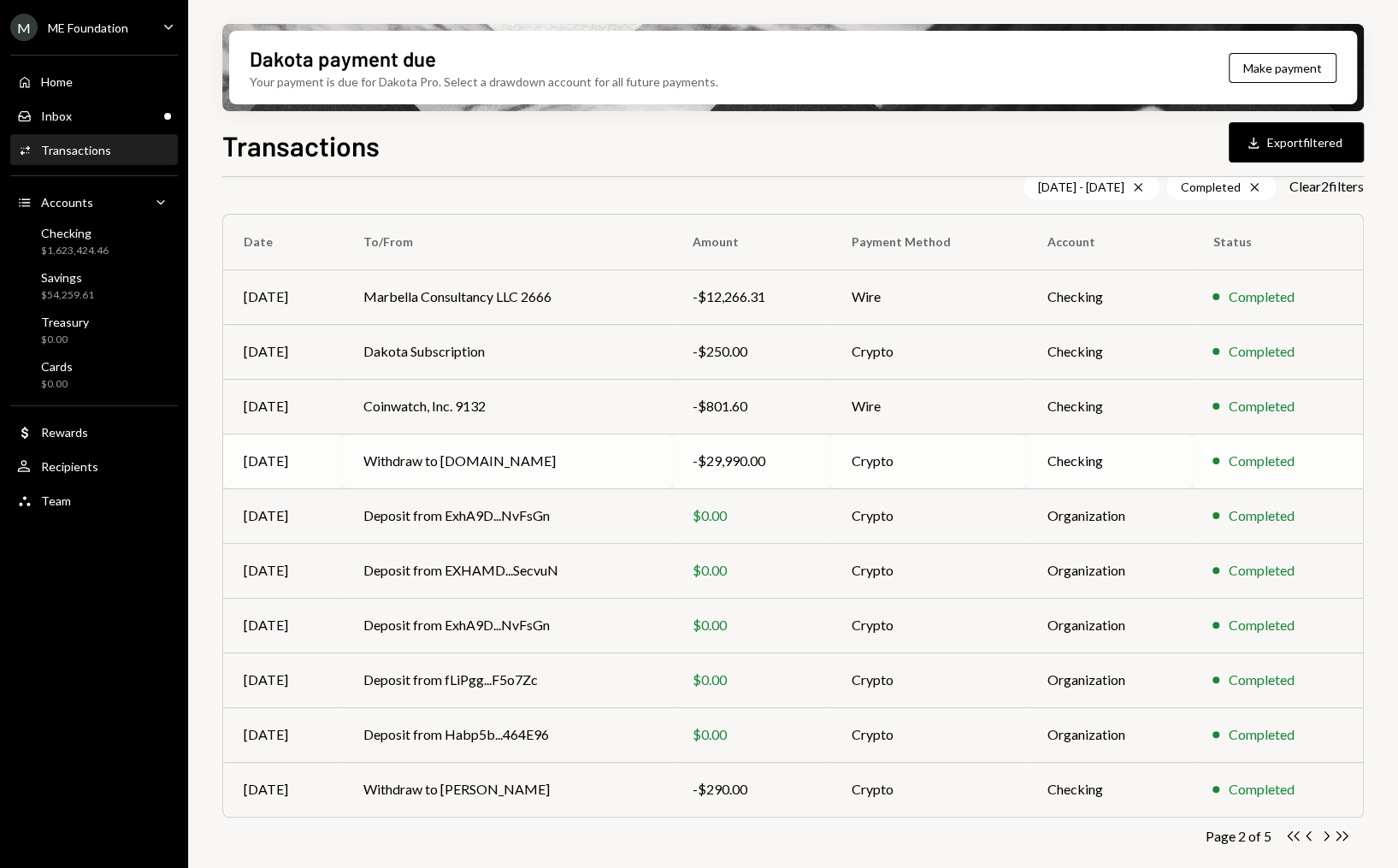
scroll to position [0, 0]
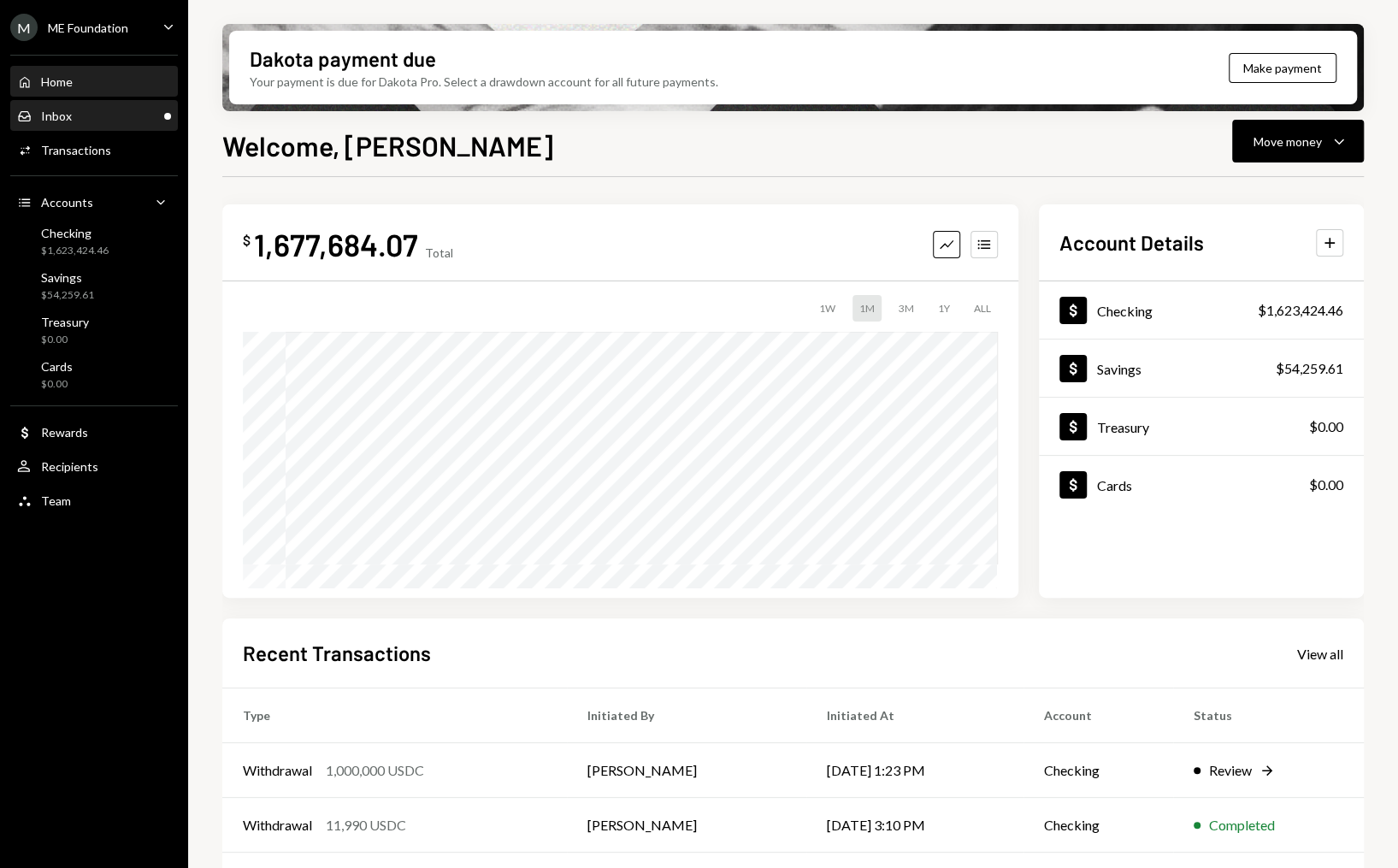
click at [127, 118] on div "Inbox Inbox" at bounding box center [94, 116] width 154 height 16
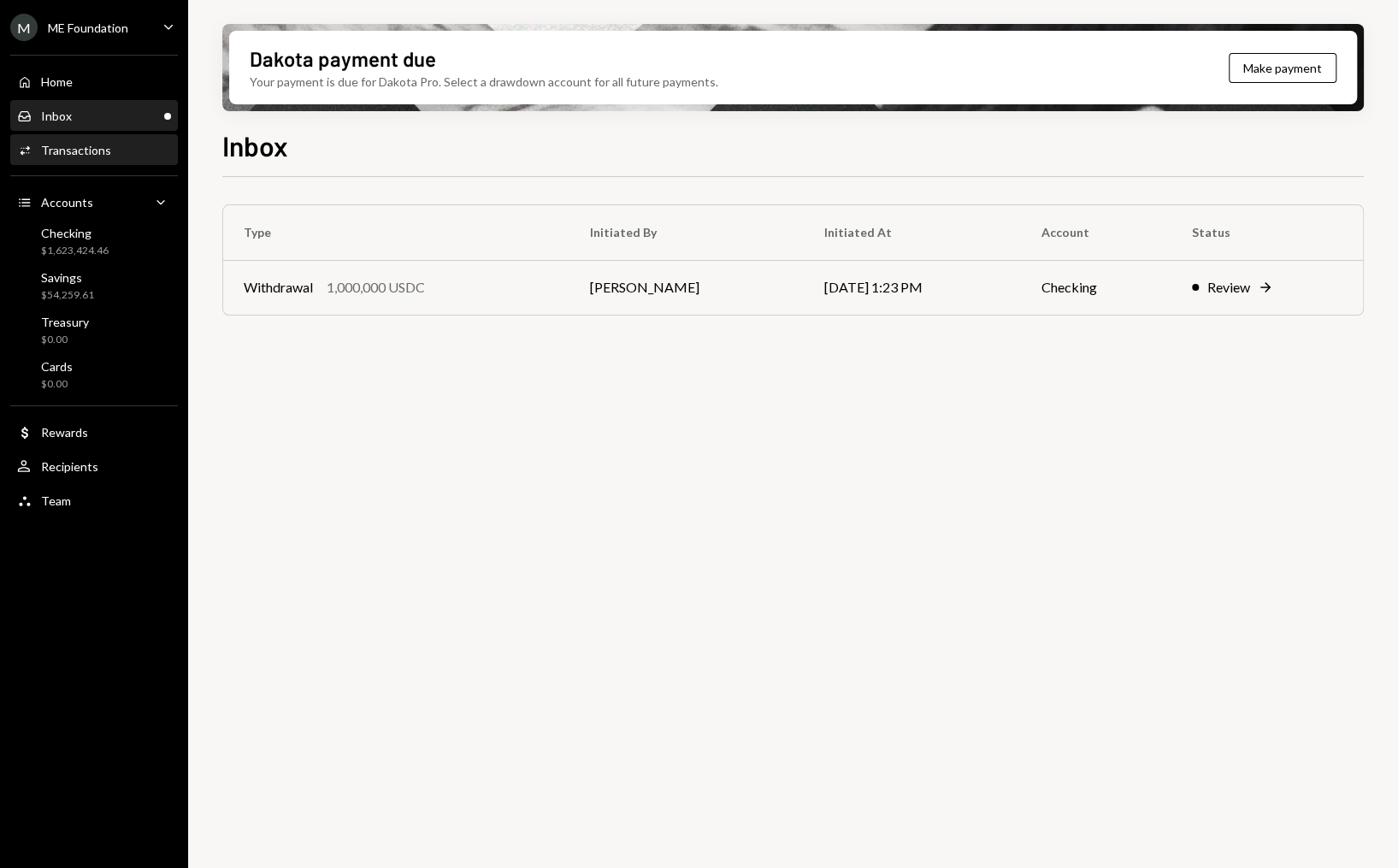
click at [130, 158] on div "Activities Transactions" at bounding box center [94, 150] width 154 height 29
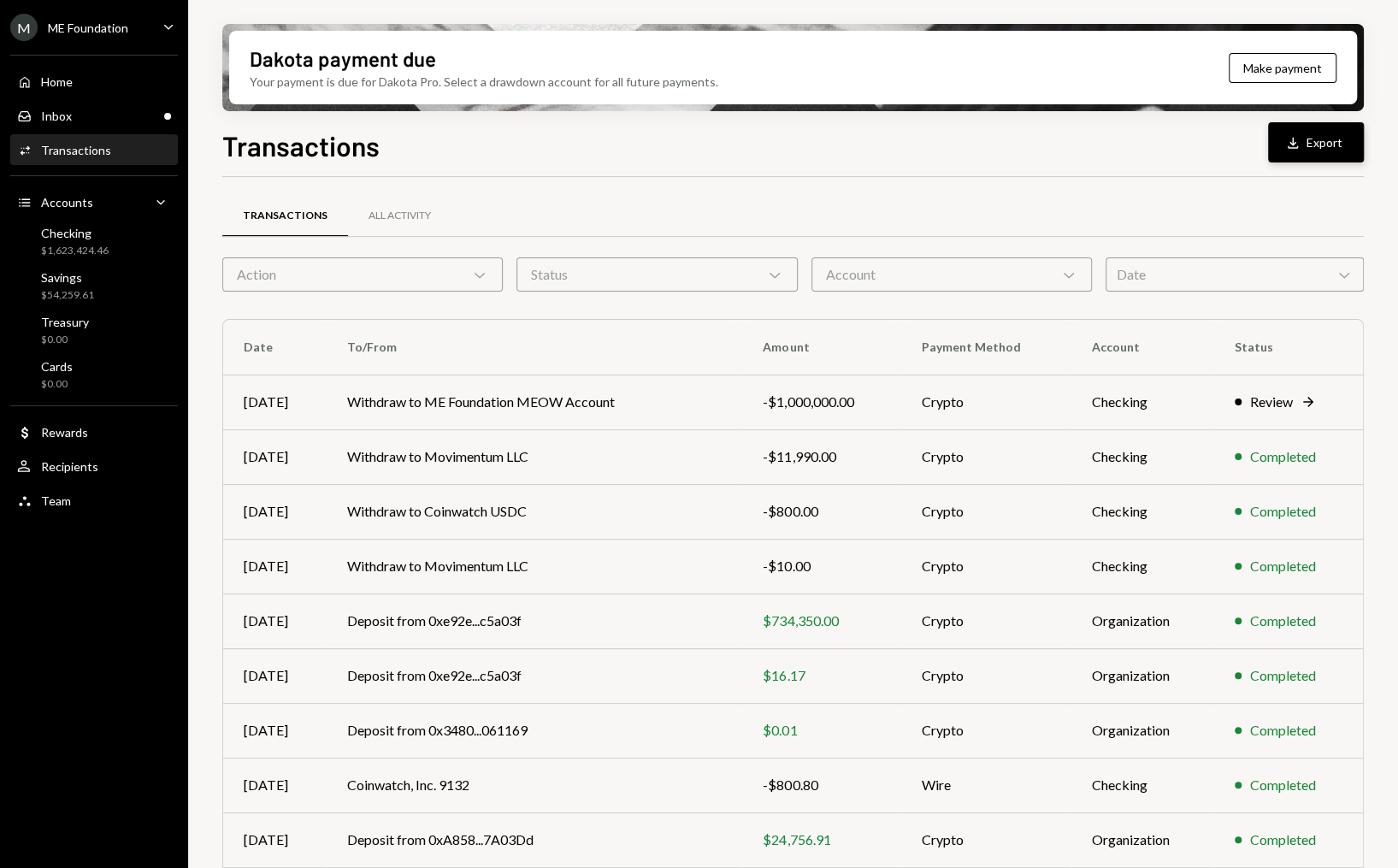
click at [1298, 141] on icon "Download" at bounding box center [1293, 142] width 17 height 17
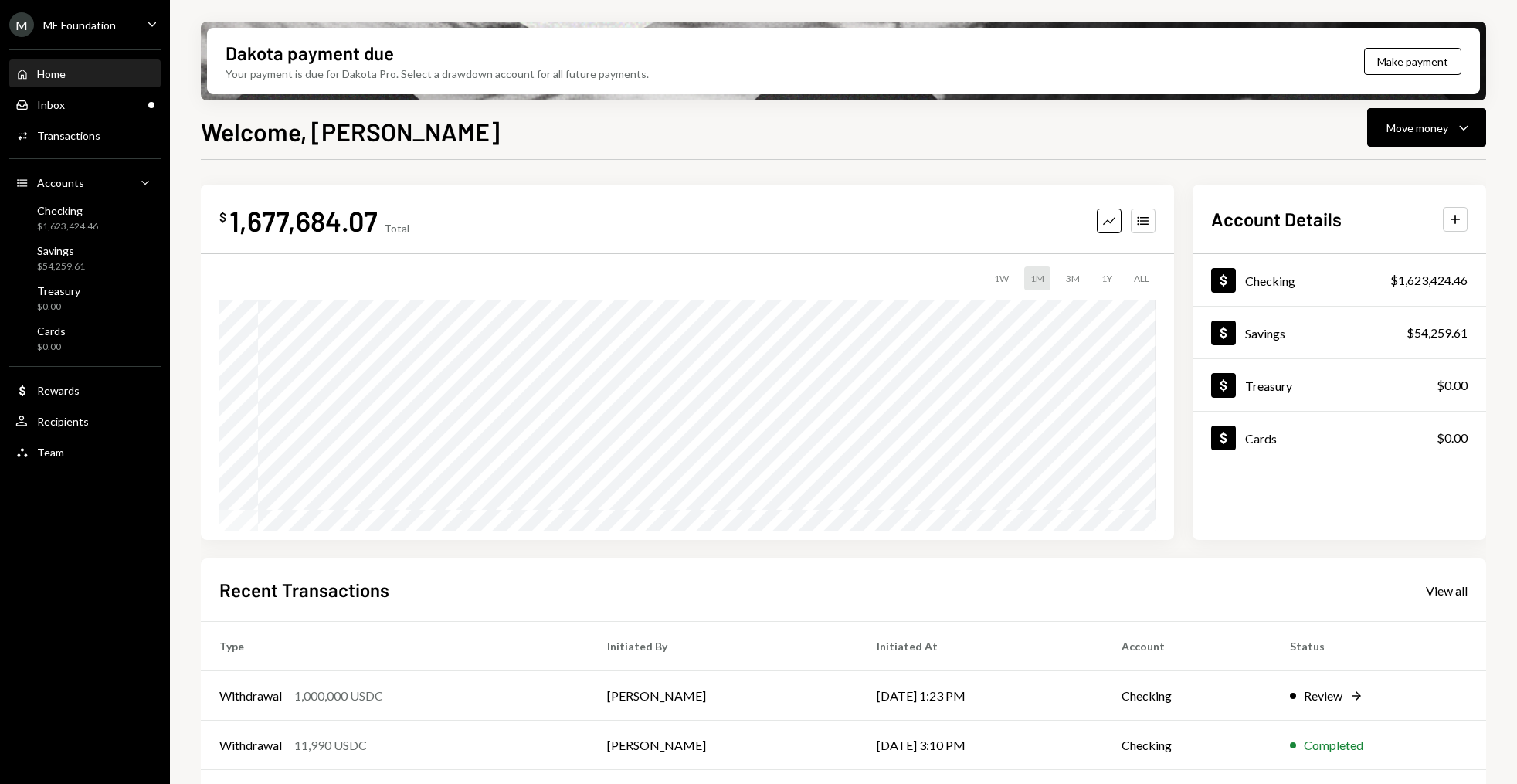
click at [161, 24] on div "M ME Foundation Caret Down" at bounding box center [85, 24] width 170 height 24
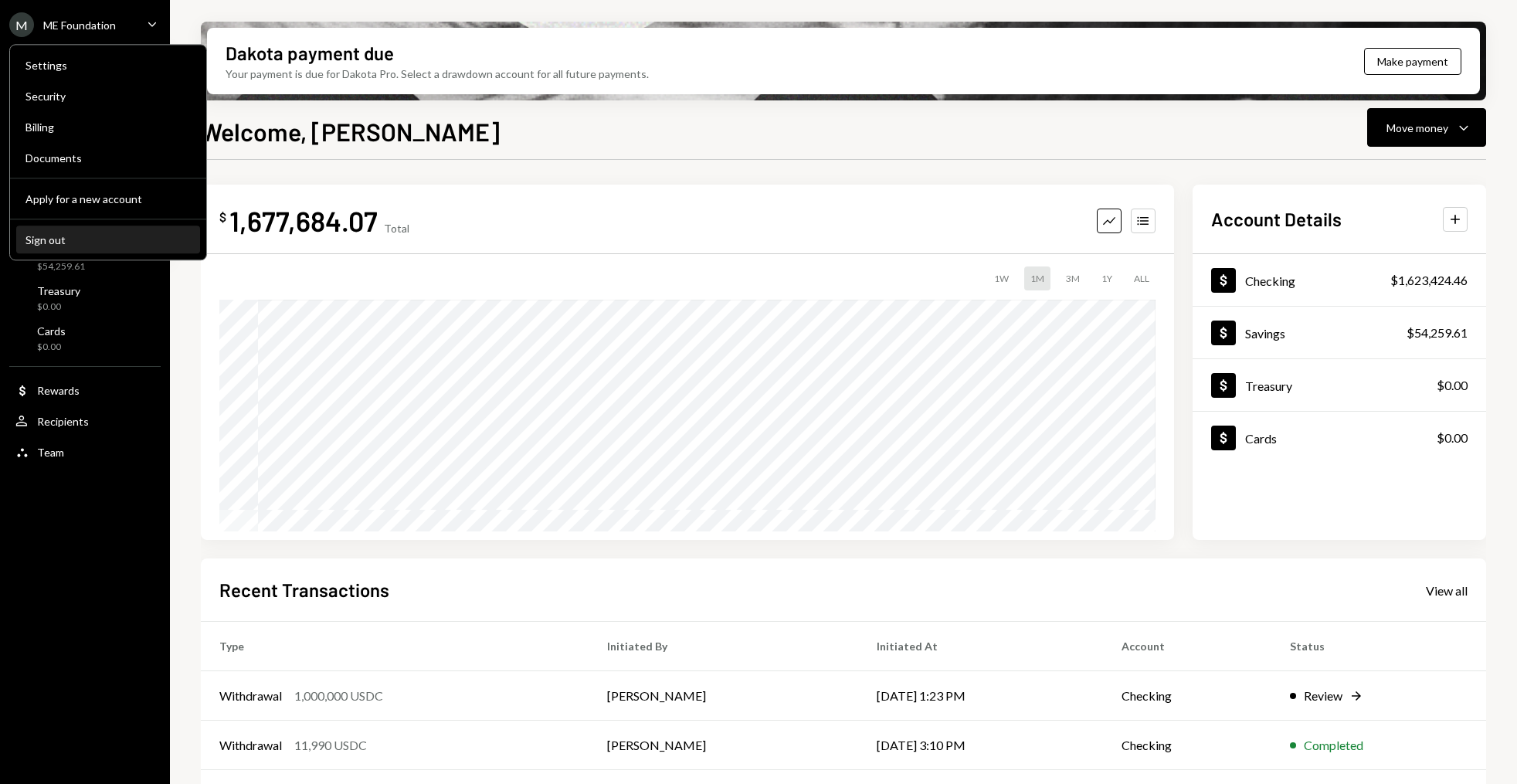
click at [121, 237] on div "Sign out" at bounding box center [107, 240] width 165 height 13
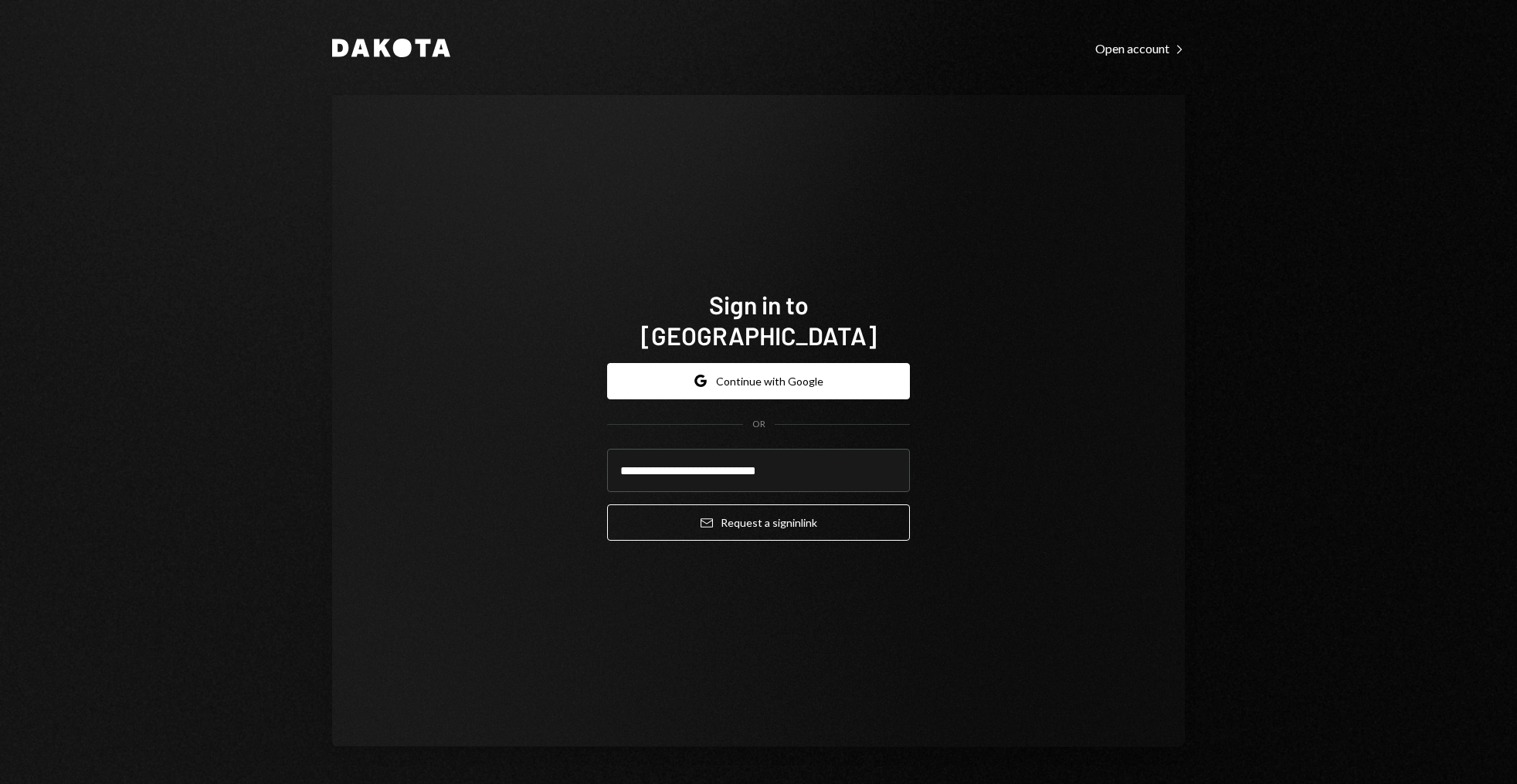
type input "**********"
click at [607, 504] on button "Email Request a sign in link" at bounding box center [758, 522] width 303 height 36
